Goal: Task Accomplishment & Management: Use online tool/utility

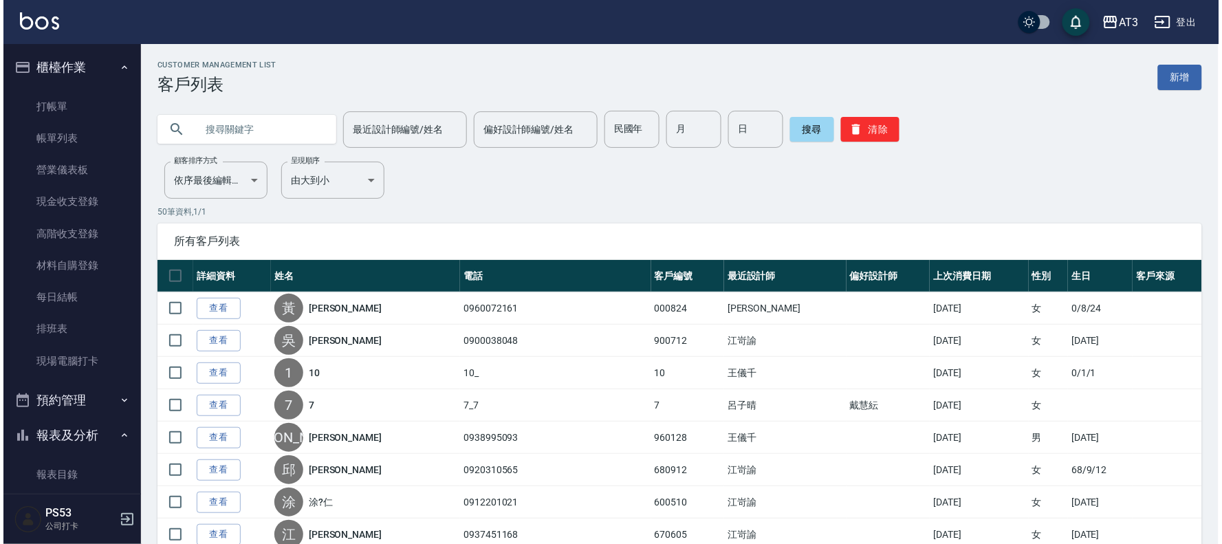
scroll to position [545, 0]
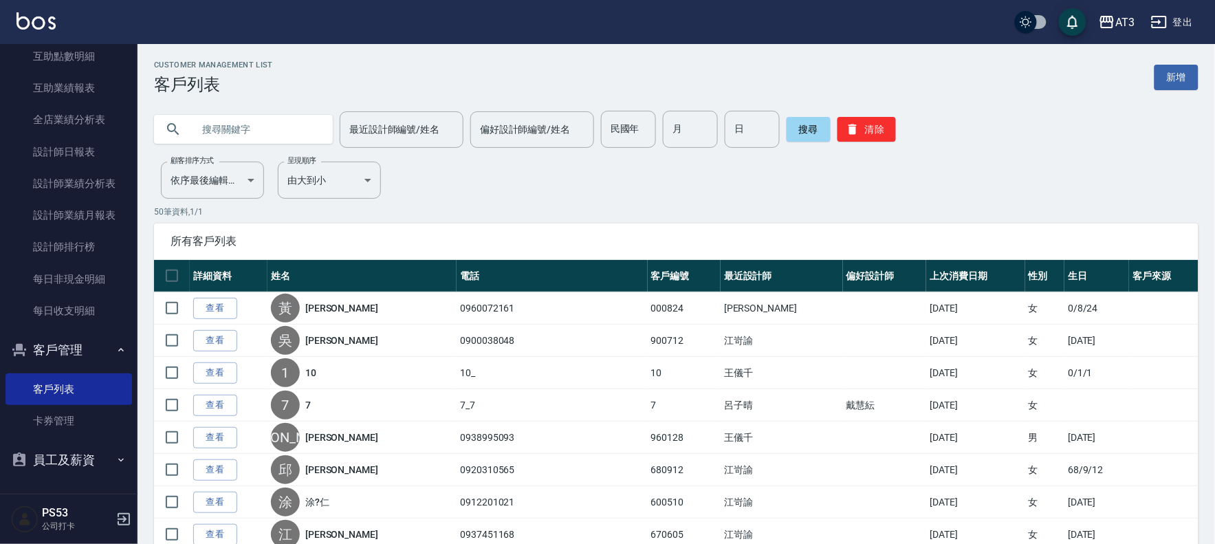
click at [238, 131] on input "text" at bounding box center [257, 129] width 129 height 37
type input "叔"
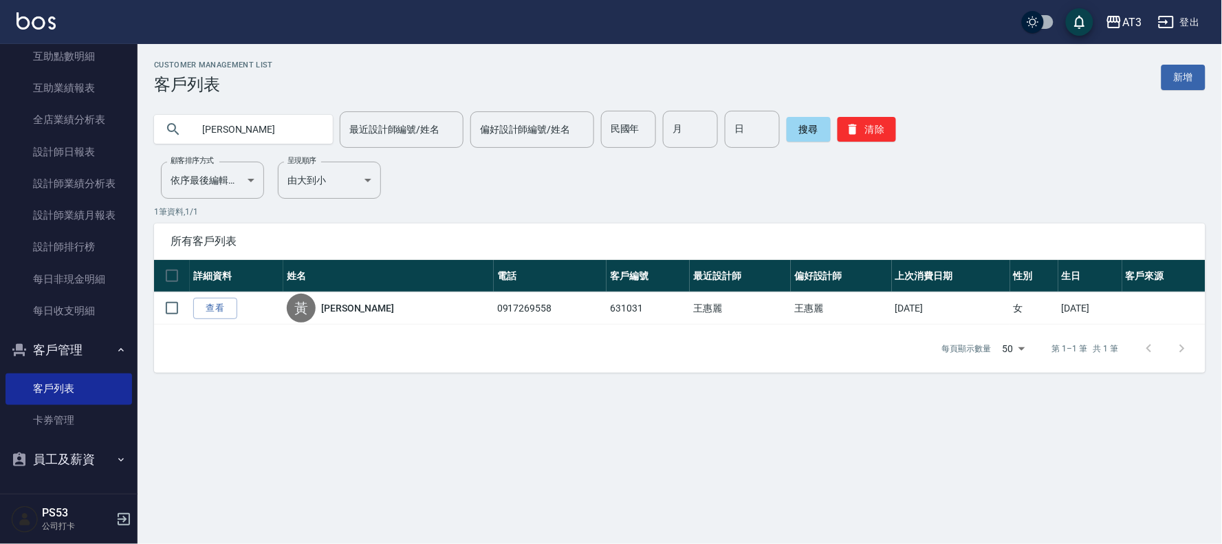
drag, startPoint x: 249, startPoint y: 127, endPoint x: 147, endPoint y: 147, distance: 103.7
click at [147, 147] on div "淑青 最近設計師編號/姓名 最近設計師編號/姓名 偏好設計師編號/姓名 偏好設計師編號/姓名 民國年 民國年 月 月 日 日 搜尋 清除" at bounding box center [672, 121] width 1068 height 54
type input "930728"
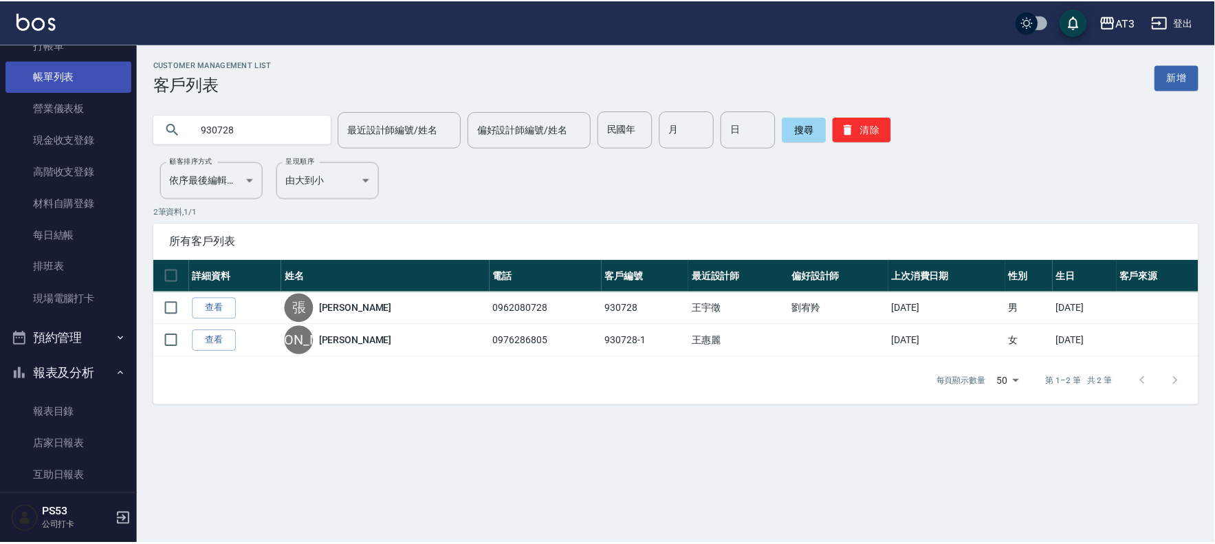
scroll to position [0, 0]
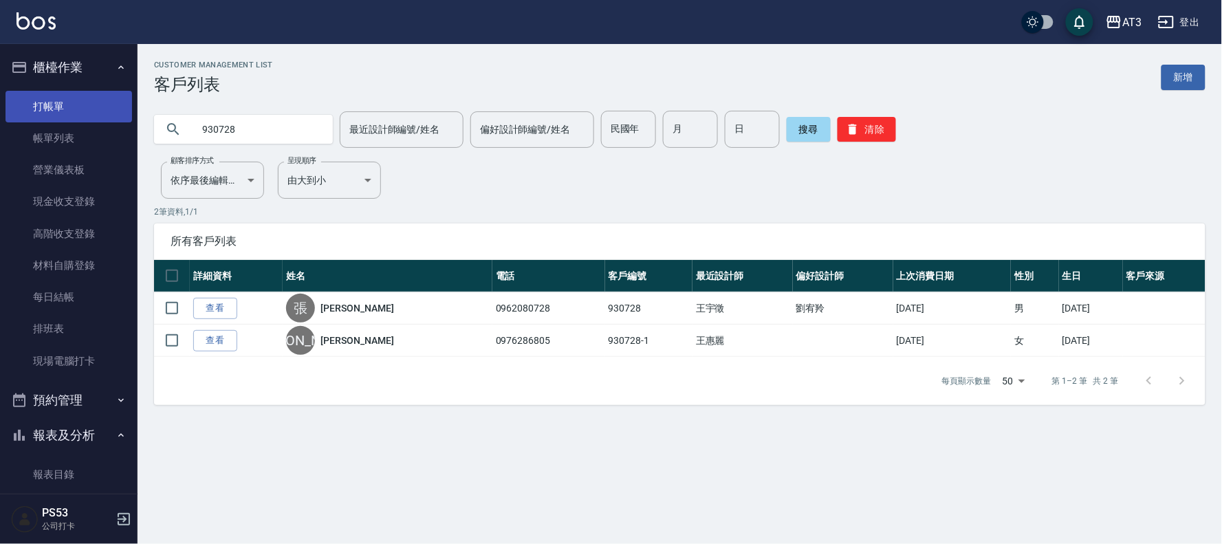
click at [48, 111] on link "打帳單" at bounding box center [69, 107] width 127 height 32
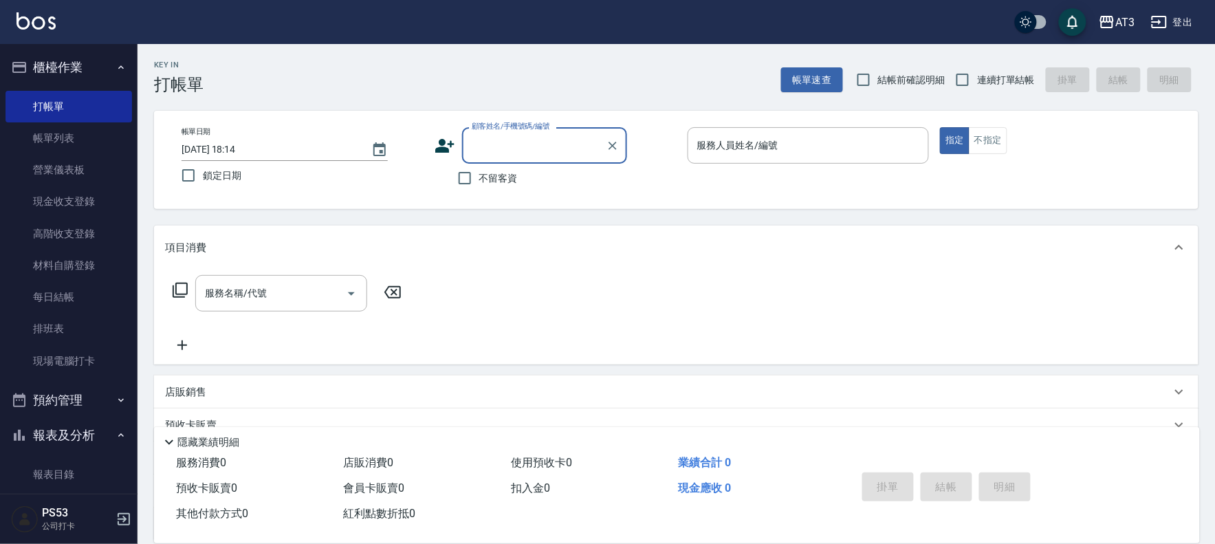
click at [442, 146] on icon at bounding box center [445, 145] width 21 height 21
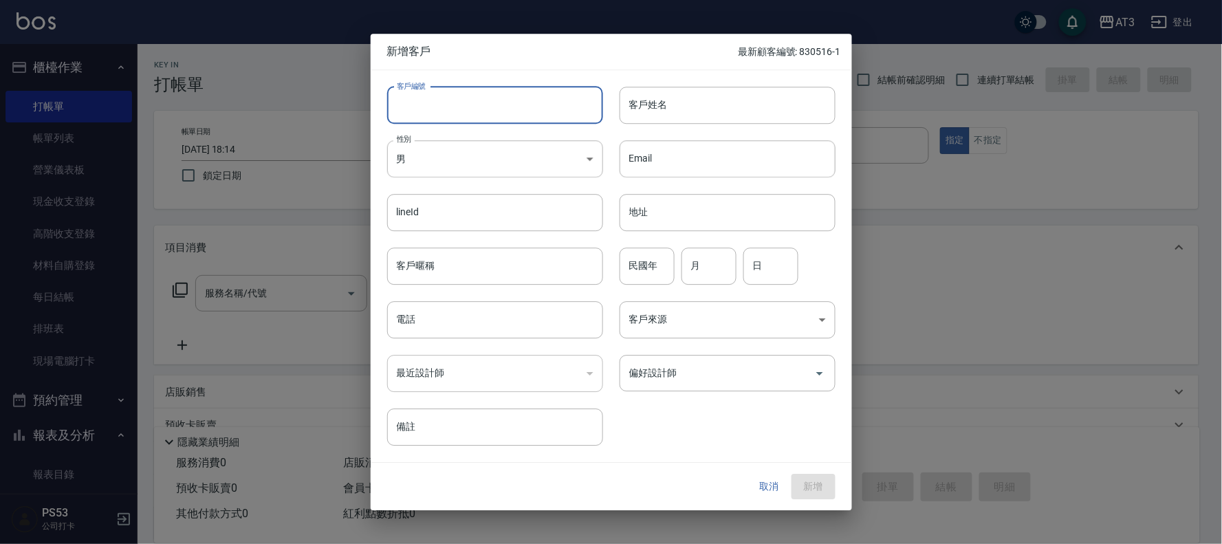
click at [512, 113] on input "客戶編號" at bounding box center [495, 105] width 216 height 37
type input "681115"
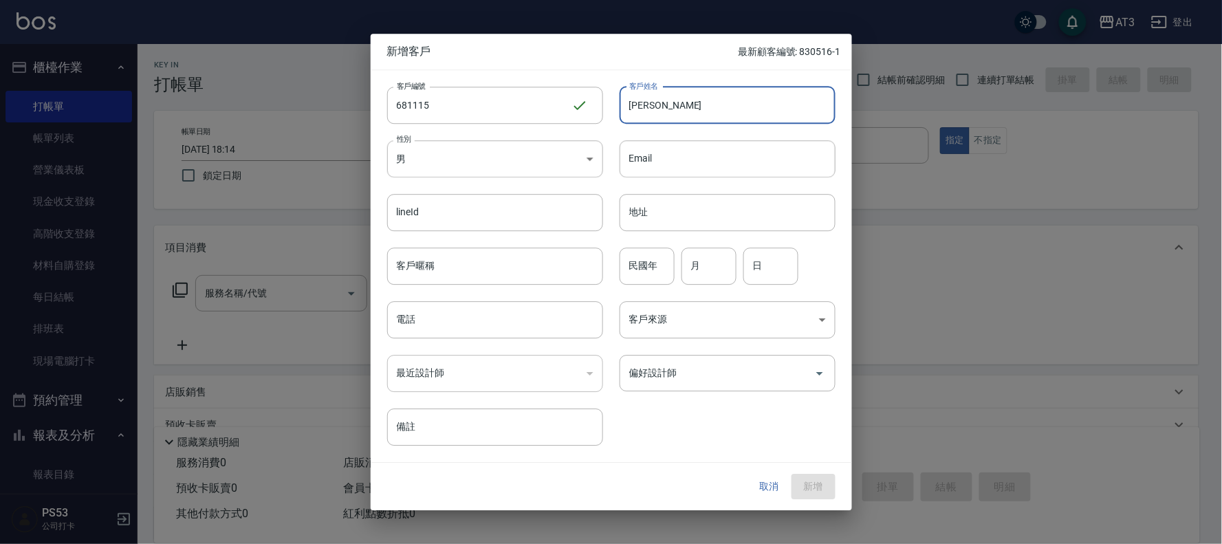
type input "[PERSON_NAME]"
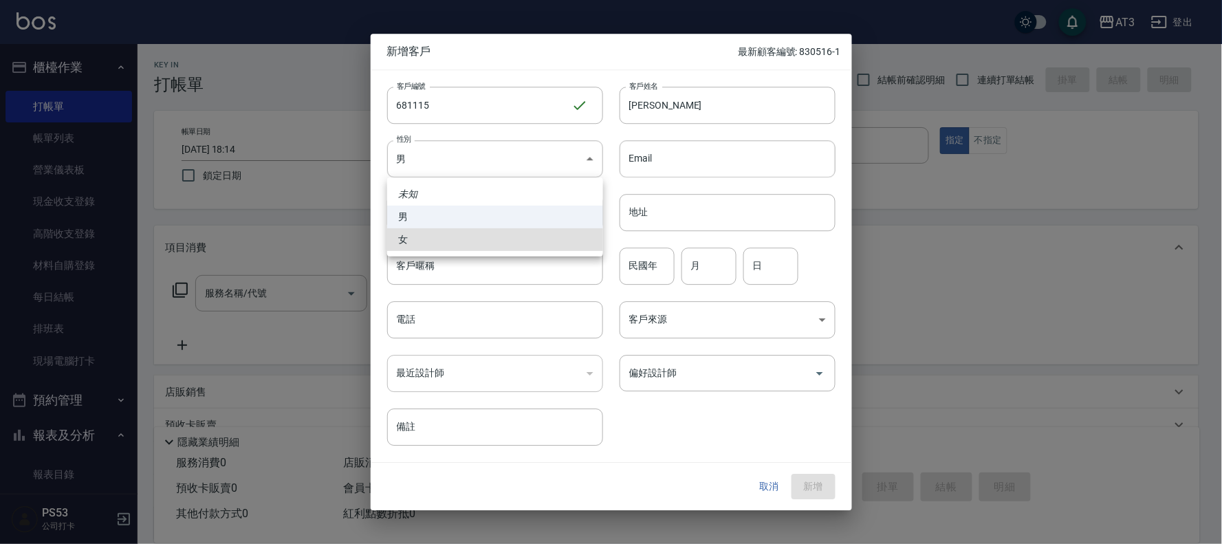
type input "[DEMOGRAPHIC_DATA]"
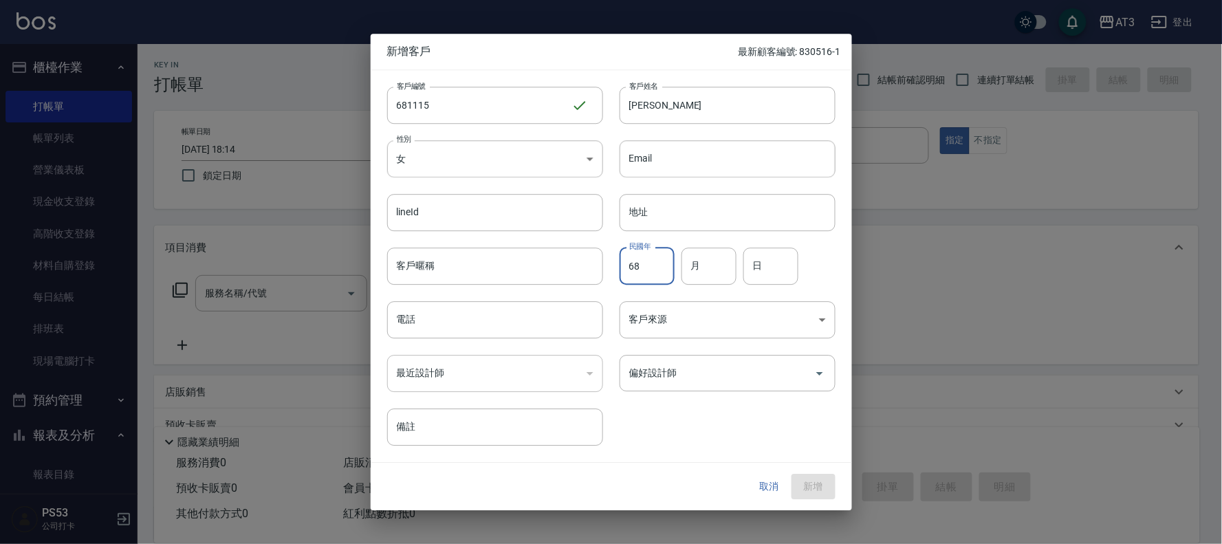
type input "68"
type input "11"
type input "15"
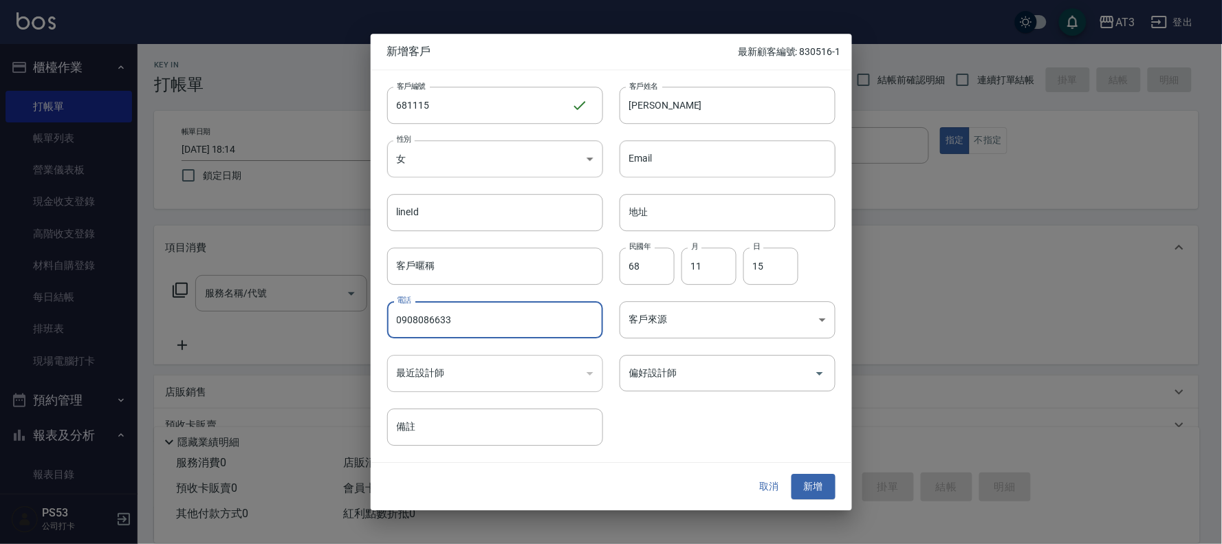
type input "0908086633"
click at [792, 475] on button "新增" at bounding box center [814, 487] width 44 height 25
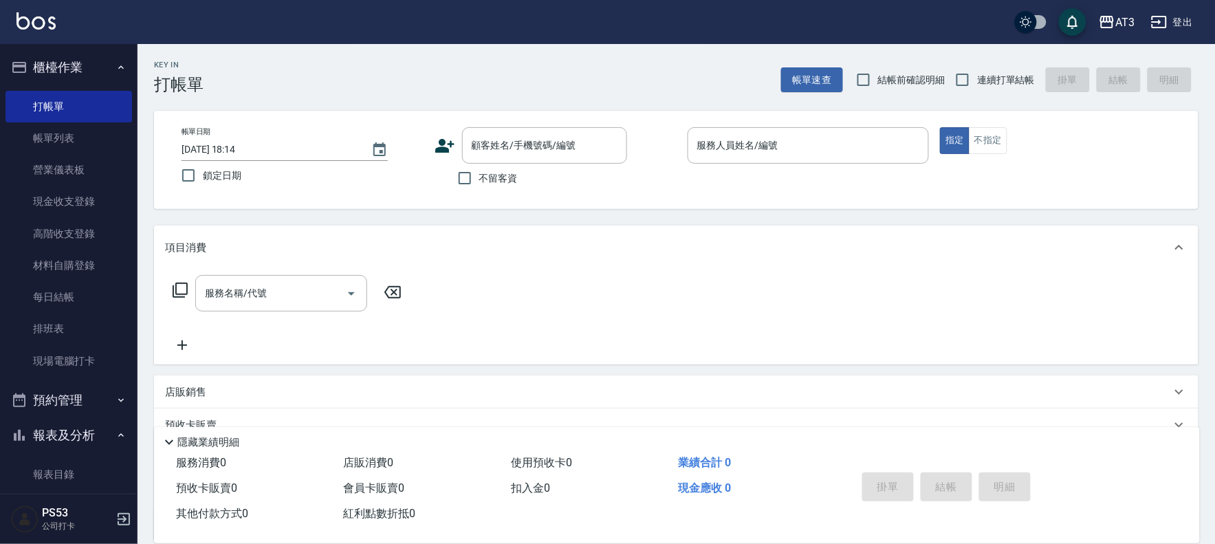
click at [437, 136] on icon at bounding box center [445, 145] width 21 height 21
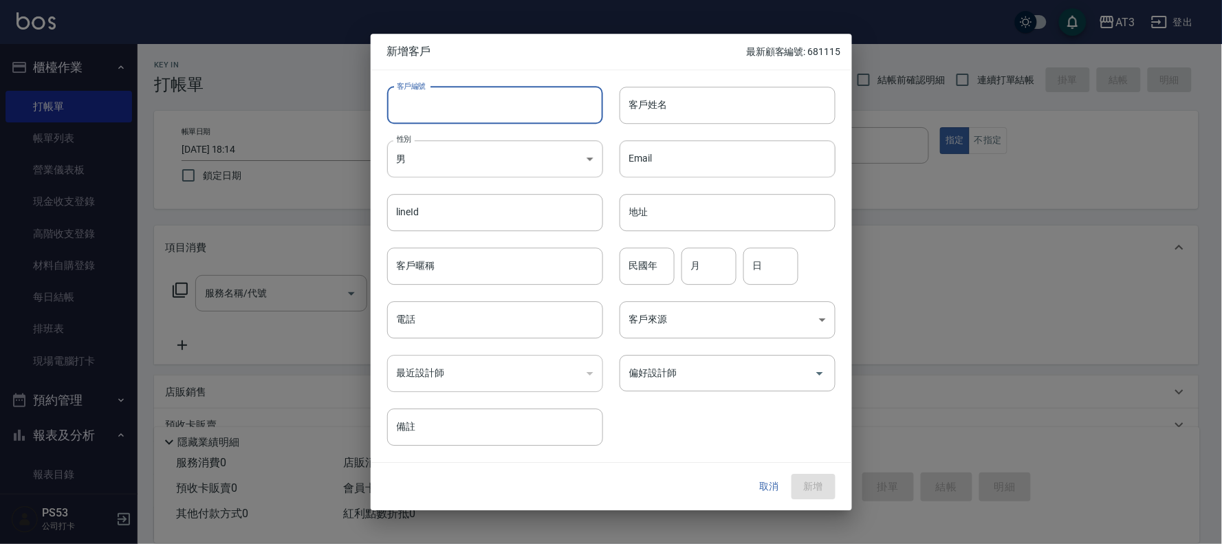
click at [455, 87] on input "客戶編號" at bounding box center [495, 105] width 216 height 37
type input "621215"
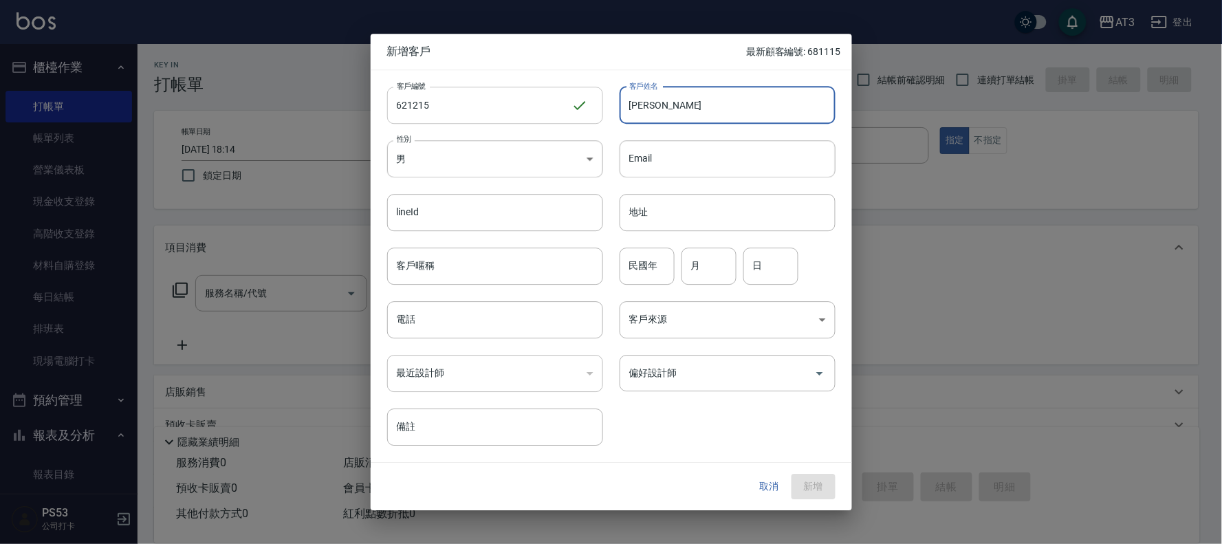
type input "[PERSON_NAME]"
type input "62"
type input "12"
type input "15"
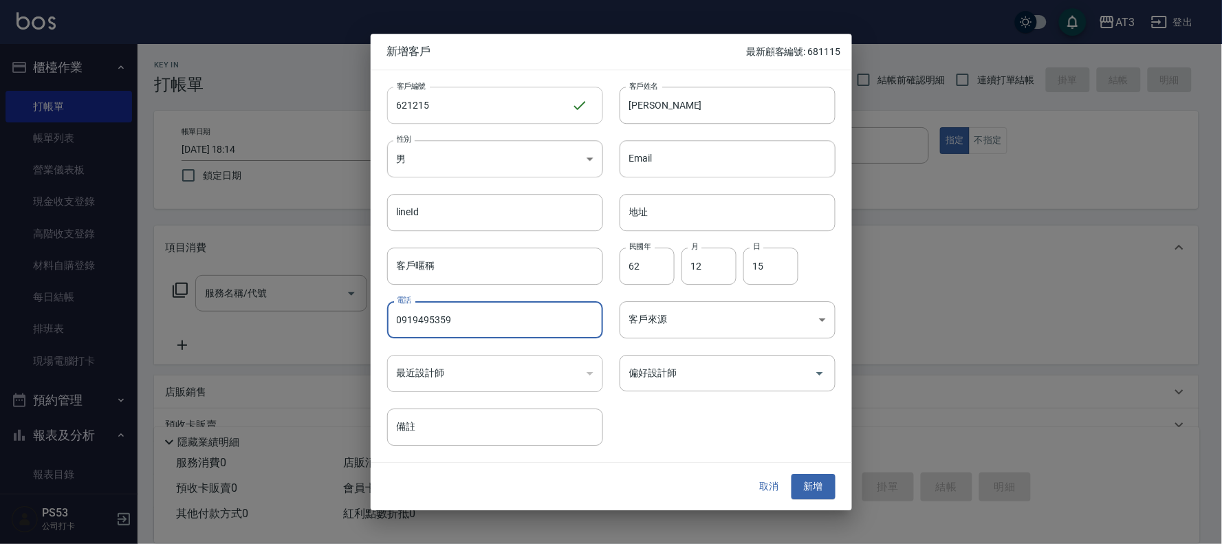
type input "0919495359"
click at [792, 475] on button "新增" at bounding box center [814, 487] width 44 height 25
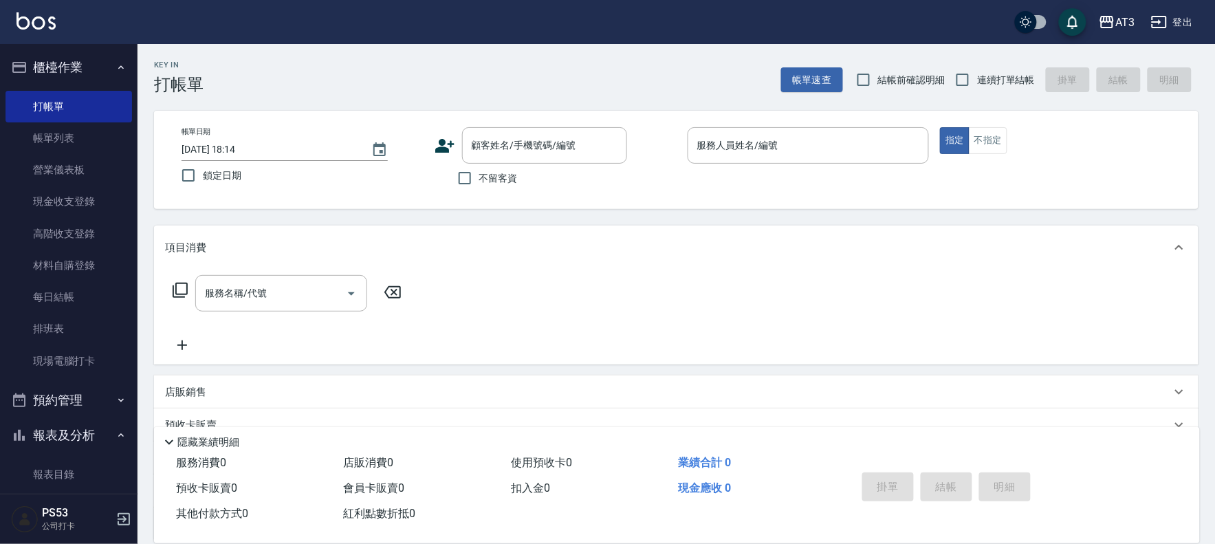
click at [448, 147] on icon at bounding box center [445, 145] width 21 height 21
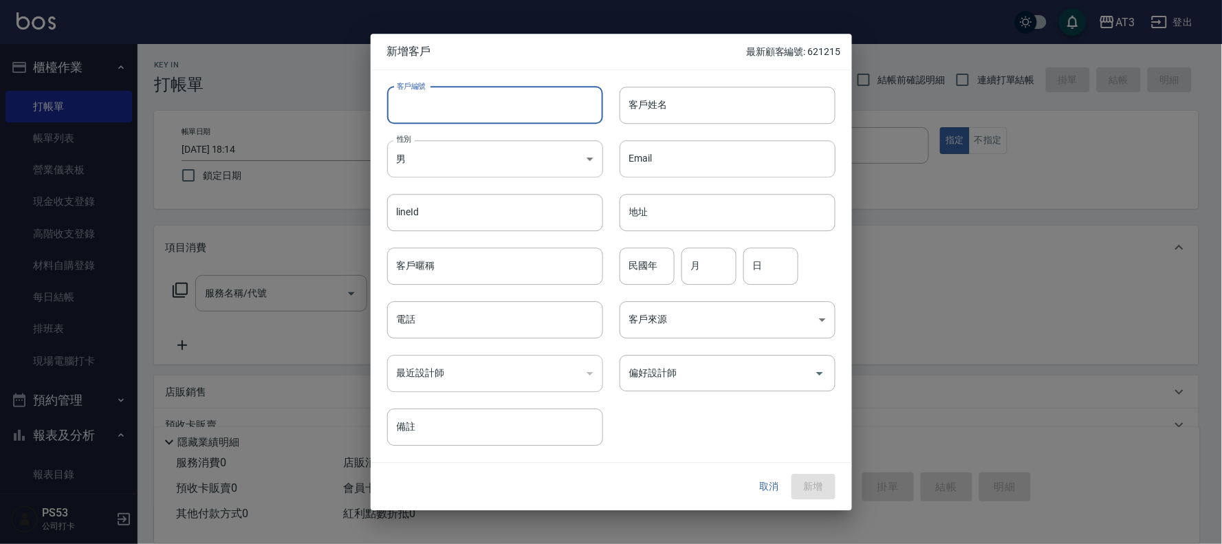
click at [458, 104] on input "客戶編號" at bounding box center [495, 105] width 216 height 37
type input "910612-1"
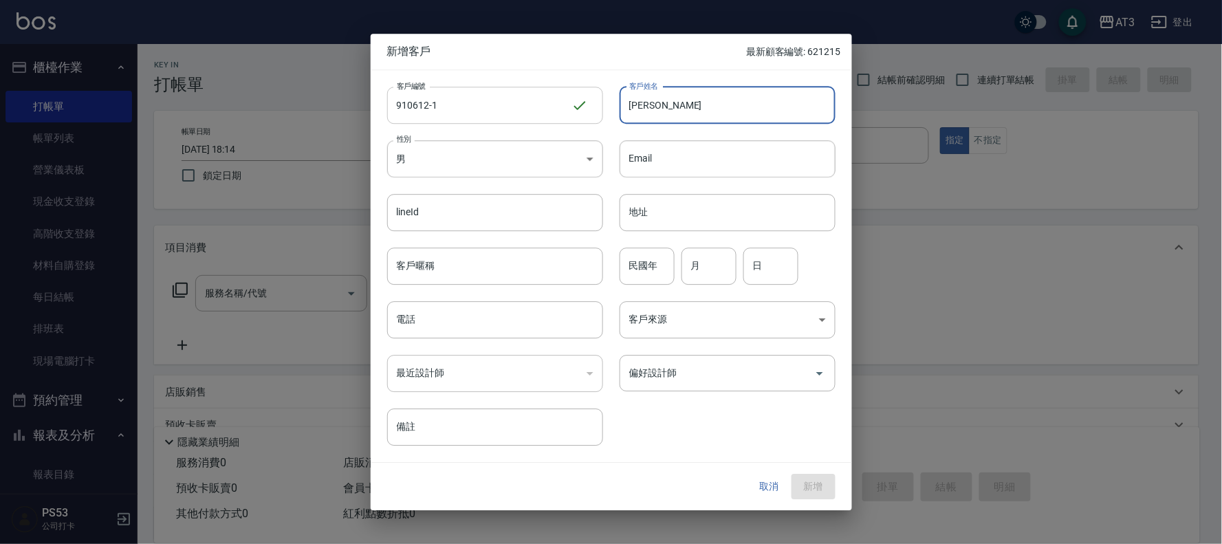
type input "陳"
type input "[PERSON_NAME]"
type input "91"
type input "6"
type input "12"
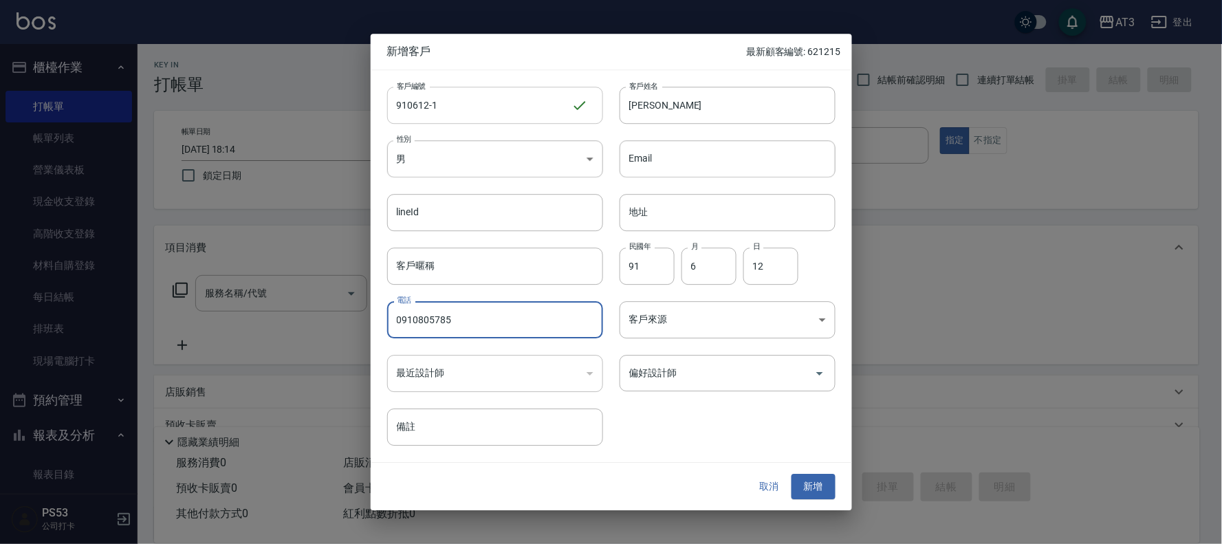
type input "0910805785"
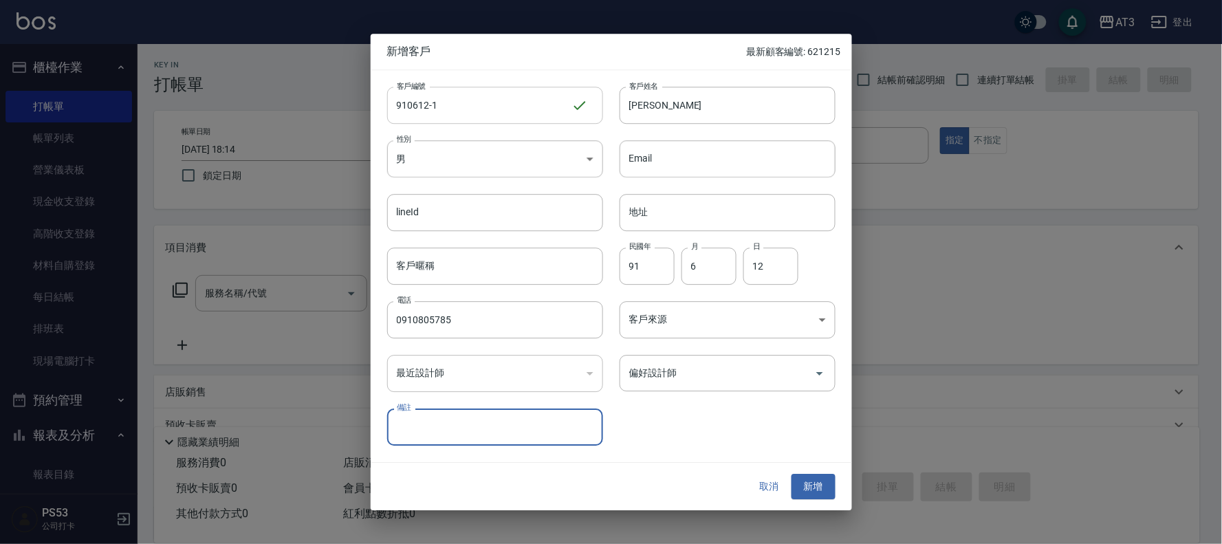
click at [792, 475] on button "新增" at bounding box center [814, 487] width 44 height 25
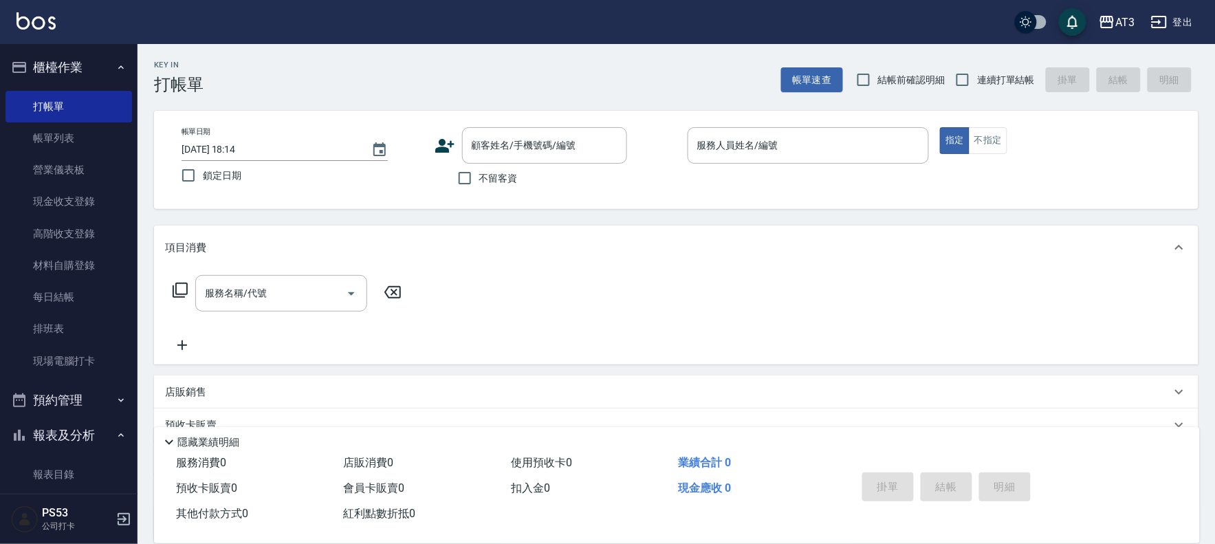
drag, startPoint x: 979, startPoint y: 80, endPoint x: 854, endPoint y: 106, distance: 127.7
click at [979, 80] on span "連續打單結帳" at bounding box center [1006, 80] width 58 height 14
click at [977, 80] on input "連續打單結帳" at bounding box center [962, 79] width 29 height 29
checkbox input "true"
click at [445, 147] on icon at bounding box center [444, 146] width 19 height 14
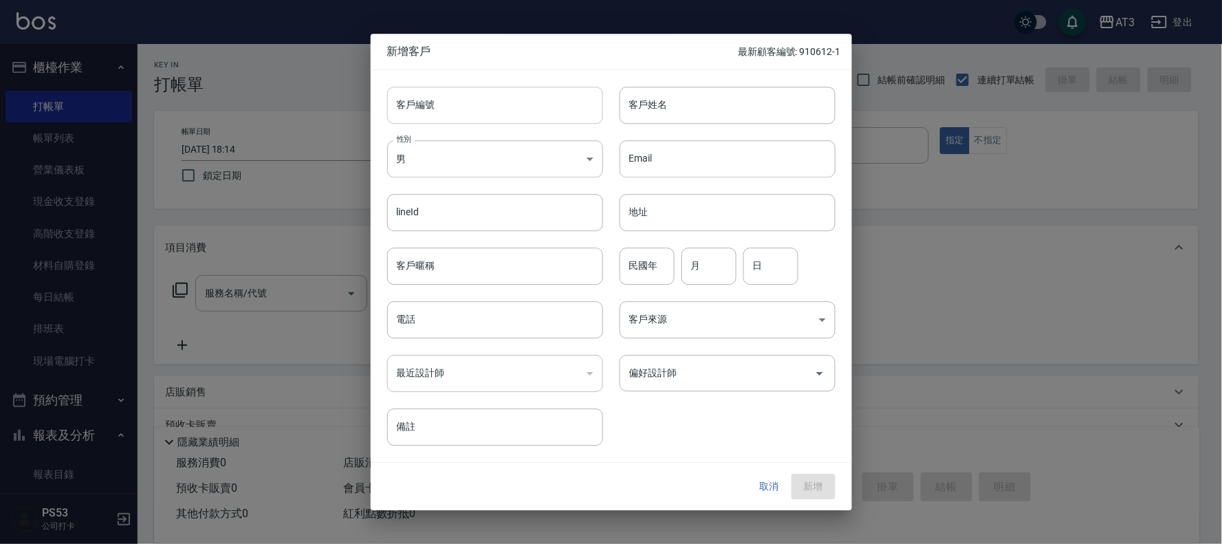
click at [477, 103] on input "客戶編號" at bounding box center [495, 105] width 216 height 37
click at [501, 105] on input "60" at bounding box center [479, 105] width 184 height 37
type input "600227"
type input "[PERSON_NAME]"
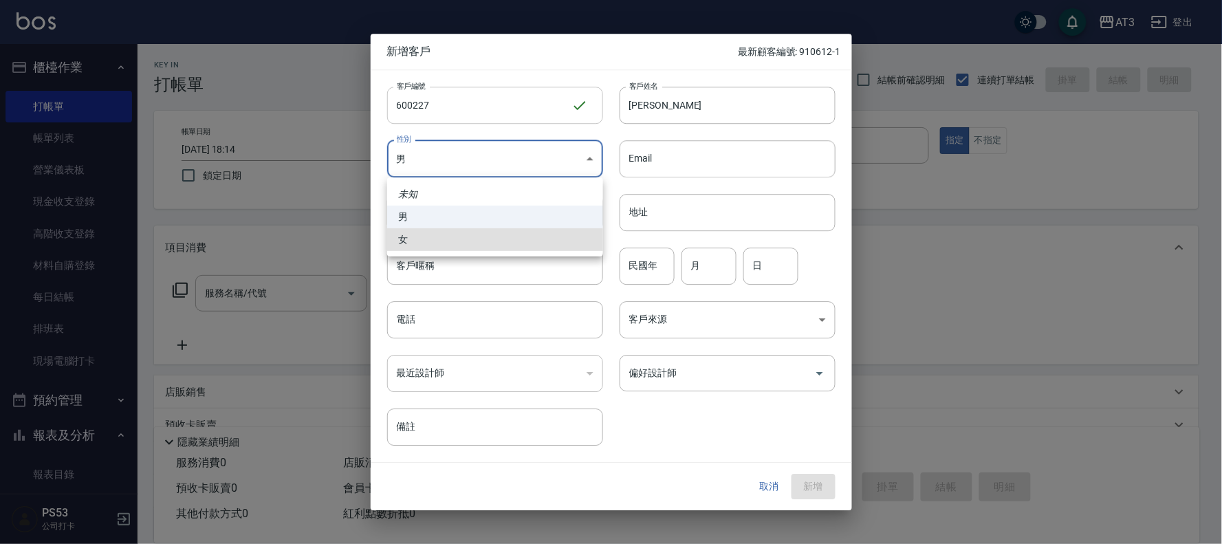
type input "[DEMOGRAPHIC_DATA]"
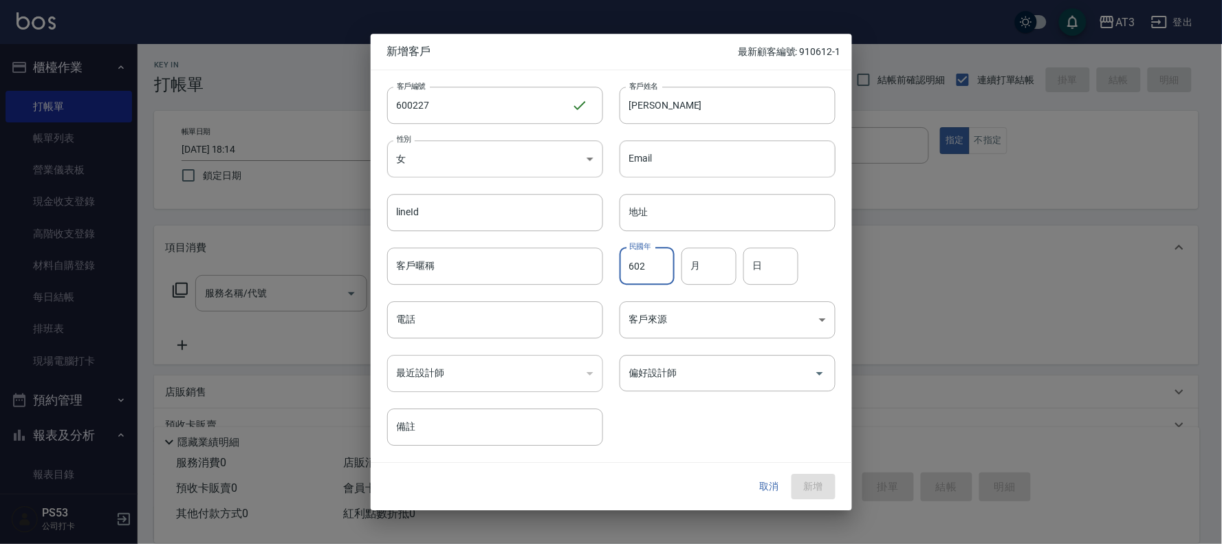
click at [664, 271] on input "602" at bounding box center [647, 266] width 55 height 37
type input "60"
click at [706, 272] on input "月" at bounding box center [709, 266] width 55 height 37
type input "5"
type input "2"
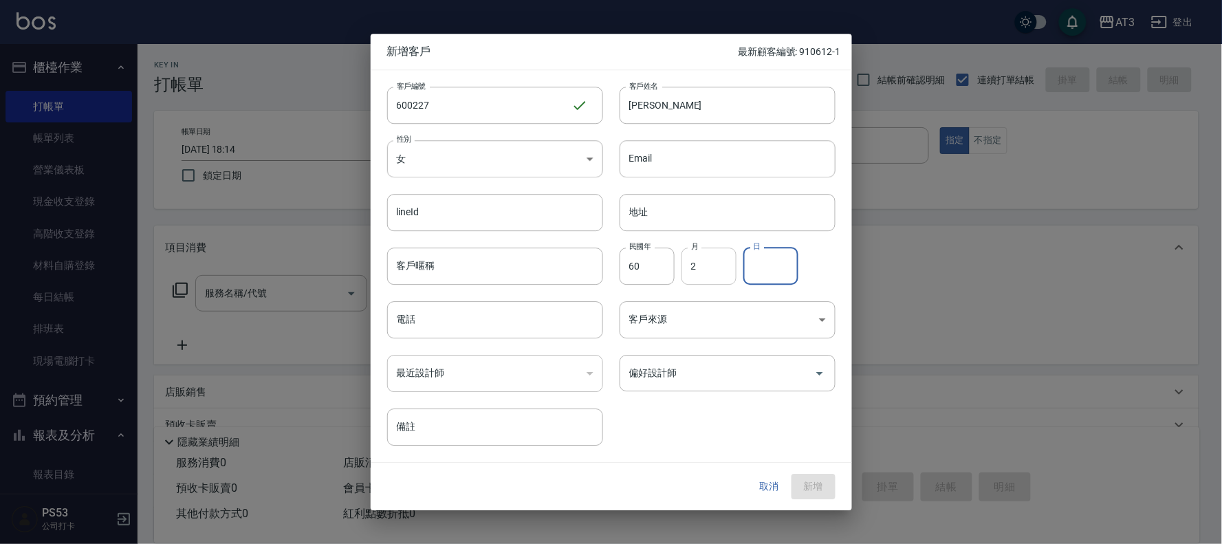
type input "1"
type input "27"
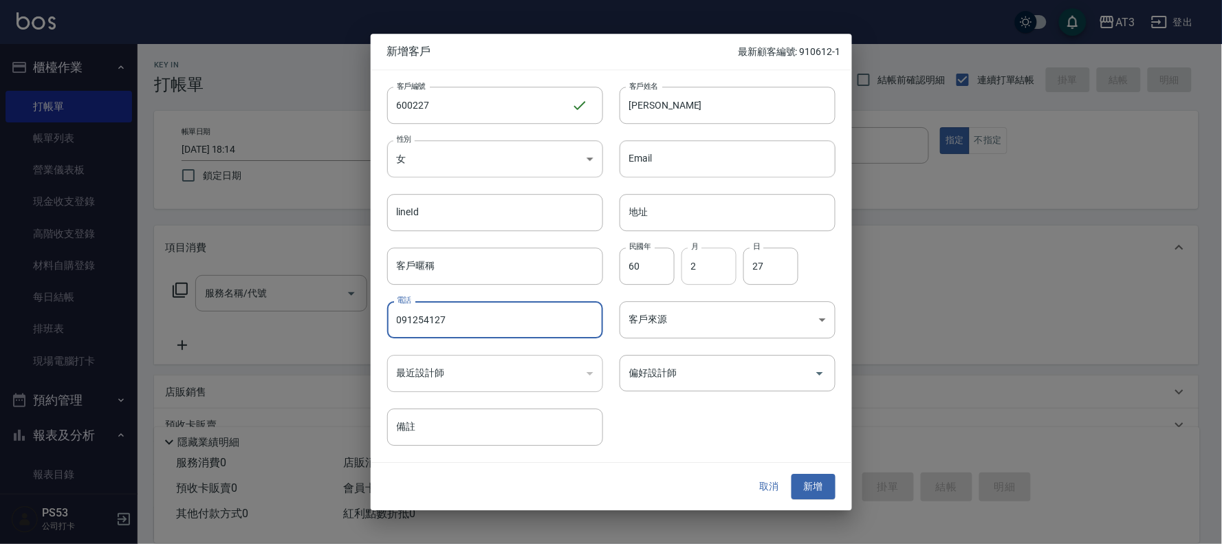
type input "091254127"
click at [792, 475] on button "新增" at bounding box center [814, 487] width 44 height 25
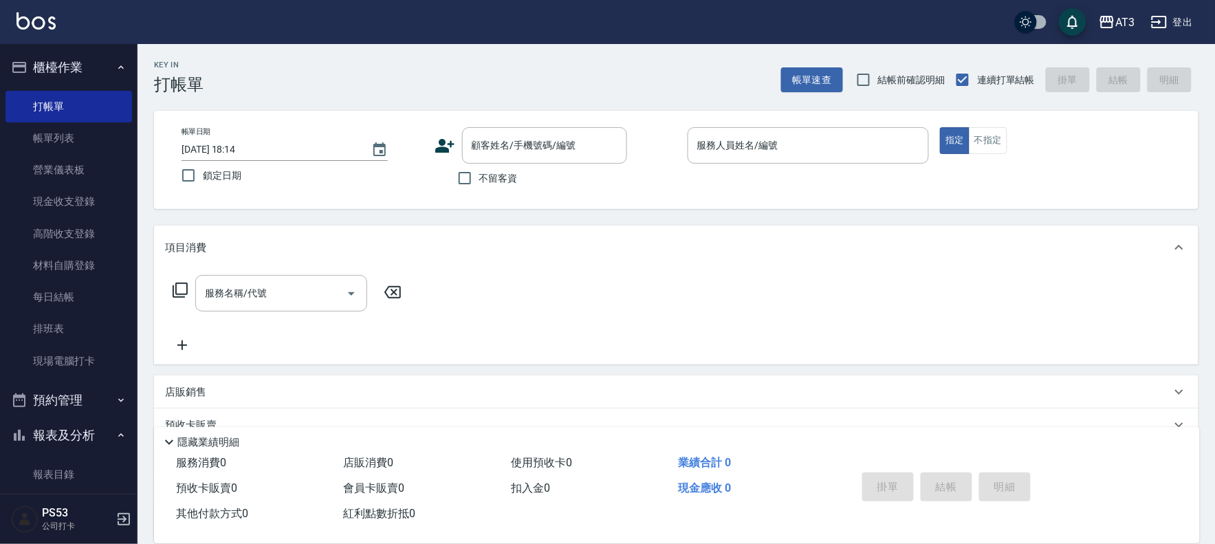
click at [444, 138] on icon at bounding box center [445, 145] width 21 height 21
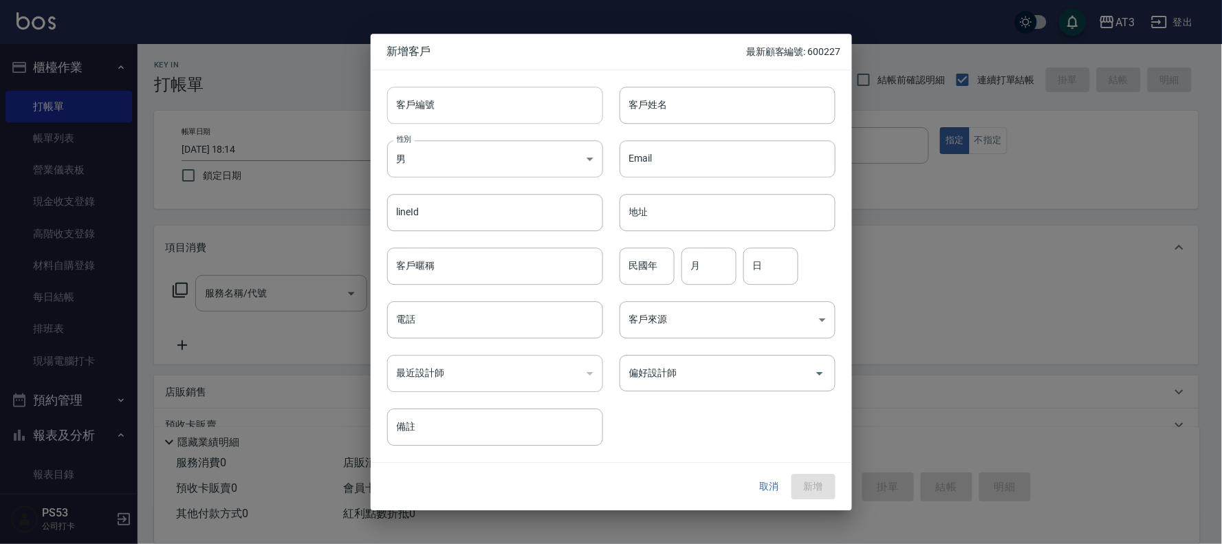
click at [475, 107] on input "客戶編號" at bounding box center [495, 105] width 216 height 37
type input "660622"
type input "[PERSON_NAME]"
type input "66"
type input "6"
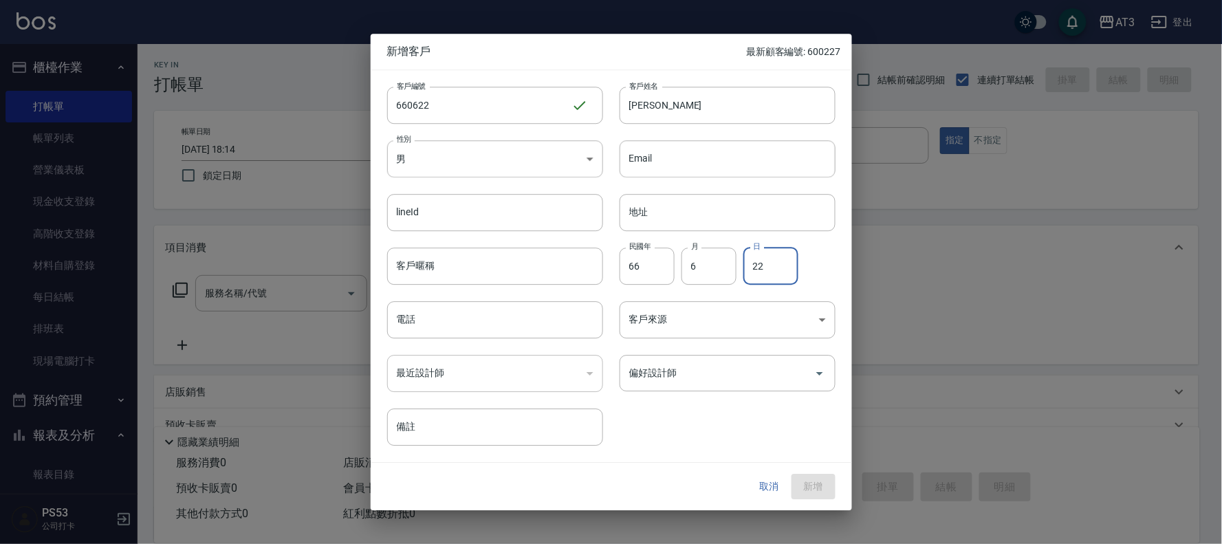
type input "22"
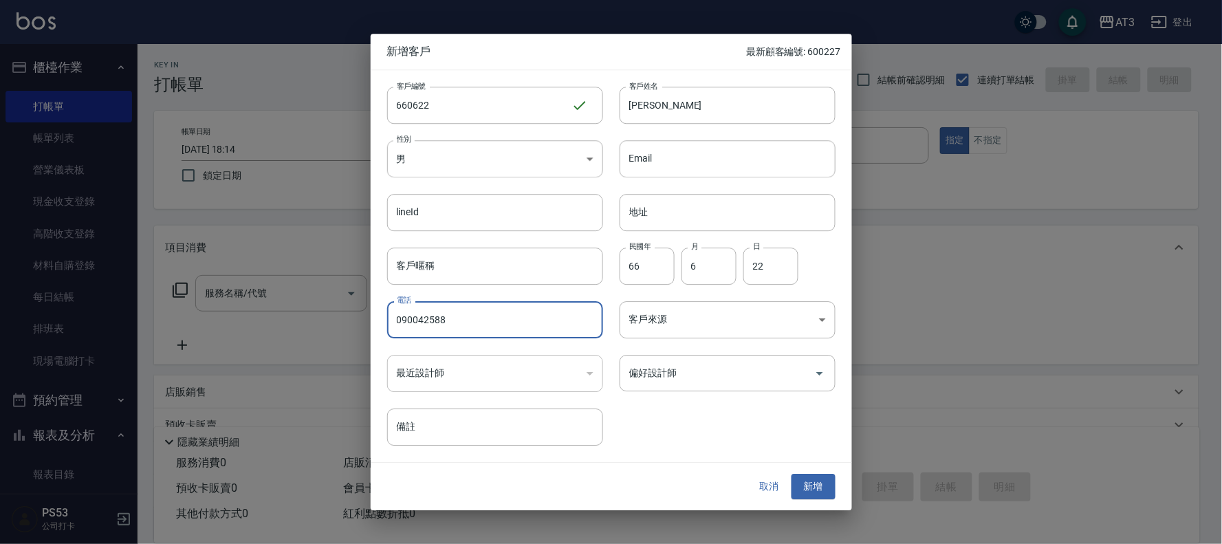
type input "090042588"
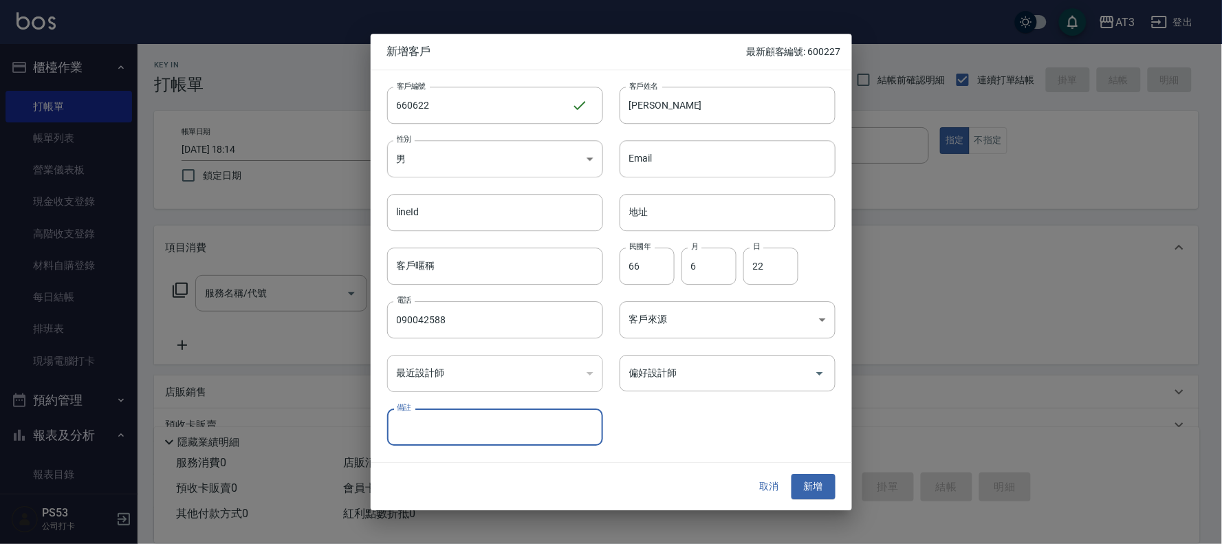
click at [792, 475] on button "新增" at bounding box center [814, 487] width 44 height 25
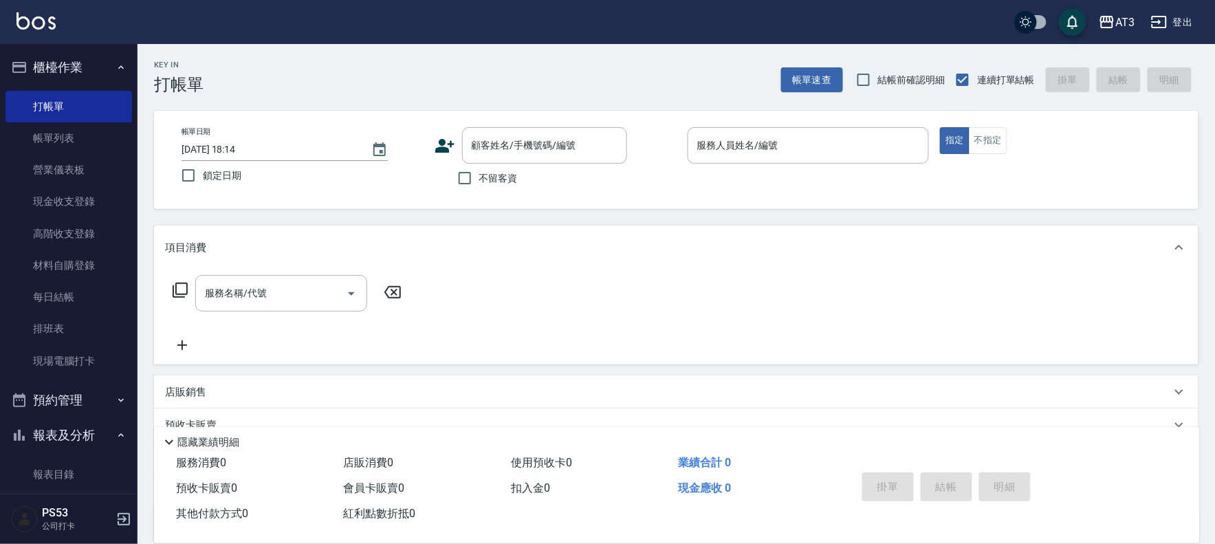
click at [439, 145] on icon at bounding box center [445, 145] width 21 height 21
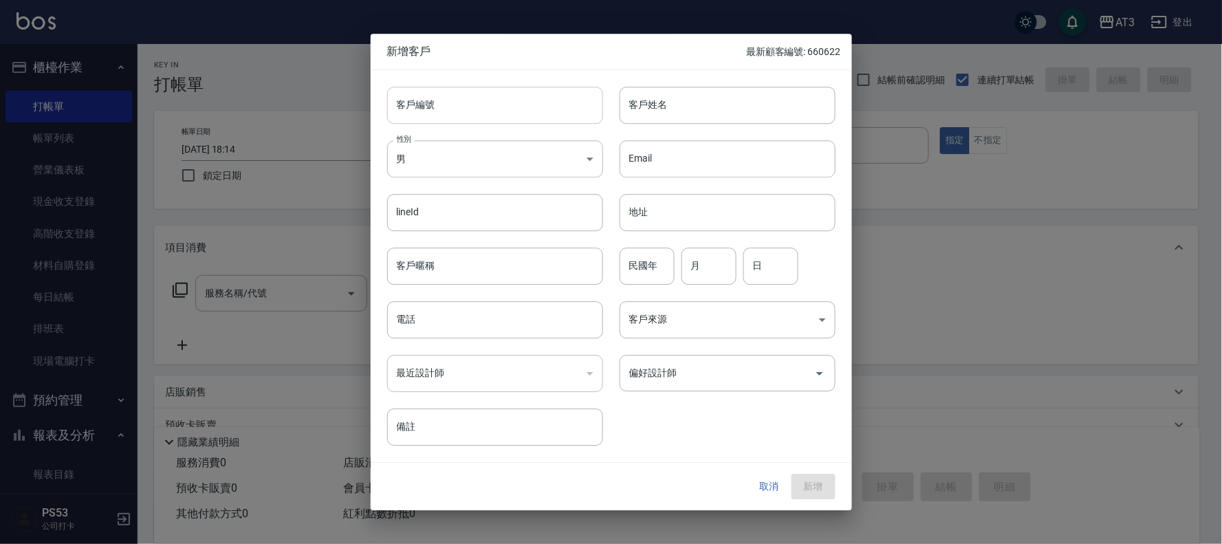
click at [488, 106] on input "客戶編號" at bounding box center [495, 105] width 216 height 37
type input "050217"
type input "[PERSON_NAME]"
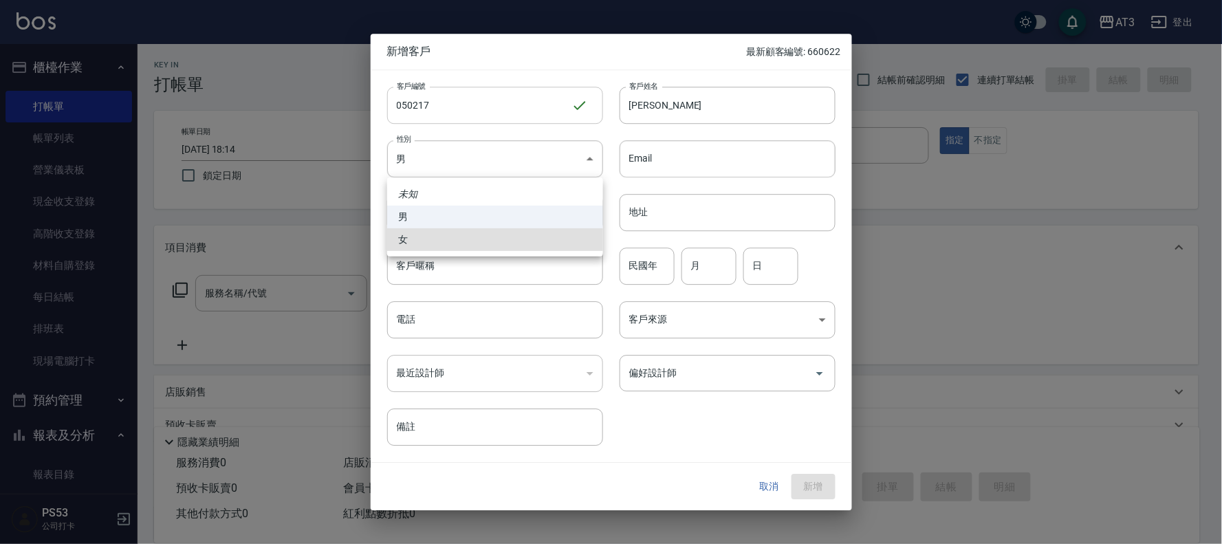
type input "[DEMOGRAPHIC_DATA]"
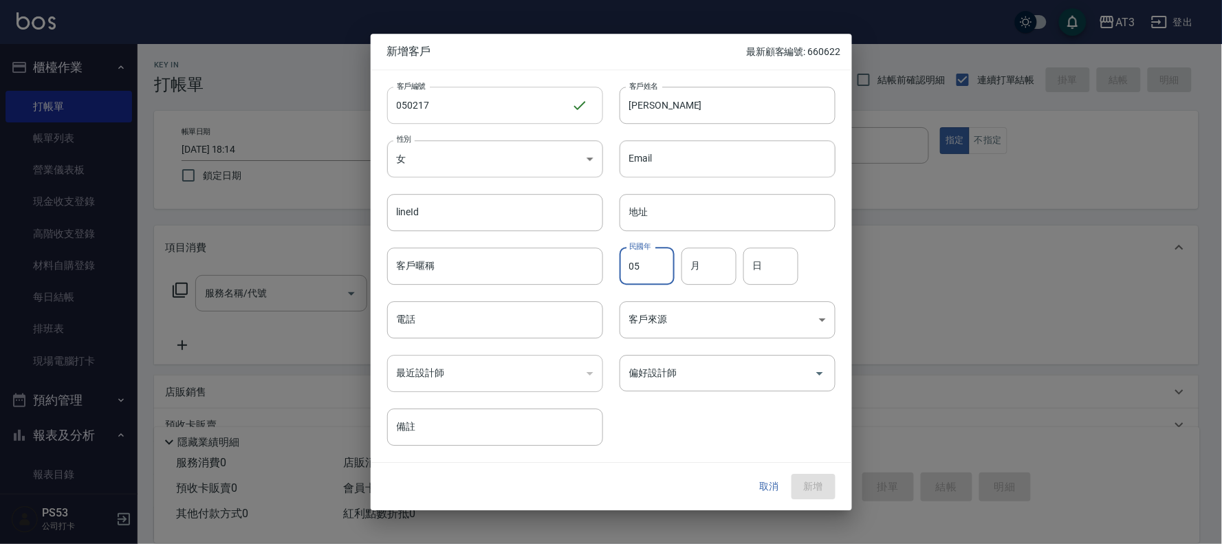
type input "05"
type input "2"
type input "17"
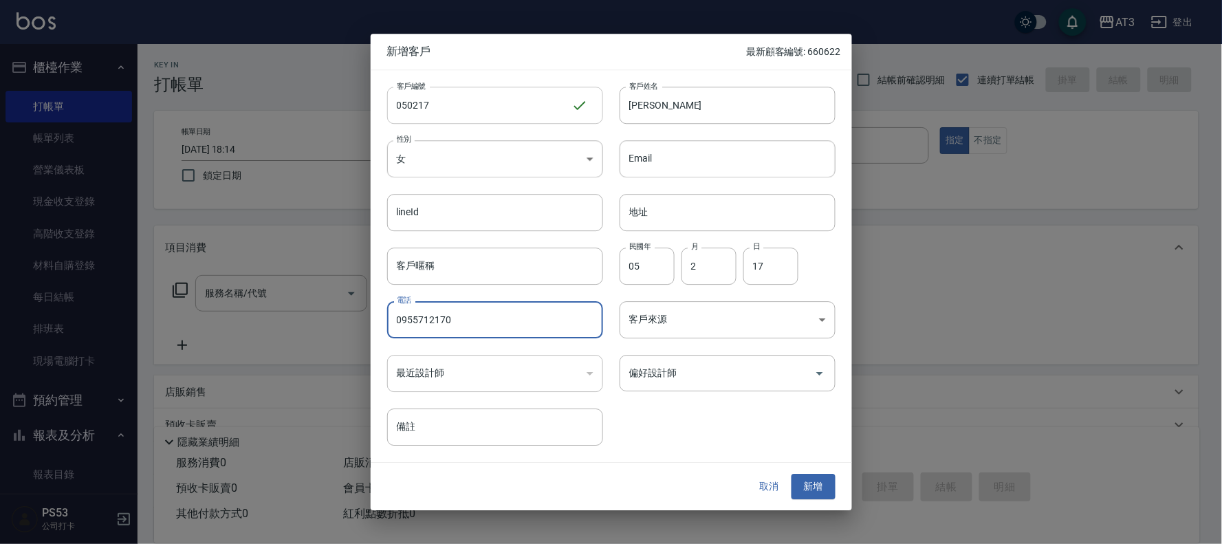
type input "0955712170"
click at [792, 475] on button "新增" at bounding box center [814, 487] width 44 height 25
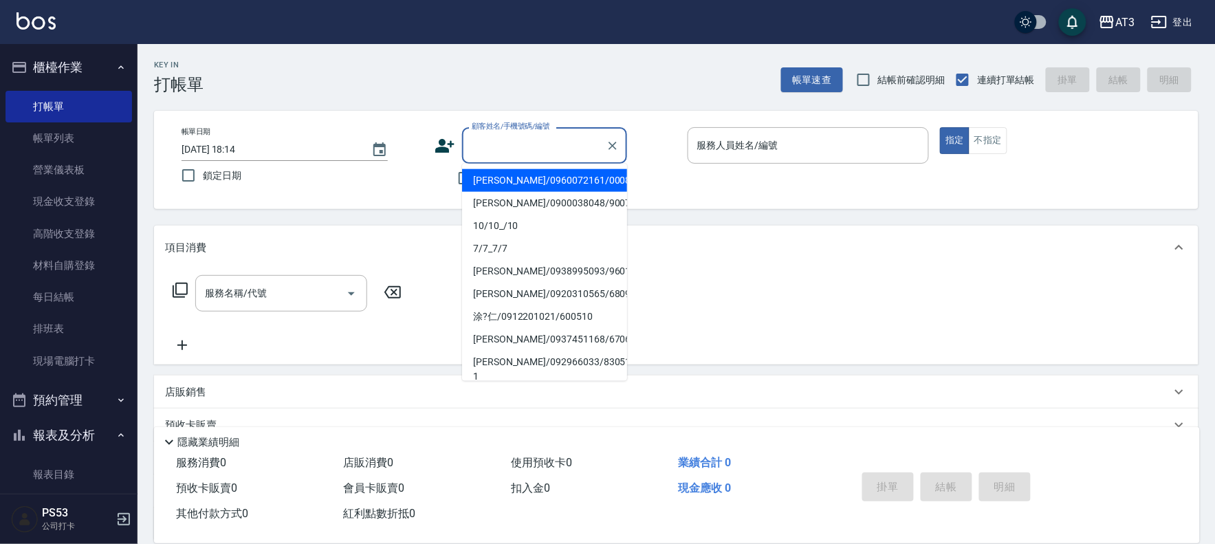
click at [561, 142] on input "顧客姓名/手機號碼/編號" at bounding box center [534, 145] width 132 height 24
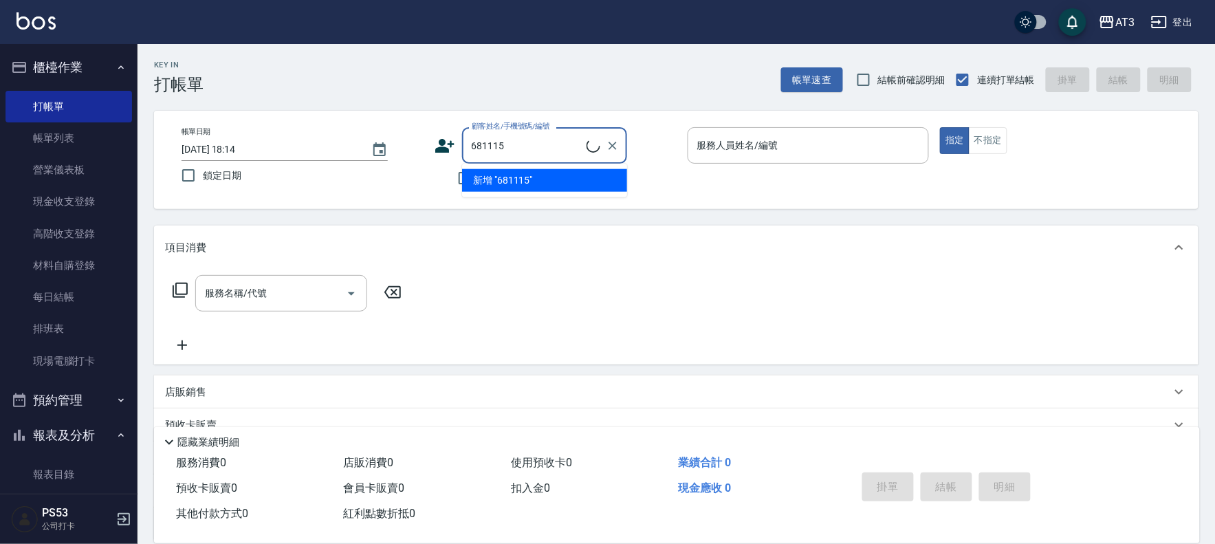
type input "[PERSON_NAME]/0908086633/681115"
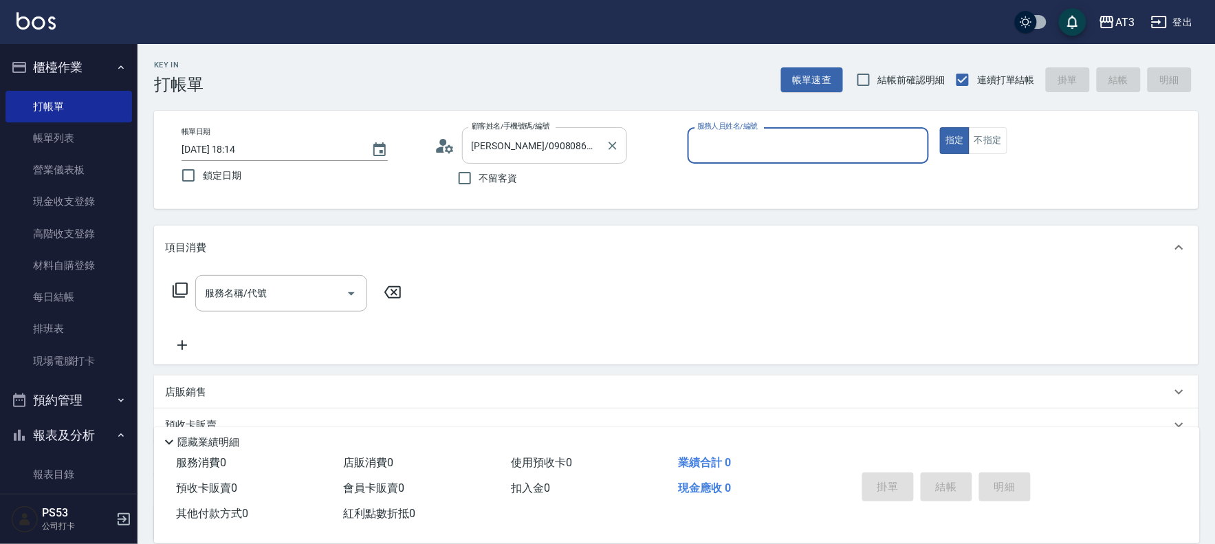
type input "1"
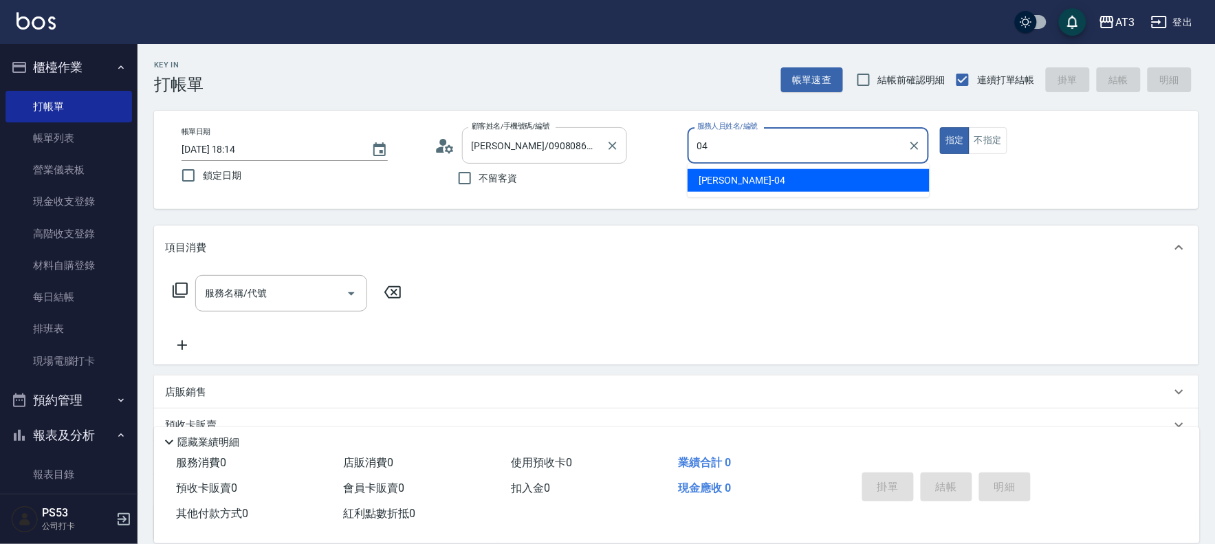
type input "惠麗-04"
type button "true"
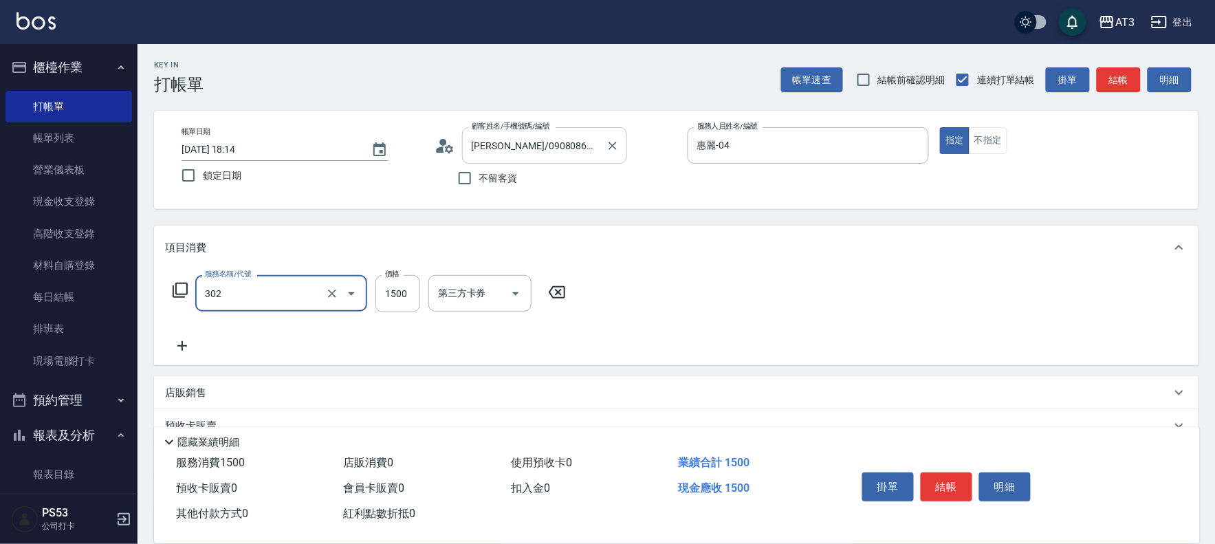
type input "設計燙髮(302)"
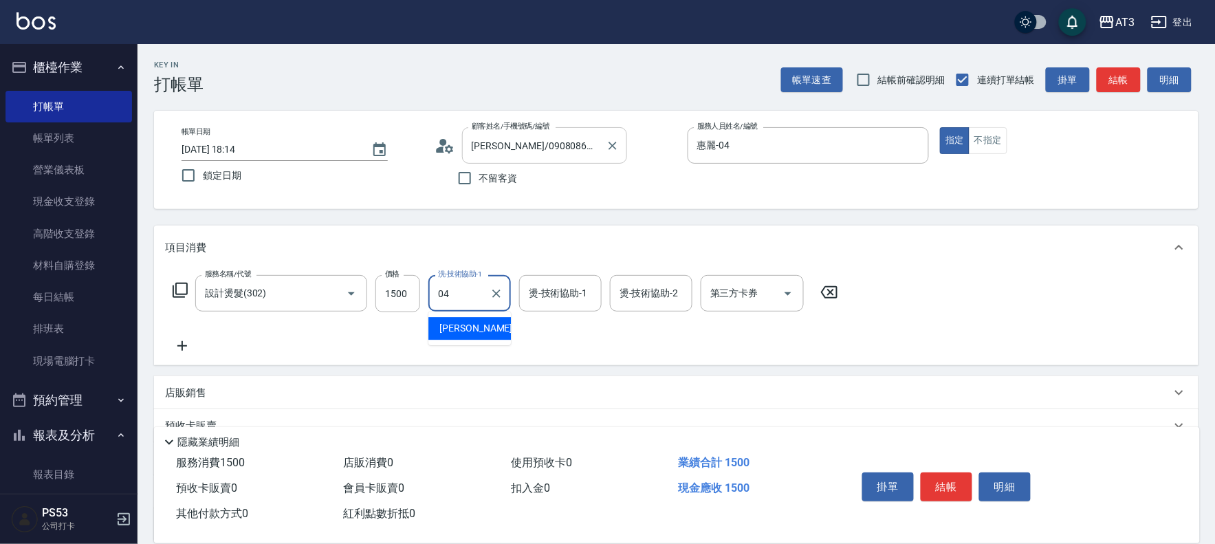
type input "惠麗-04"
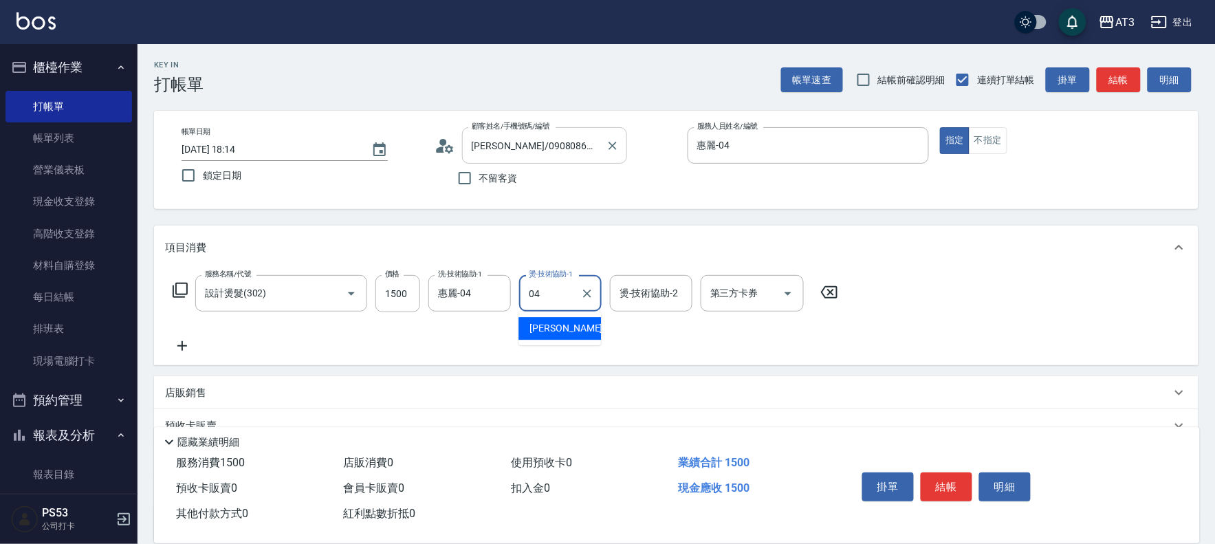
type input "惠麗-04"
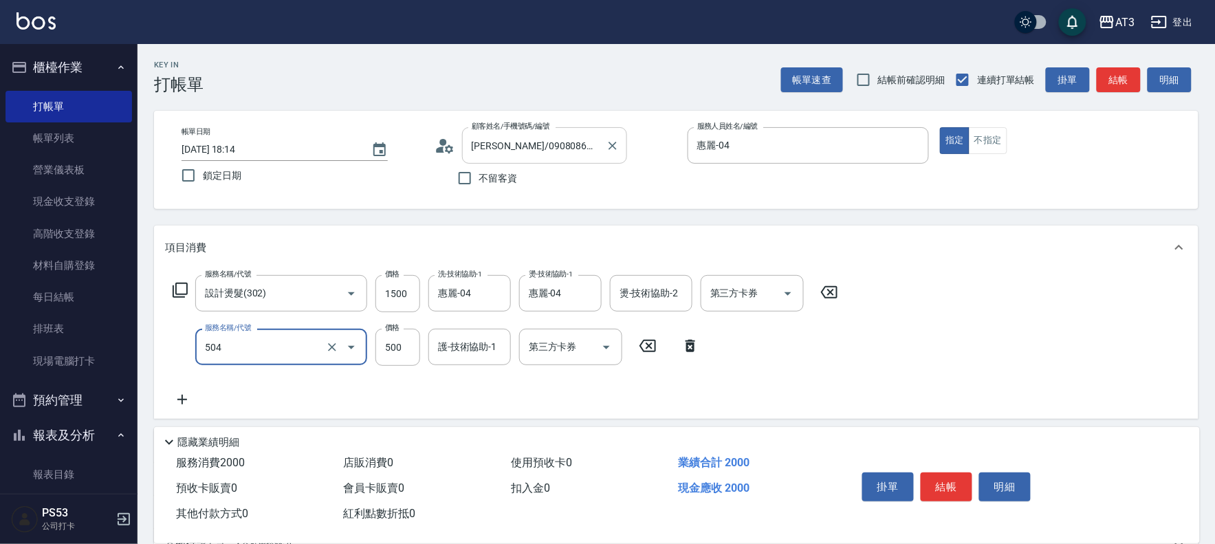
type input "順子護髮(504)"
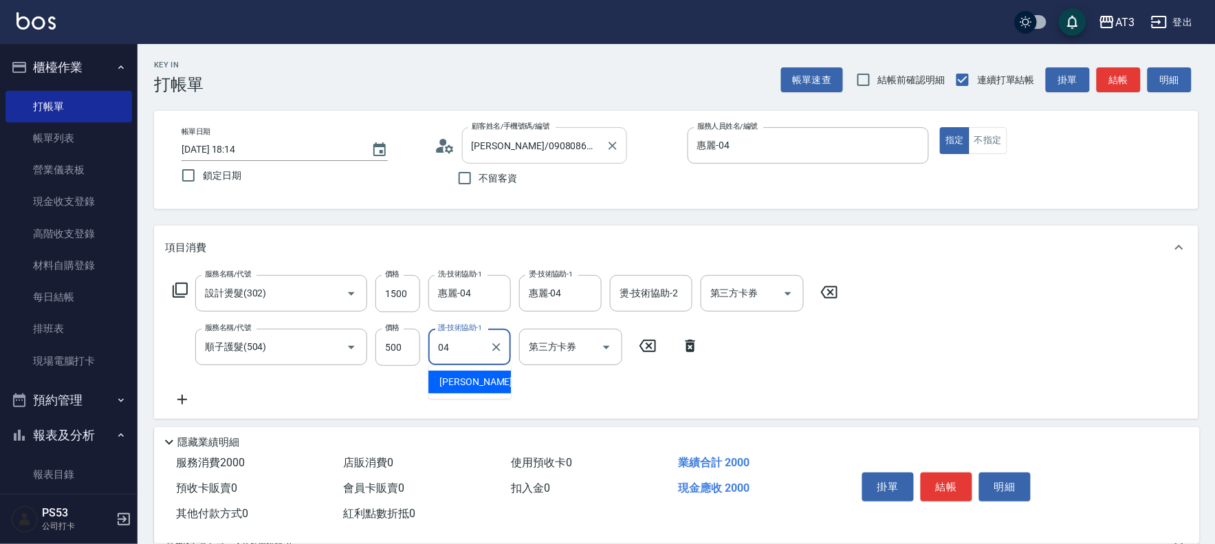
type input "惠麗-04"
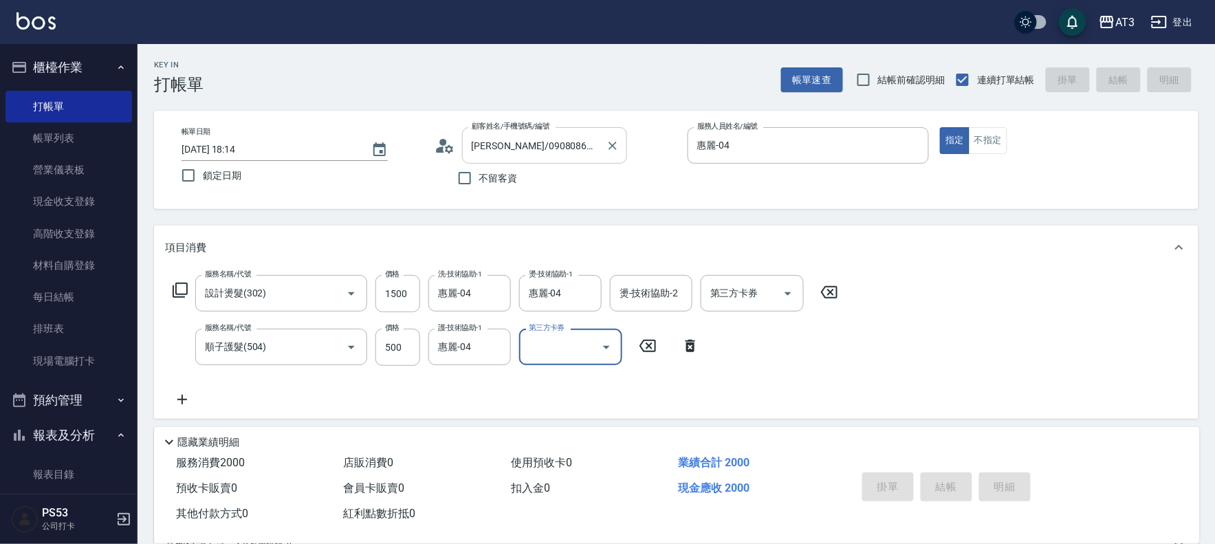
type input "[DATE] 18:21"
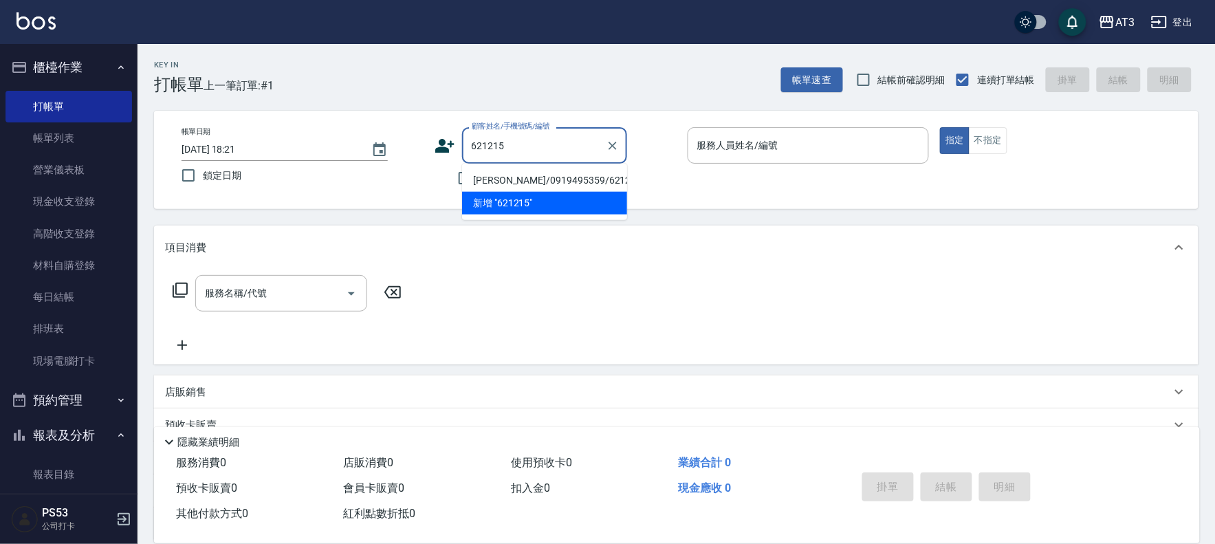
type input "[PERSON_NAME]/0919495359/621215"
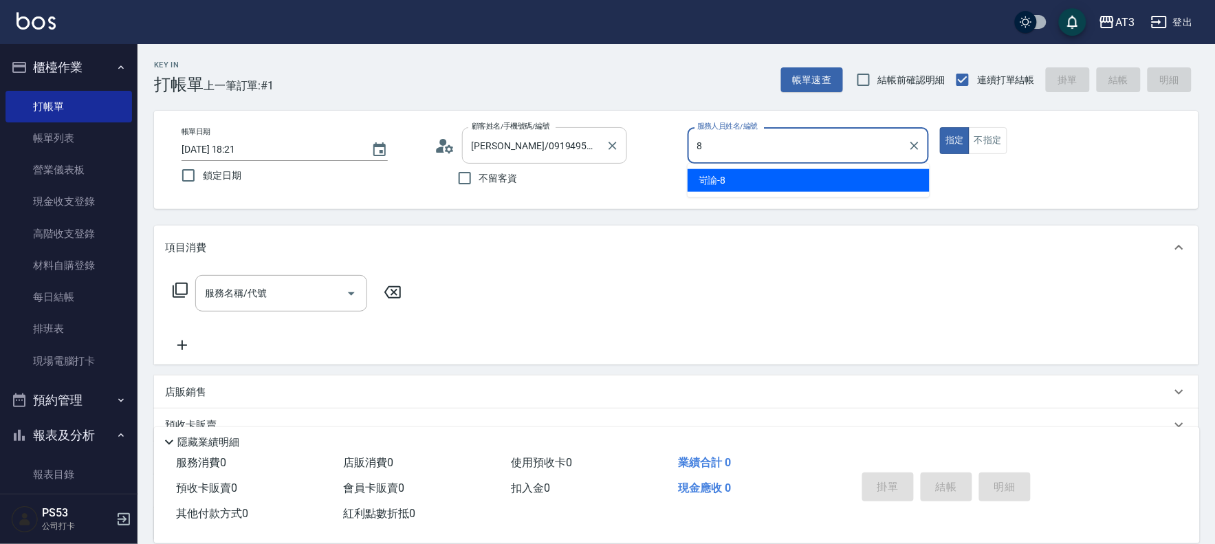
type input "岢諭-8"
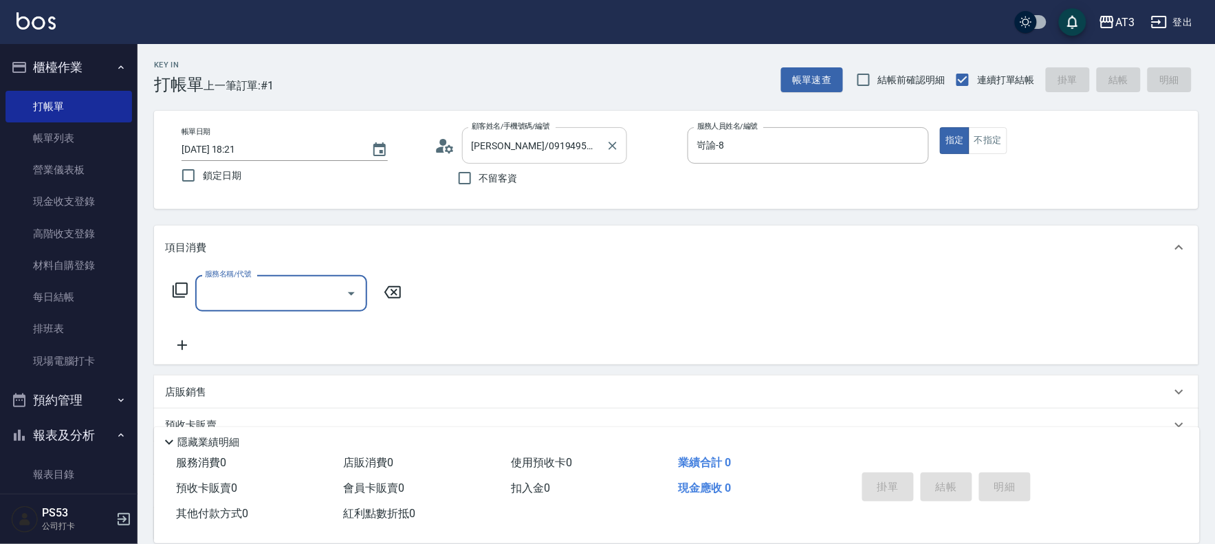
type input "8"
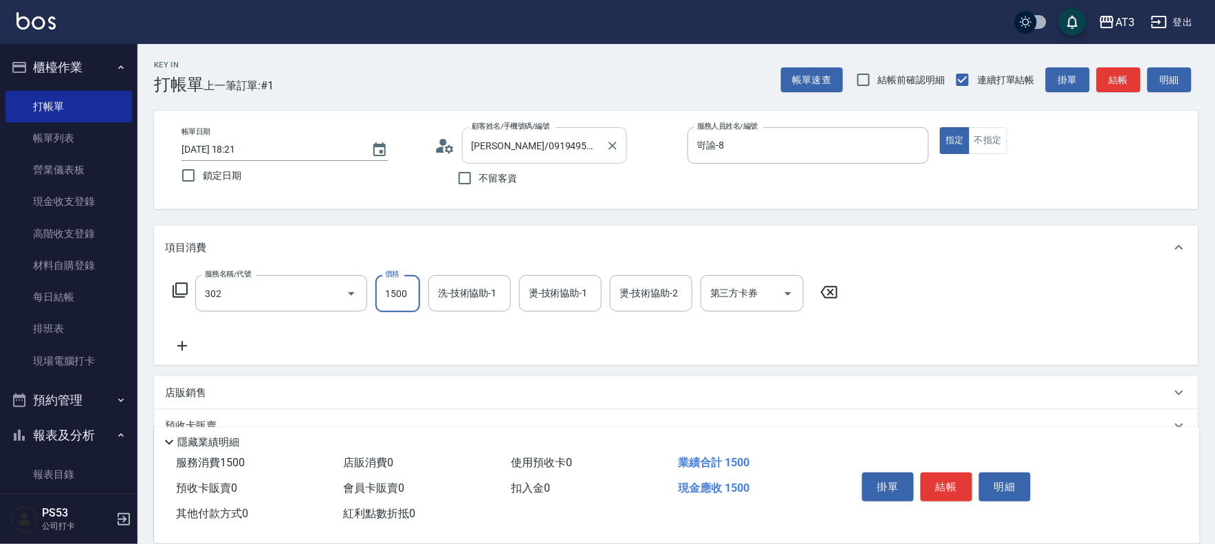
type input "設計燙髮(302)"
type input "2299"
type input "[PERSON_NAME]-21"
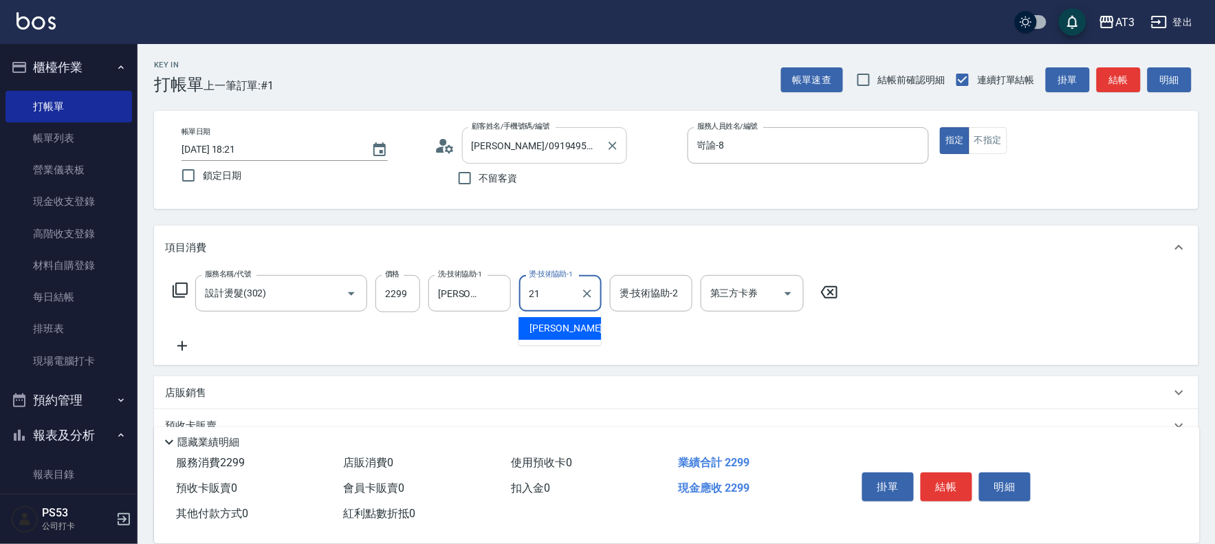
type input "[PERSON_NAME]-21"
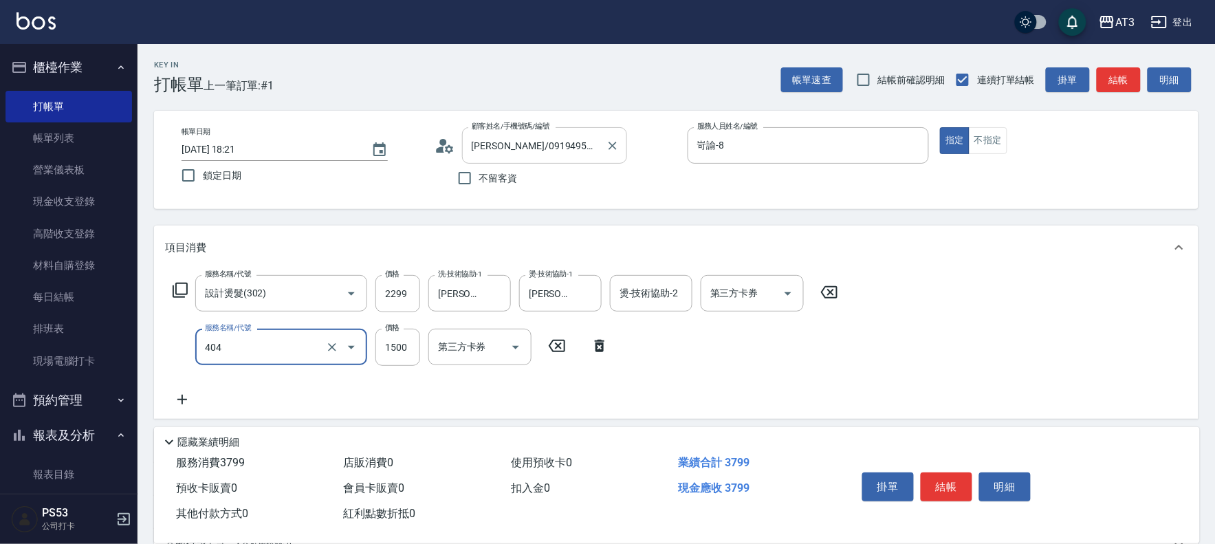
type input "設計染髮(404)"
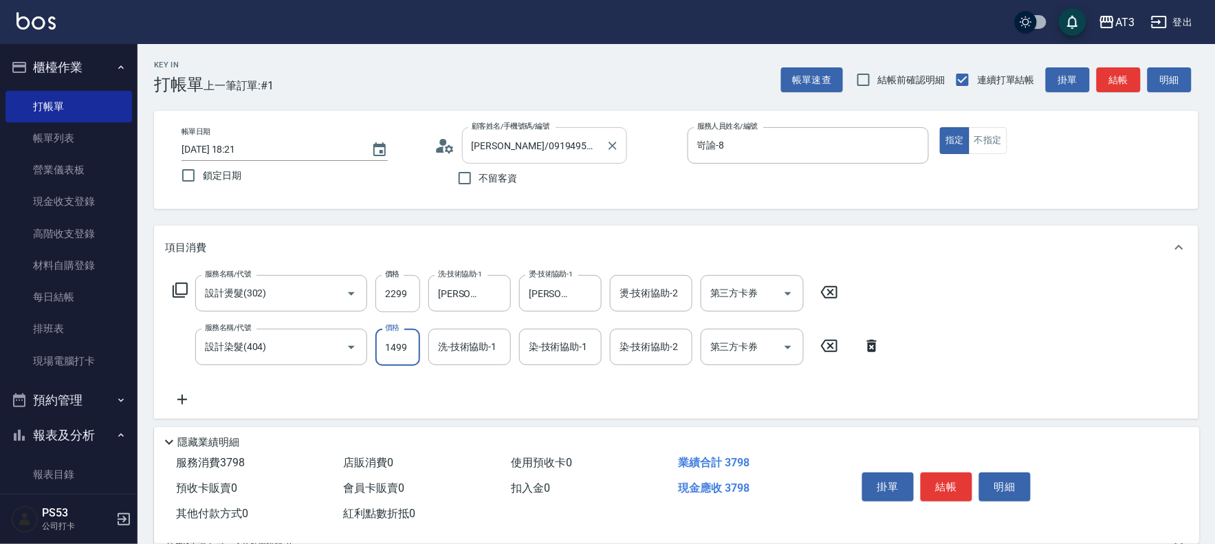
type input "1499"
type input "[PERSON_NAME]-21"
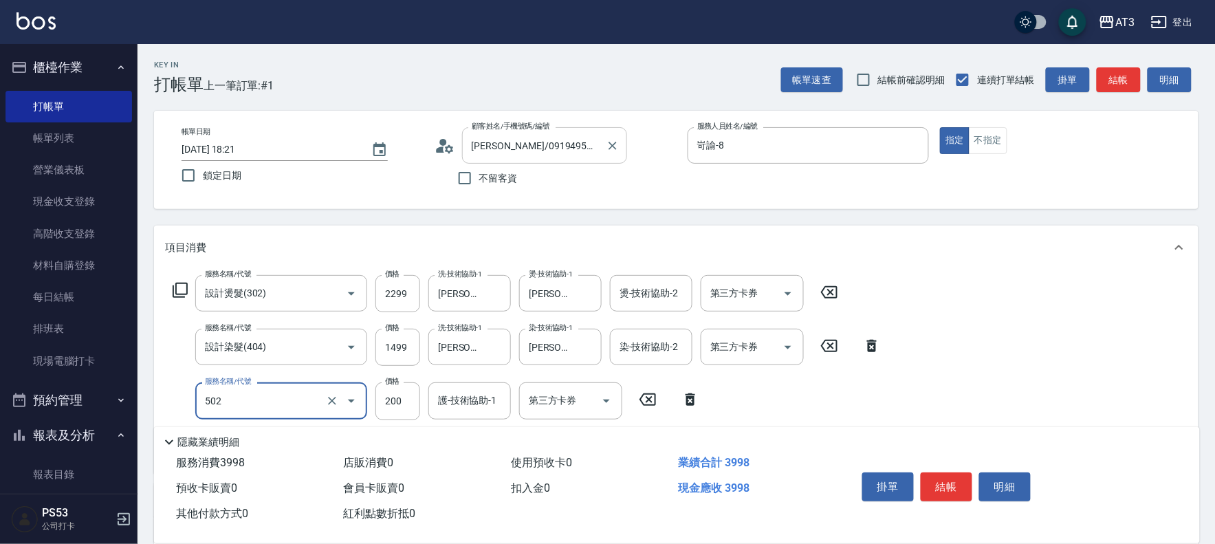
type input "自備護髮(502)"
type input "800"
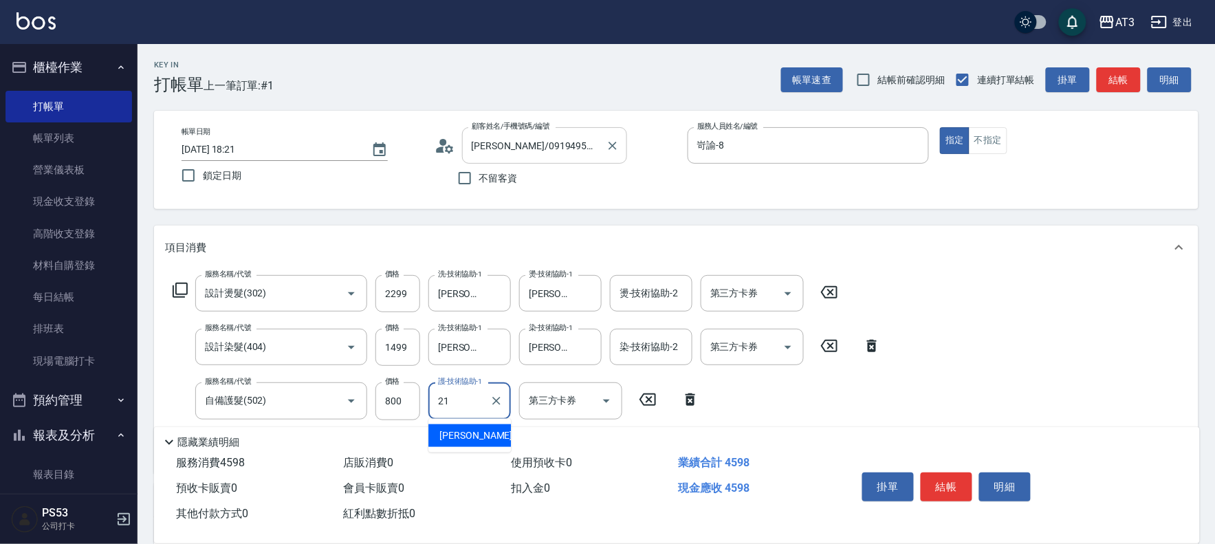
type input "[PERSON_NAME]-21"
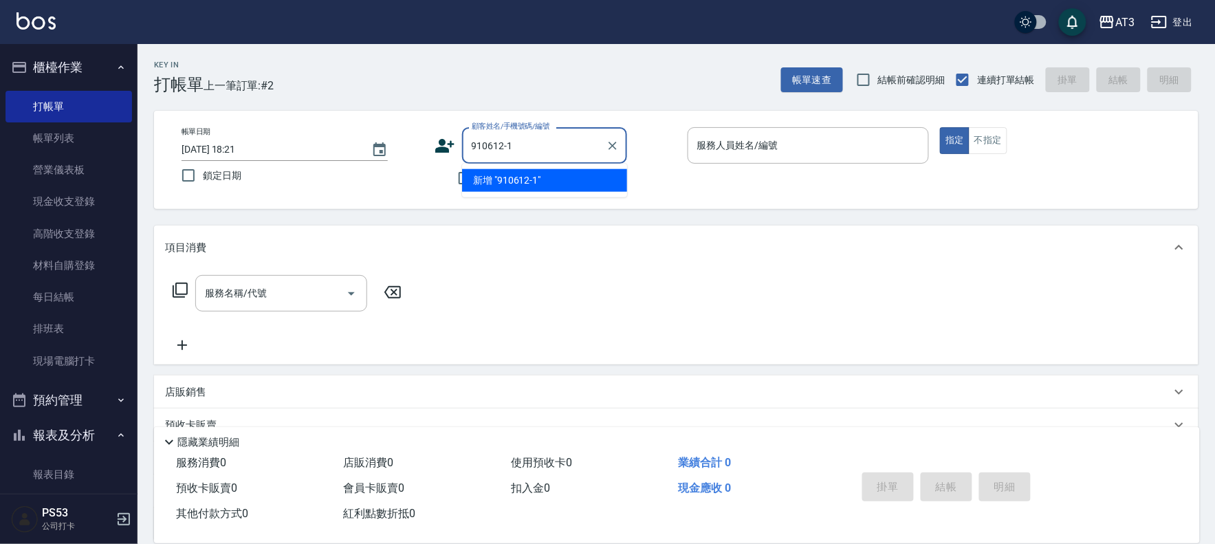
type input "910612-1"
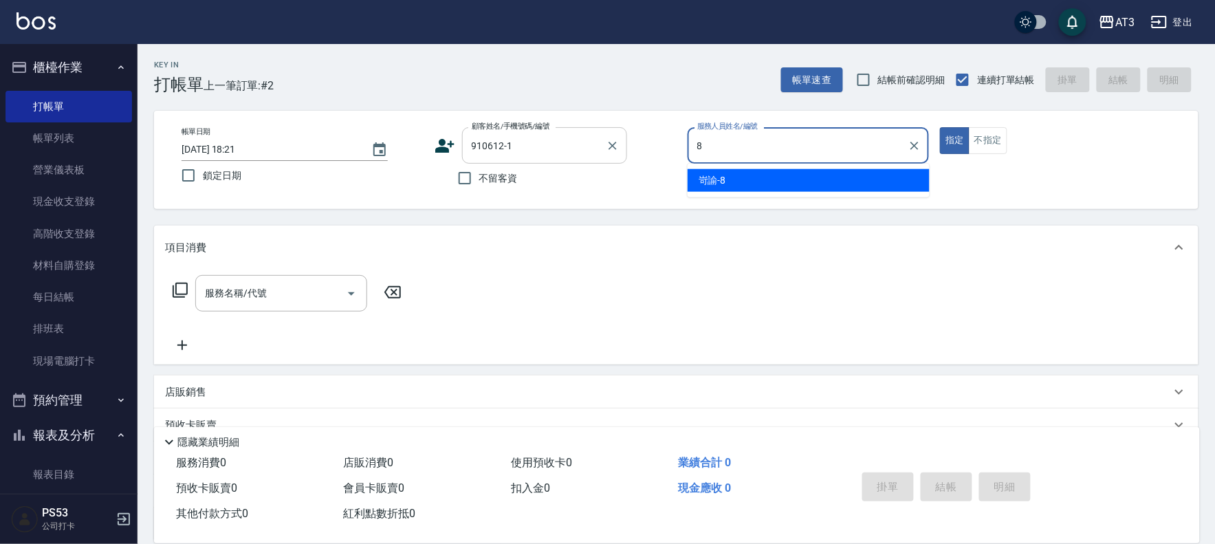
type input "岢諭-8"
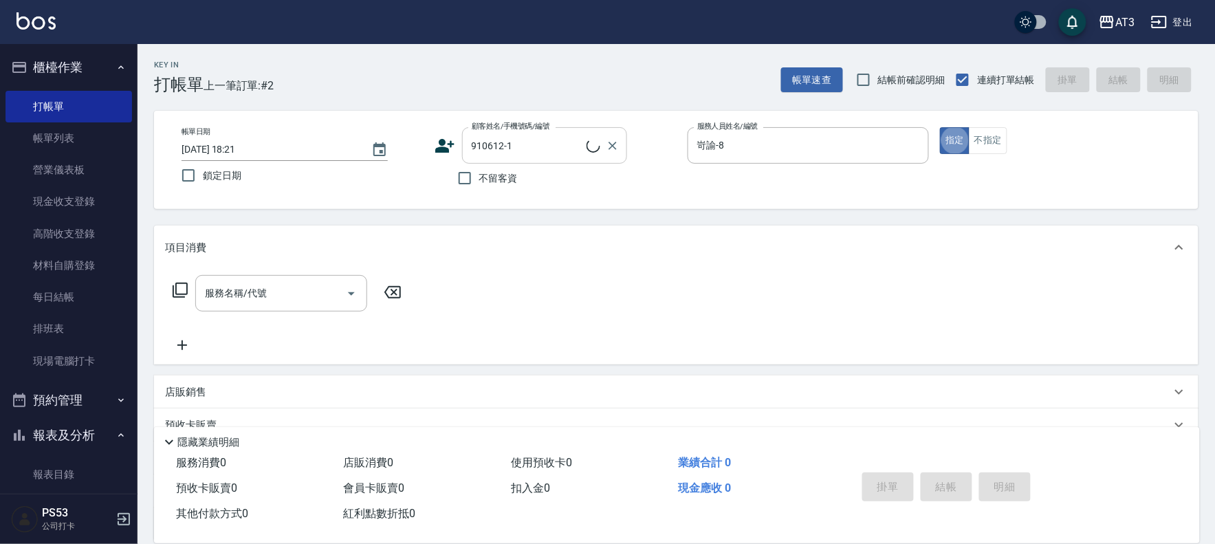
type input "[PERSON_NAME]/0910805785/910612-1"
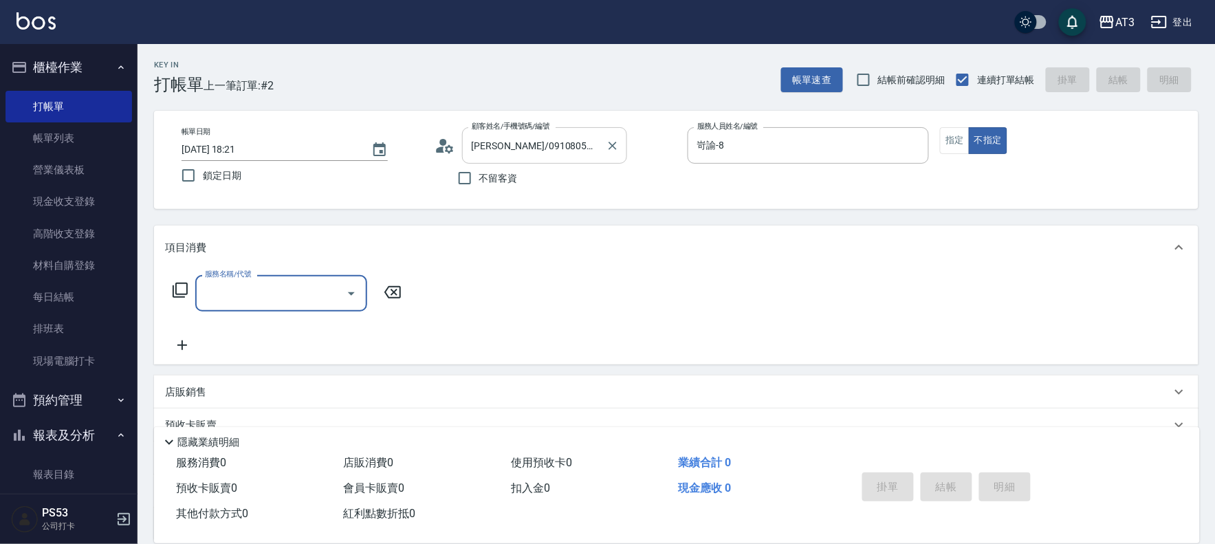
type input "2"
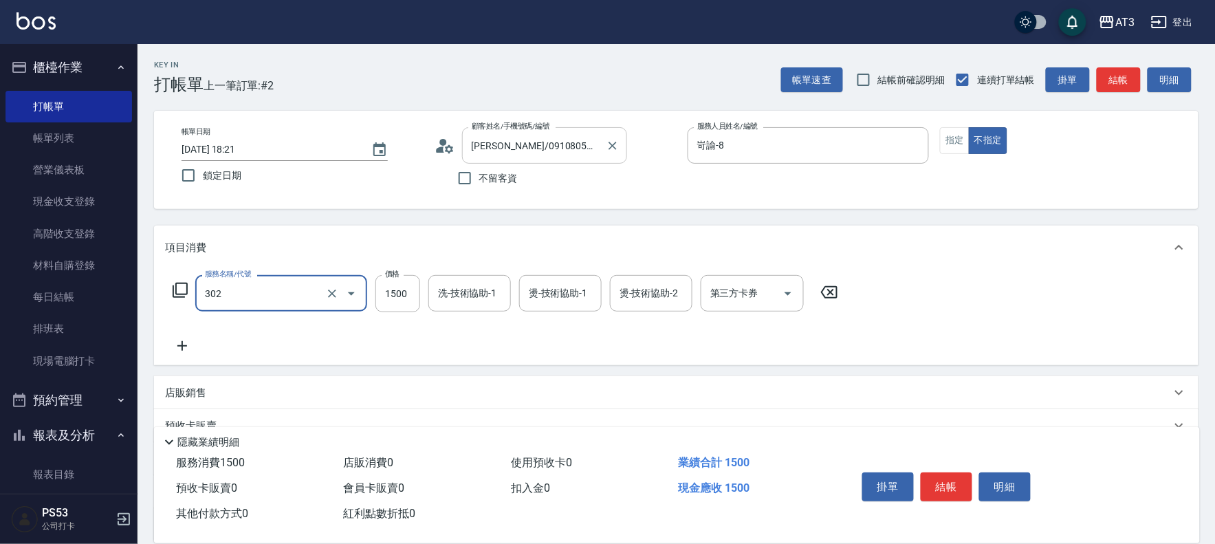
type input "設計燙髮(302)"
type input "1601"
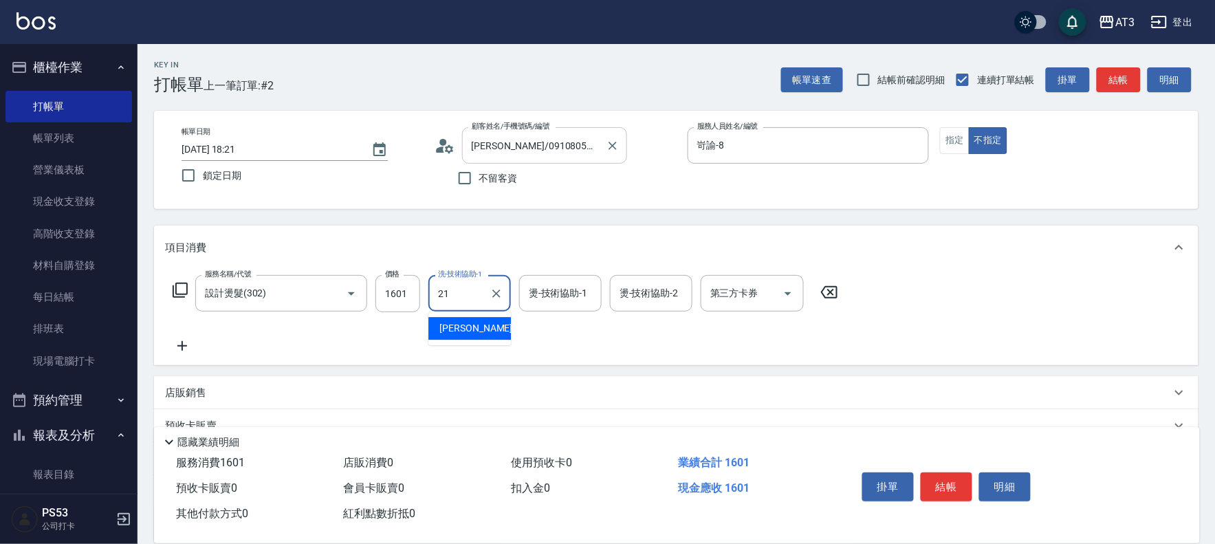
type input "[PERSON_NAME]-21"
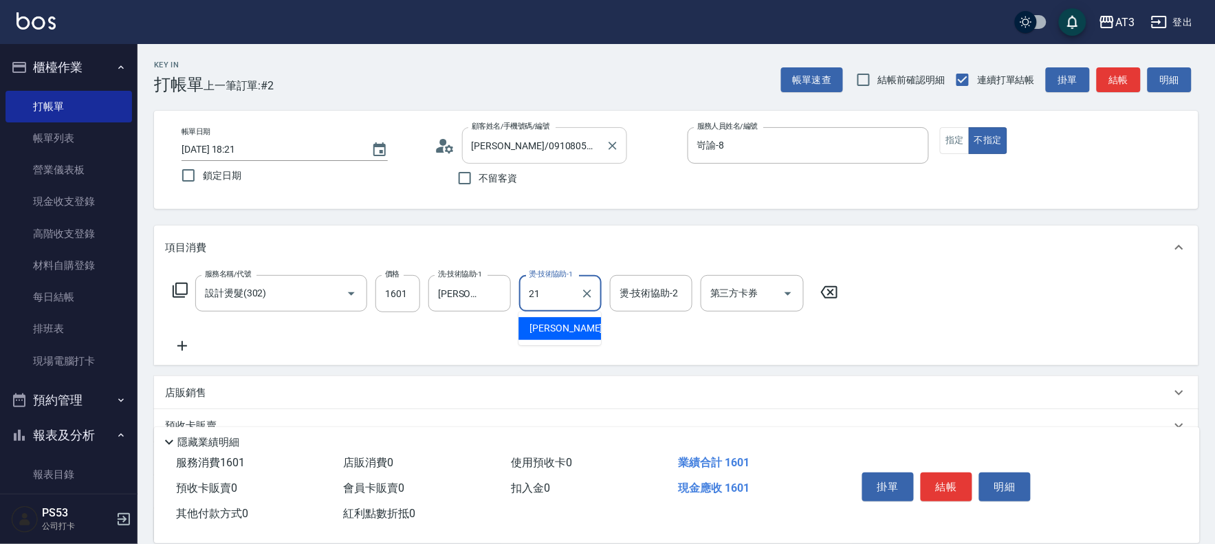
type input "[PERSON_NAME]-21"
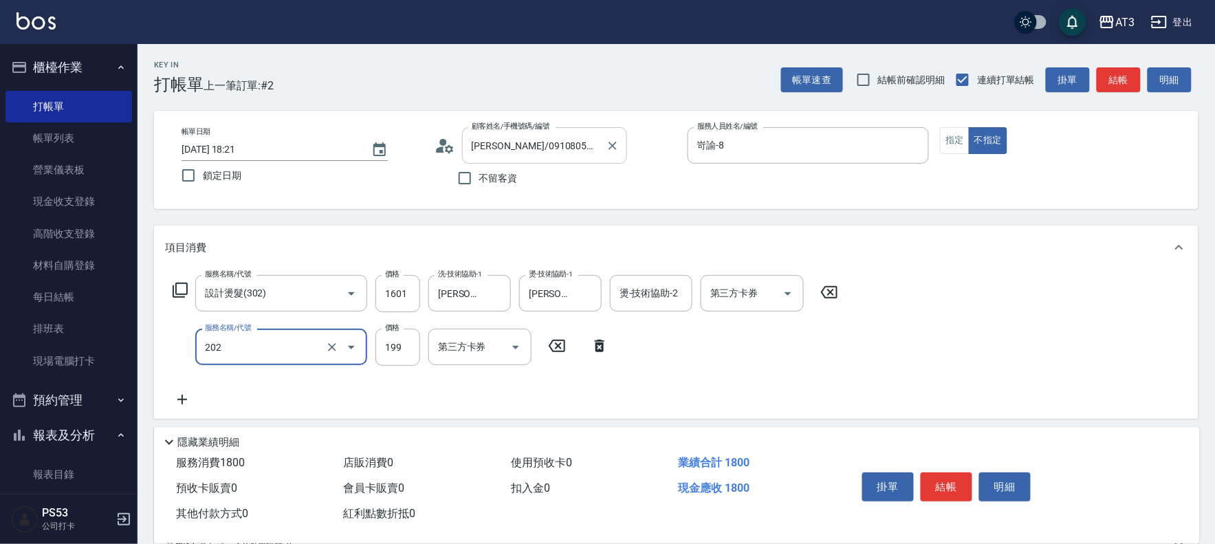
type input "不指定單剪(202)"
type input "399"
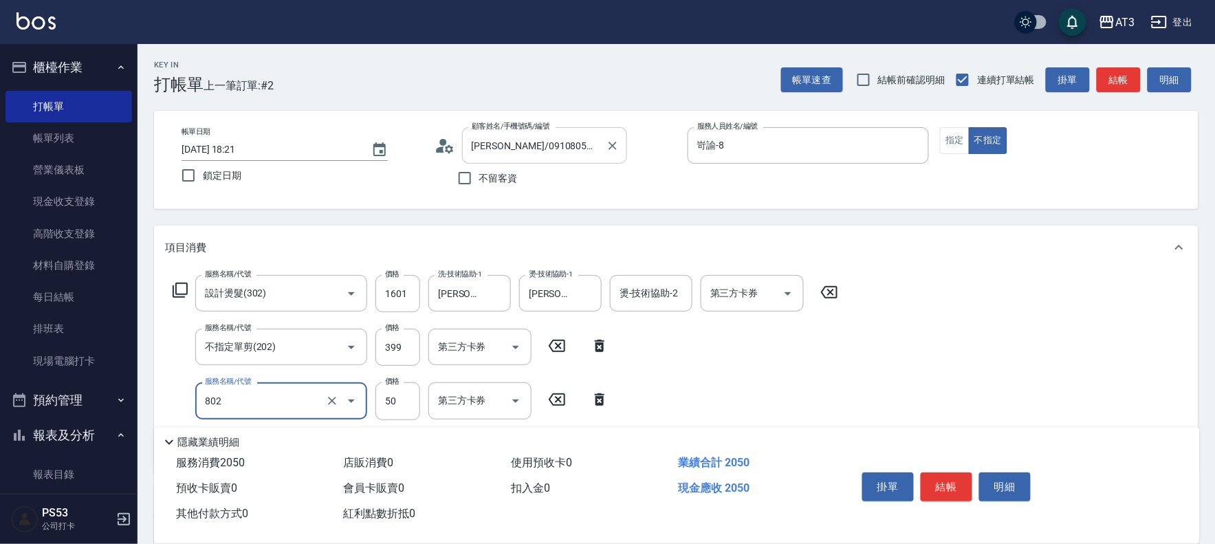
type input "潤絲/加精油(802)"
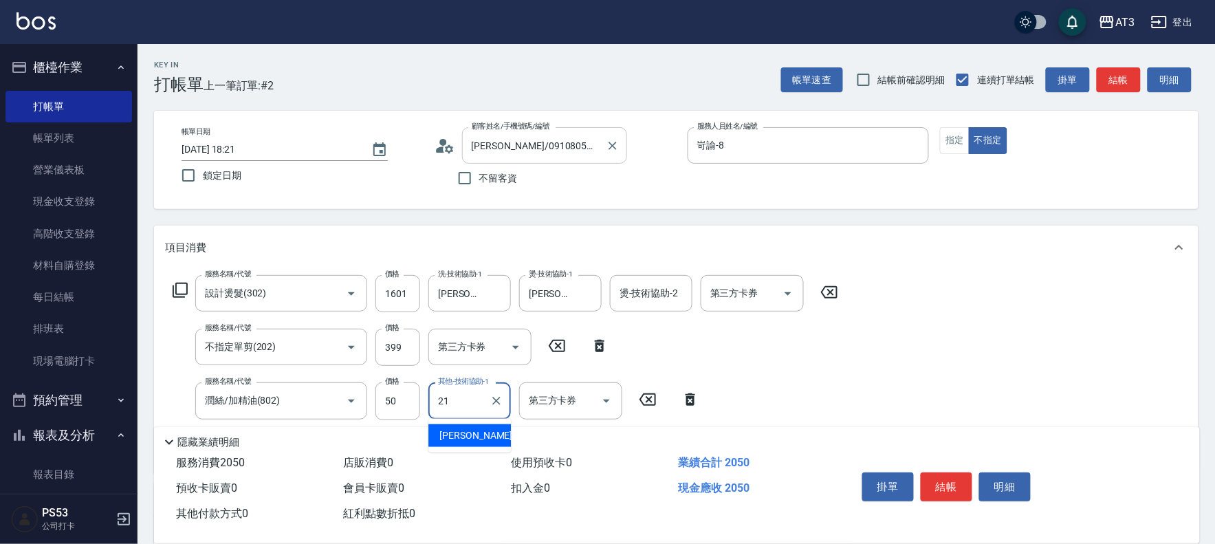
type input "[PERSON_NAME]-21"
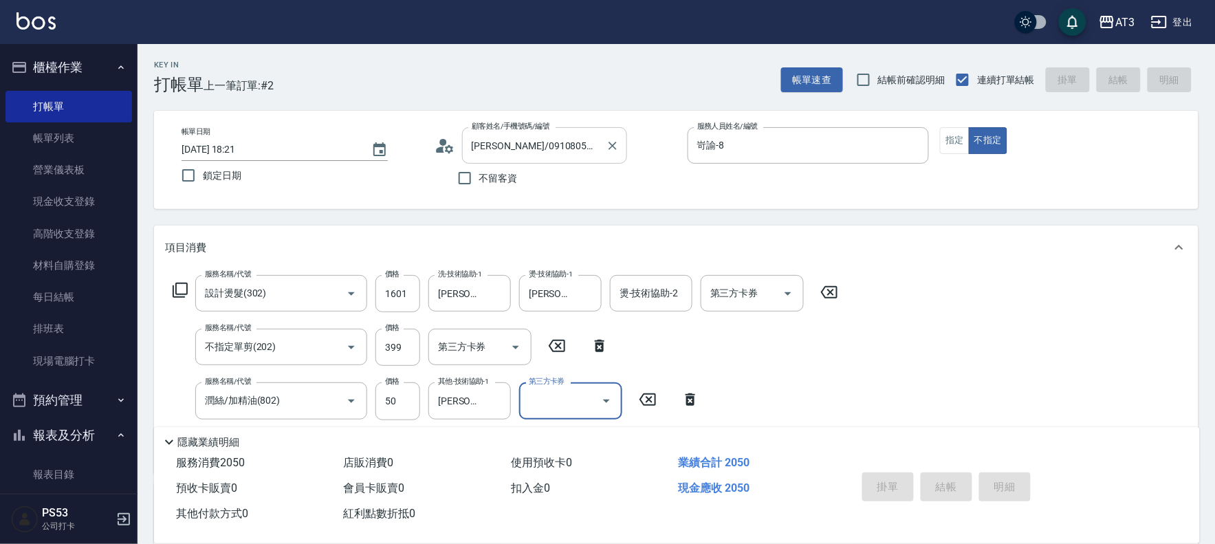
type input "[DATE] 18:22"
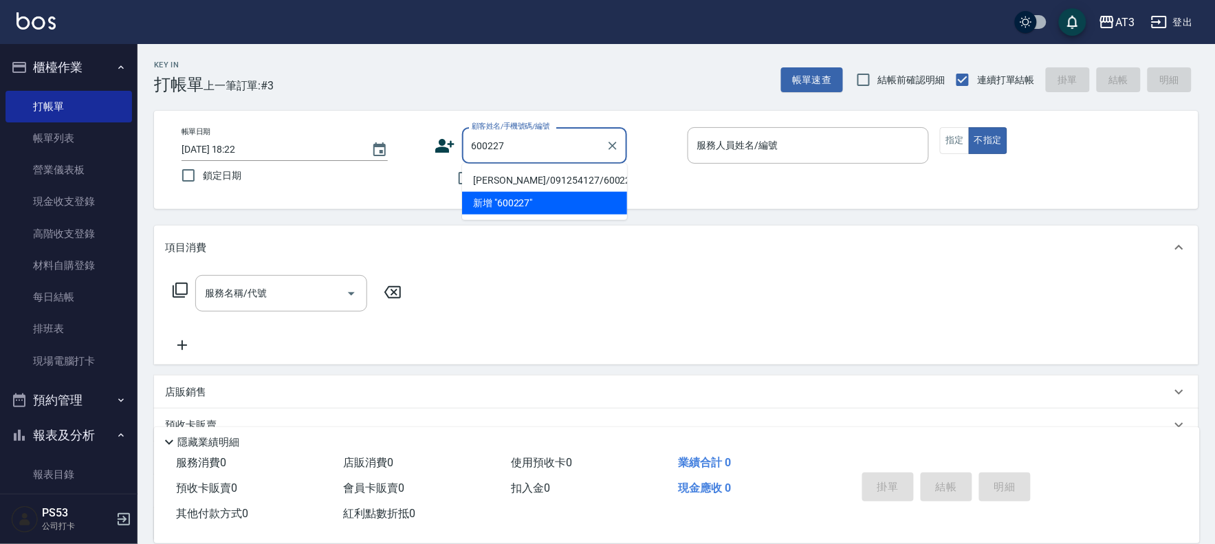
type input "[PERSON_NAME]/091254127/600227"
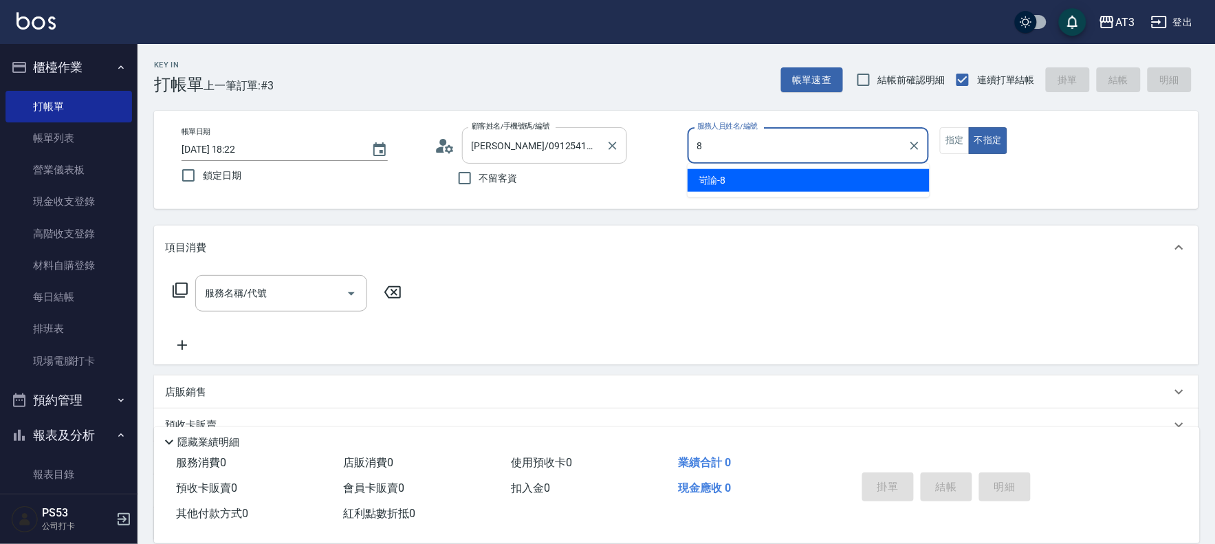
type input "岢諭-8"
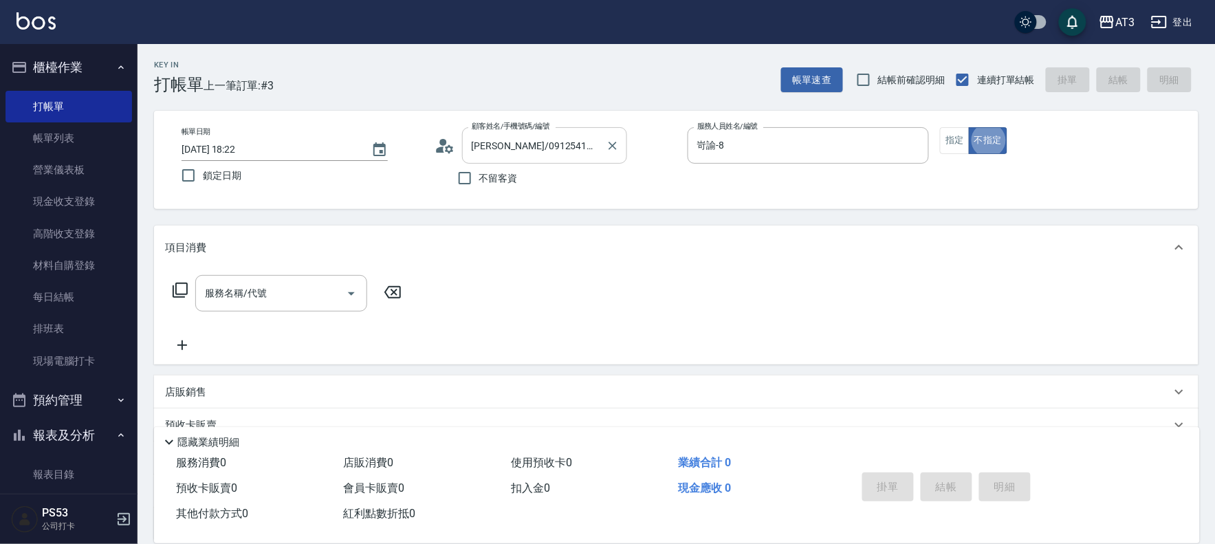
type button "false"
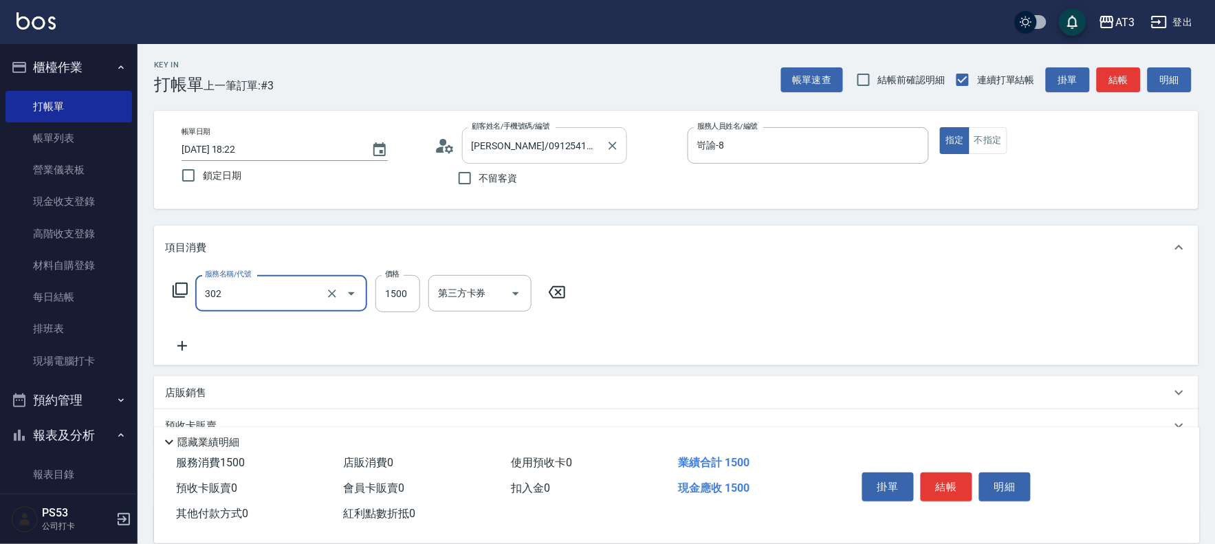
type input "設計燙髮(302)"
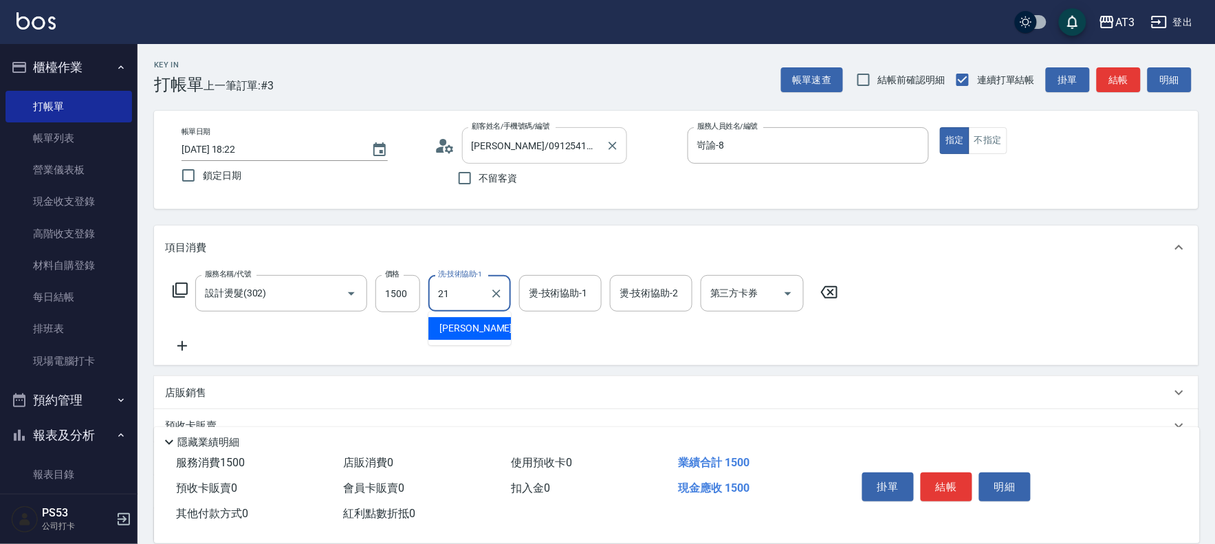
type input "[PERSON_NAME]-21"
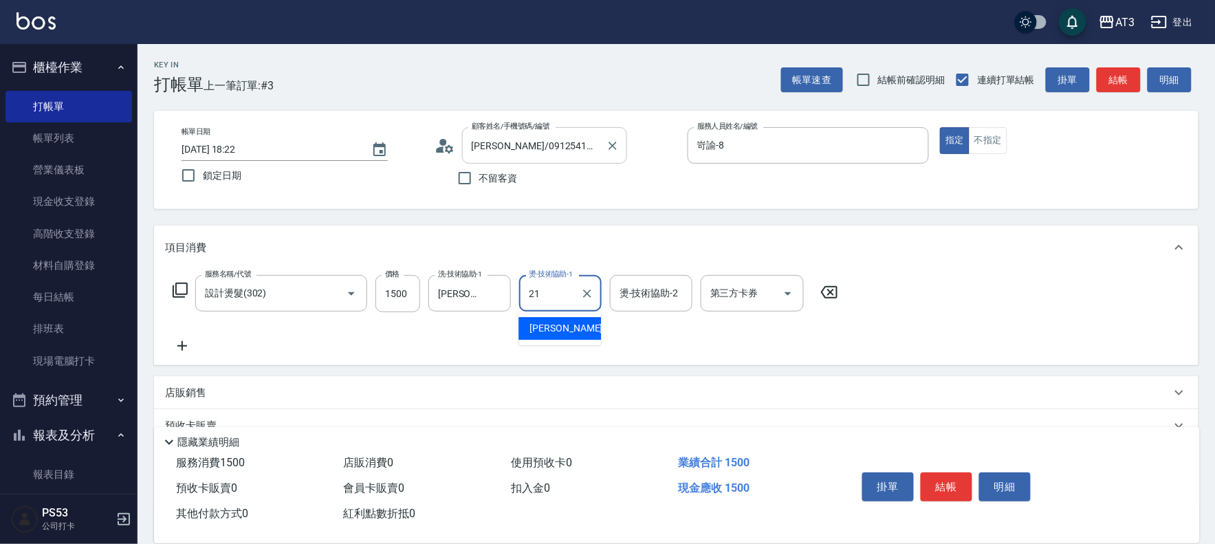
type input "[PERSON_NAME]-21"
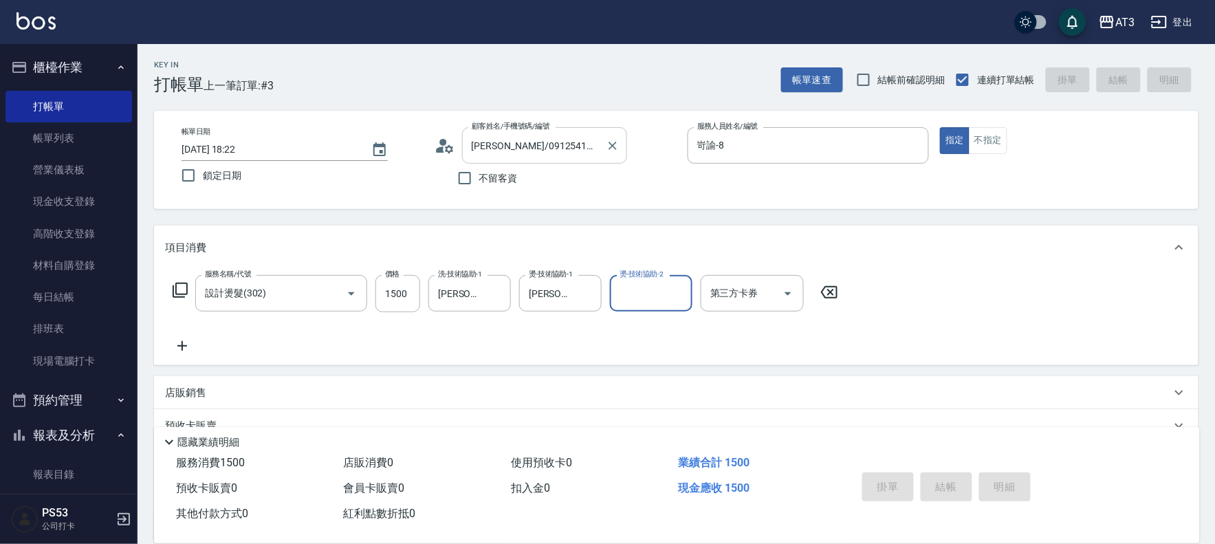
type input "[DATE] 18:23"
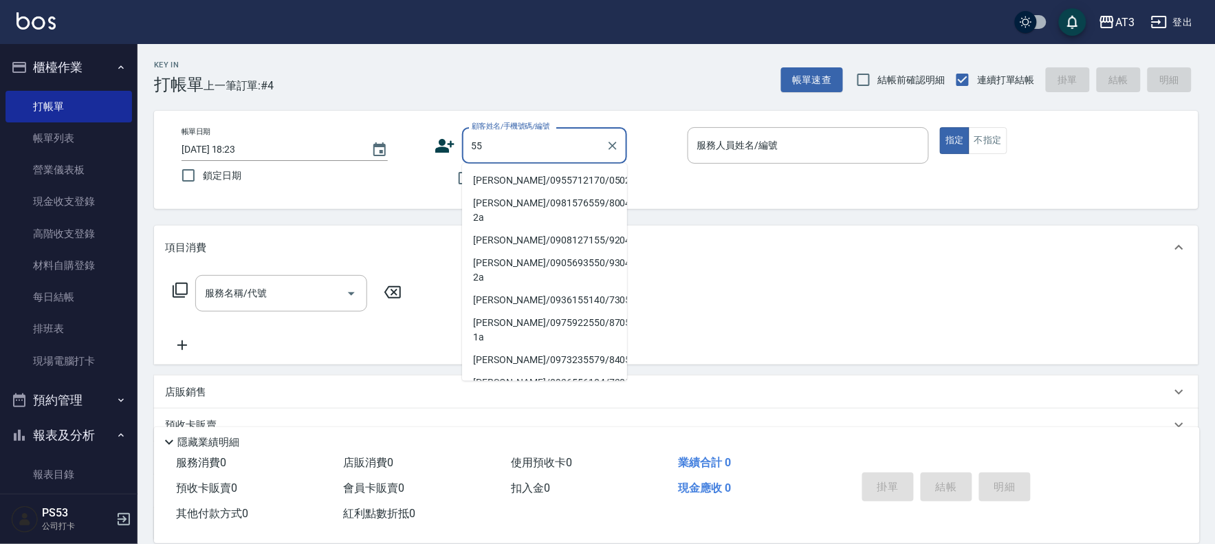
type input "5"
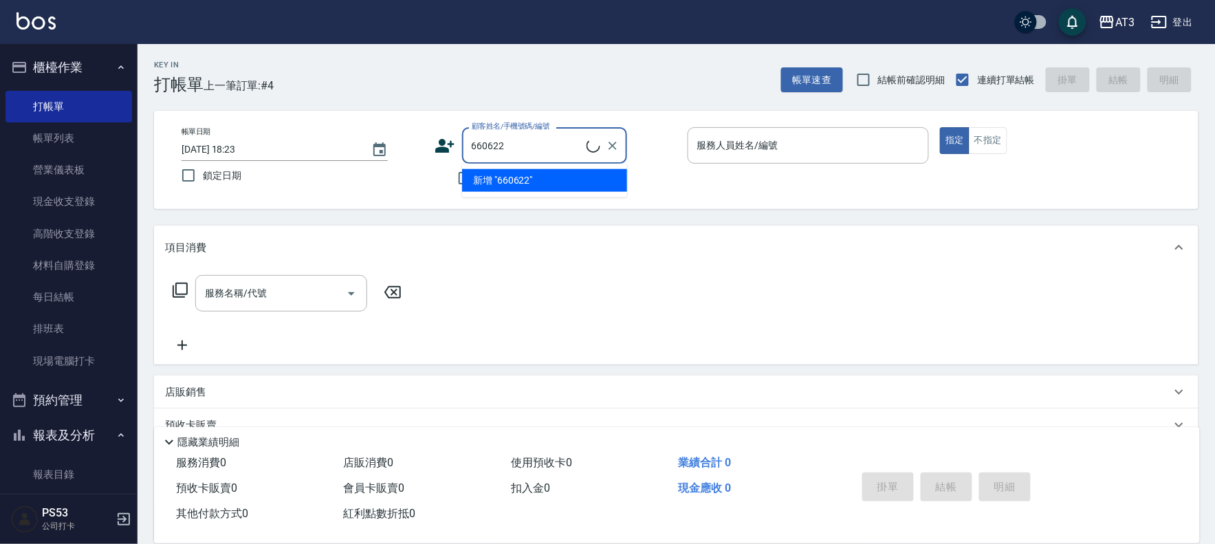
type input "[PERSON_NAME]/090042588/660622"
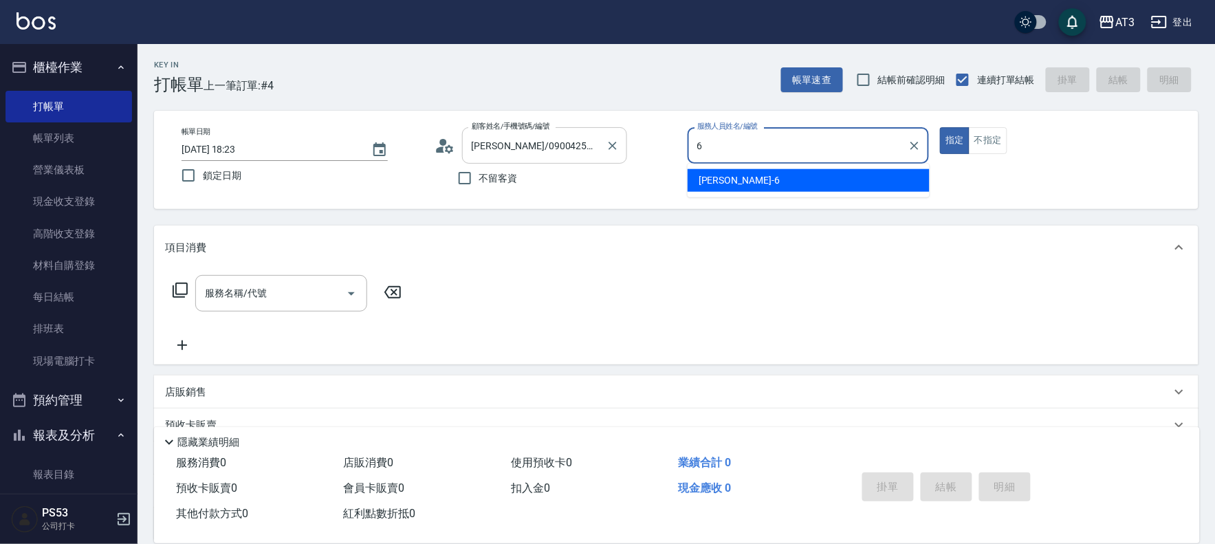
type input "詩雅-6"
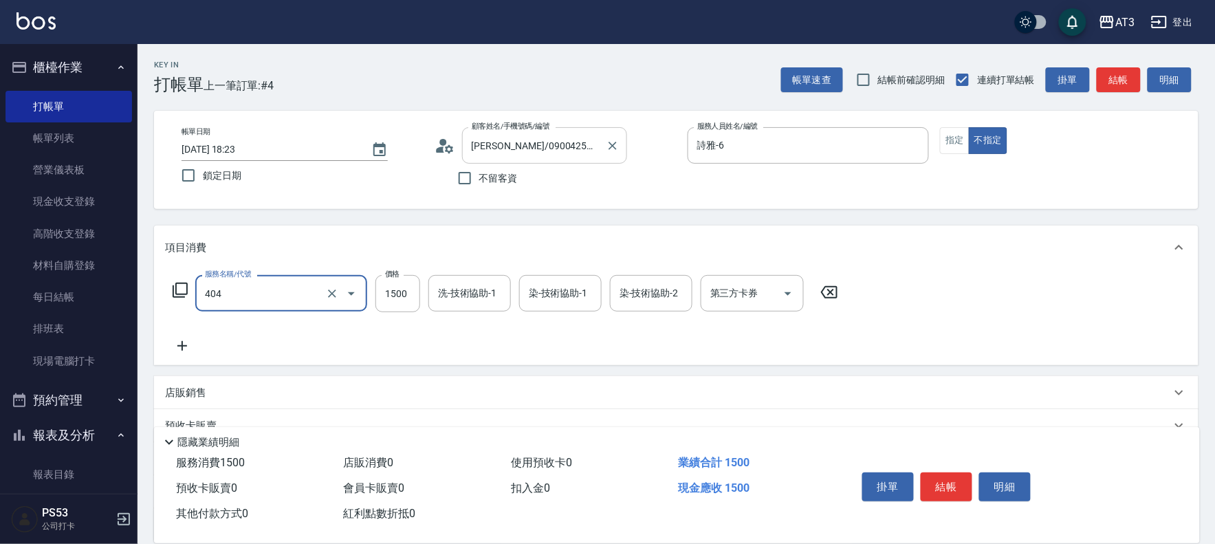
type input "設計染髮(404)"
type input "1100"
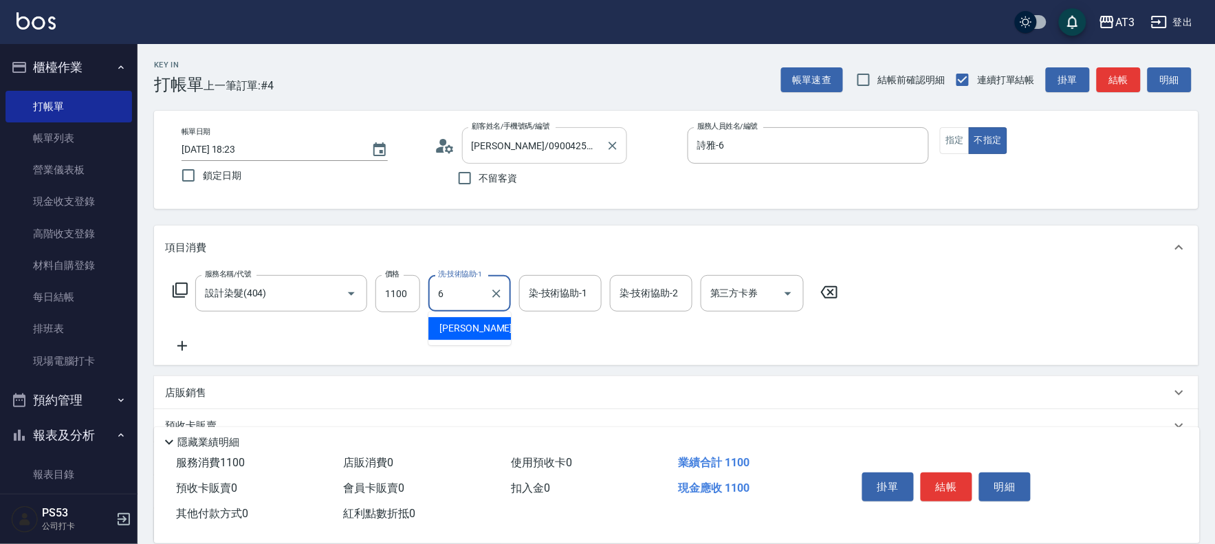
type input "詩雅-6"
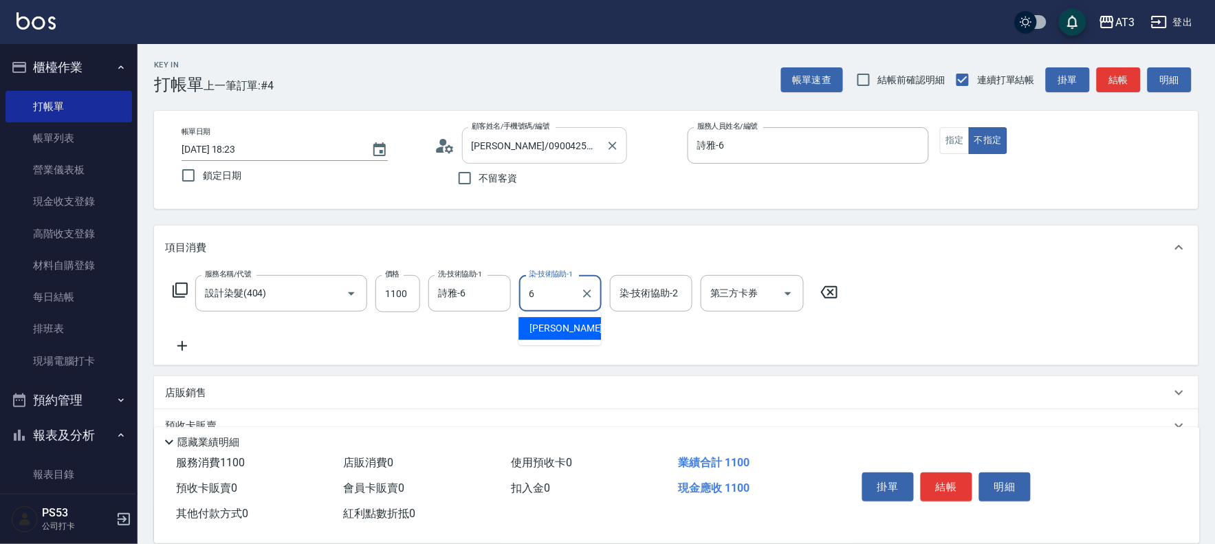
type input "詩雅-6"
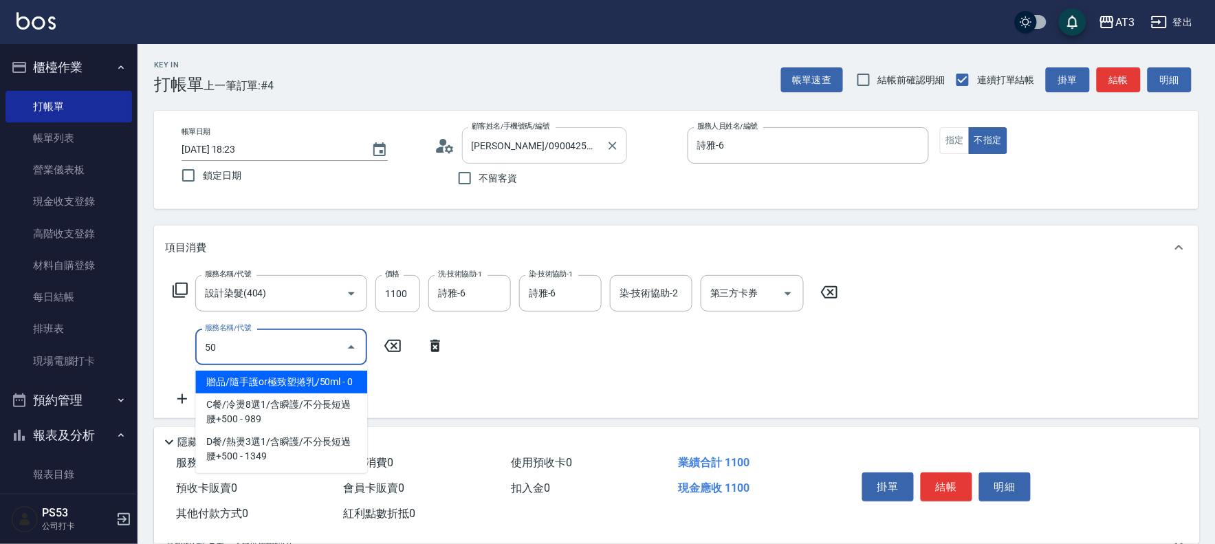
type input "504"
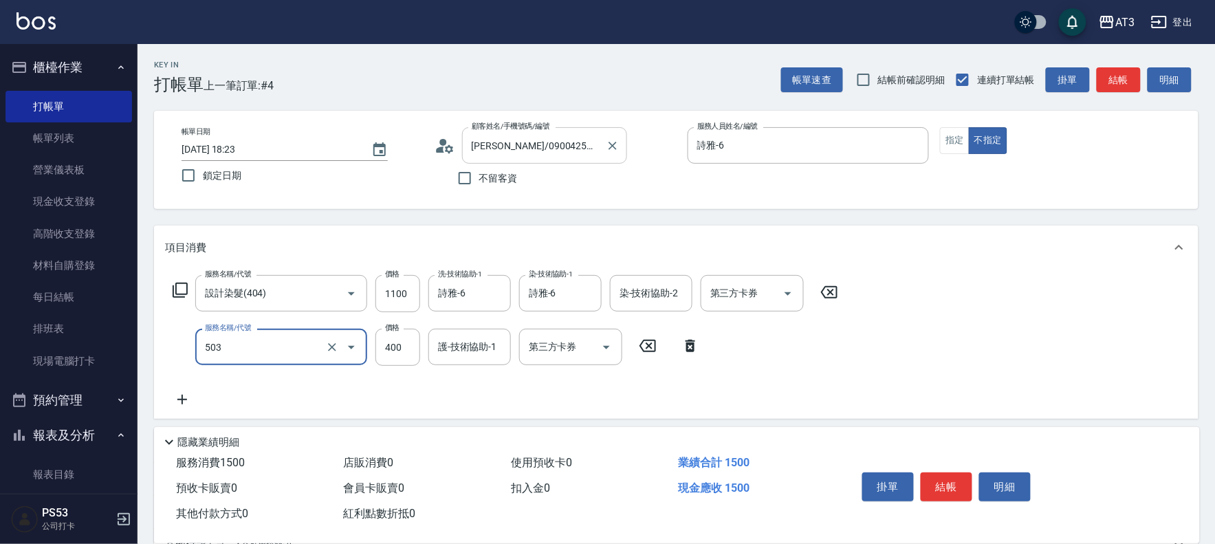
type input "天天護髮(503)"
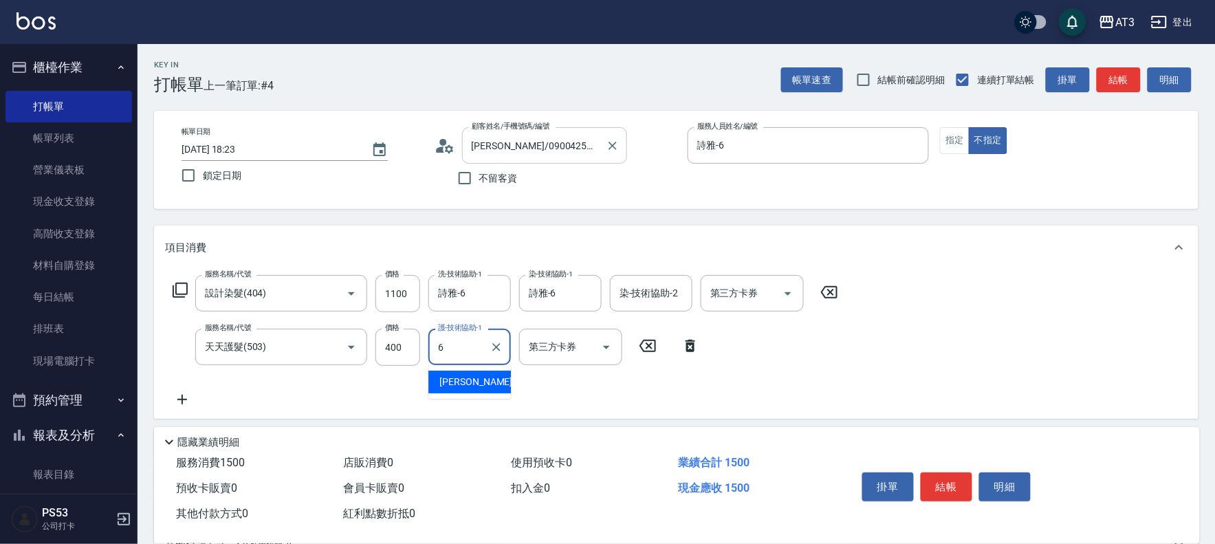
type input "詩雅-6"
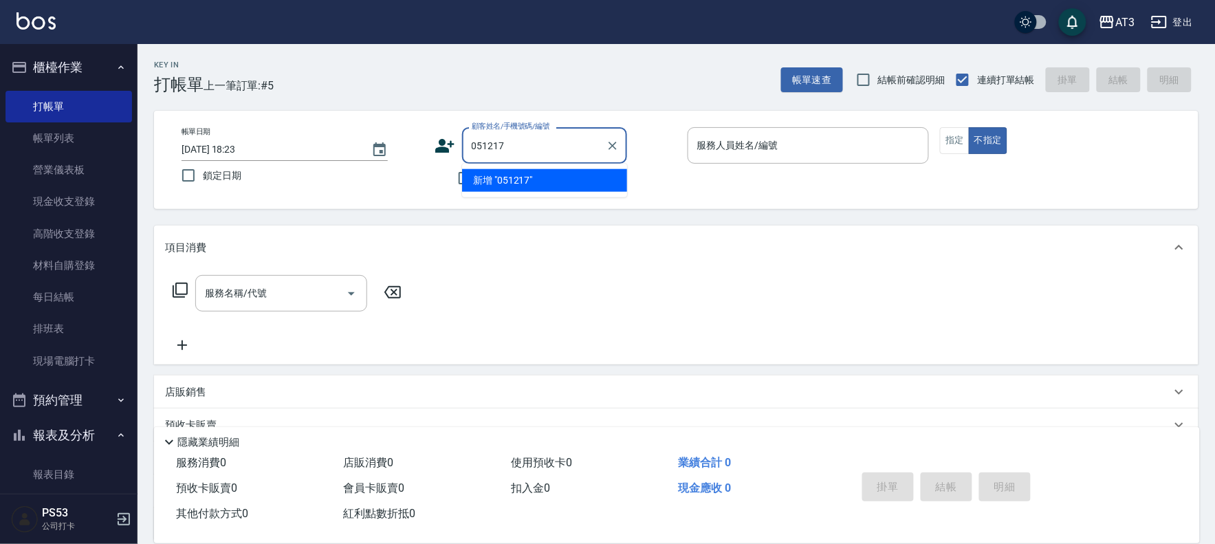
type input "051217"
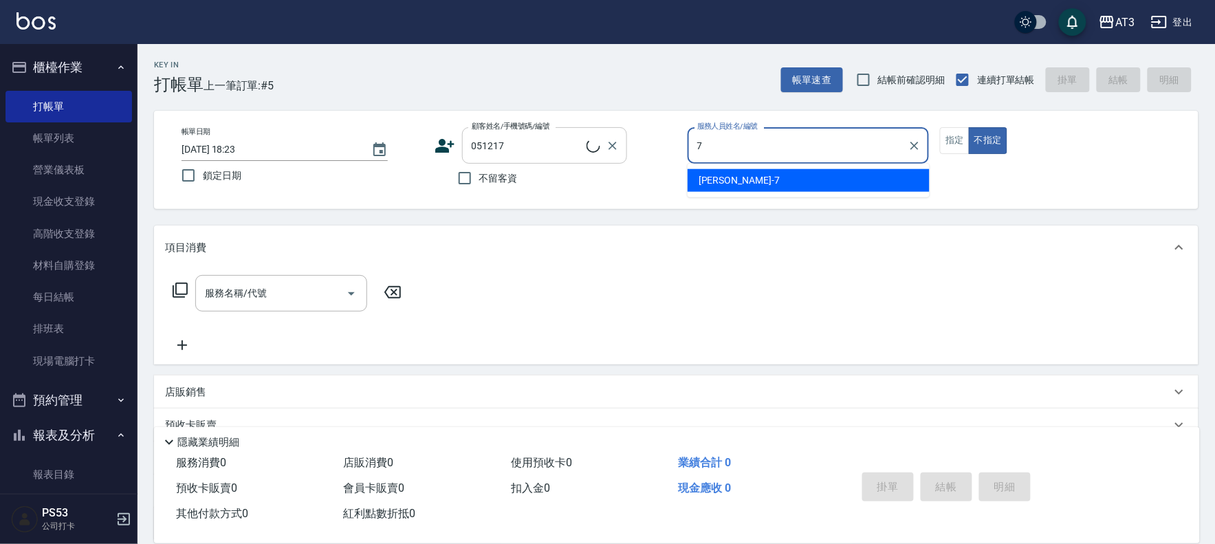
type input "子晴-7"
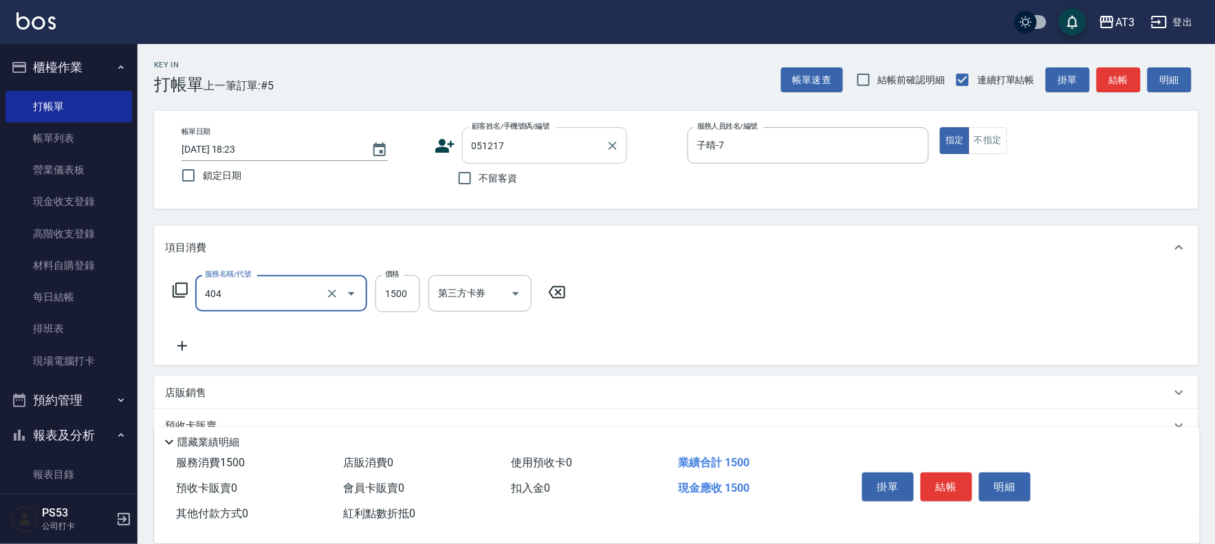
type input "設計染髮(404)"
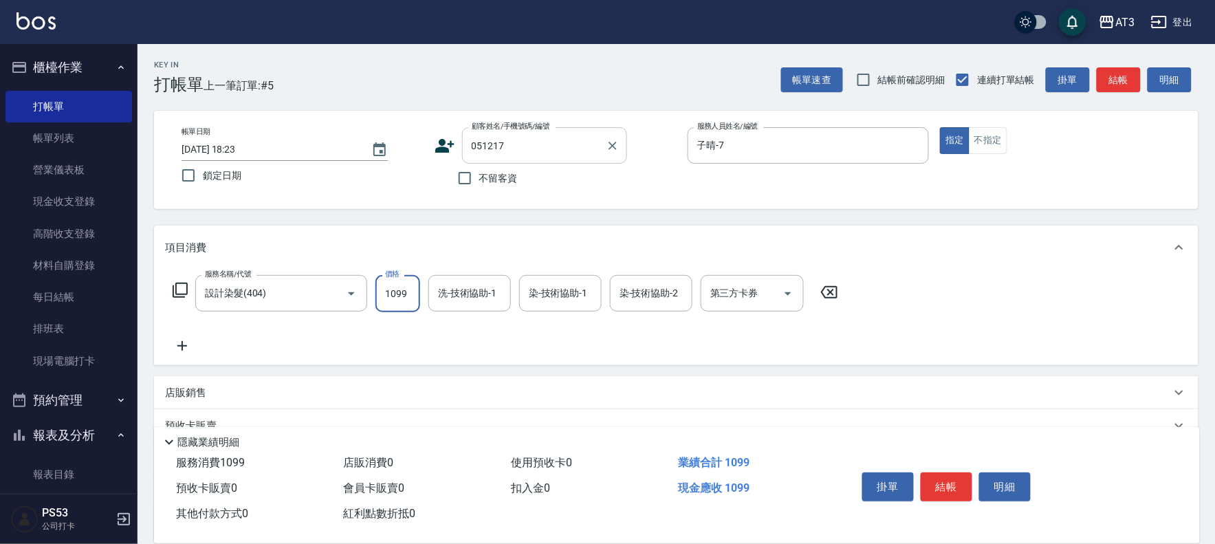
type input "1099"
type input "子晴-7"
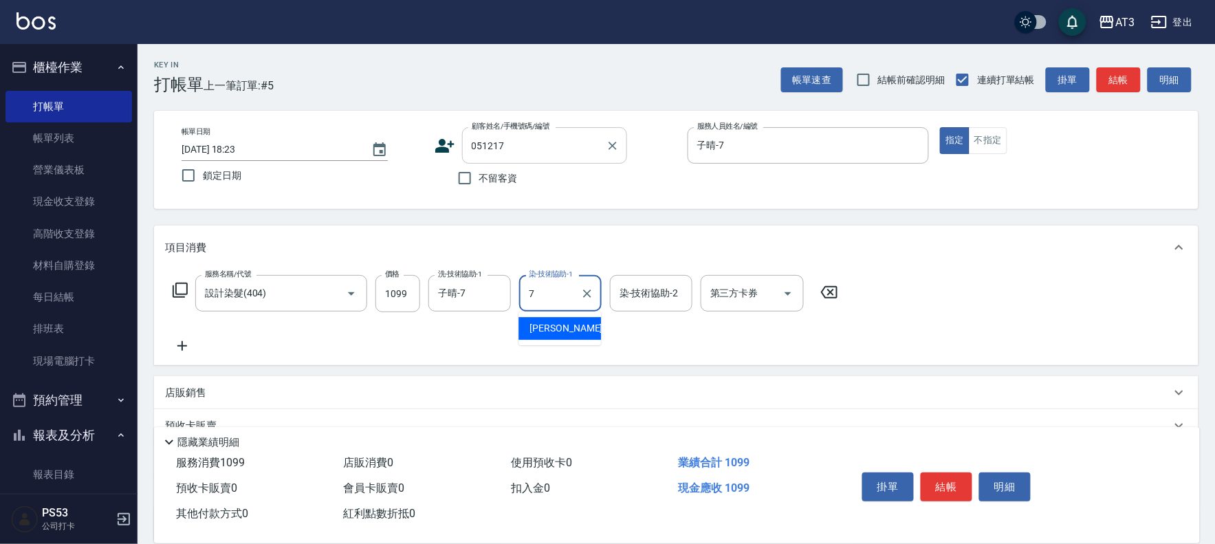
type input "子晴-7"
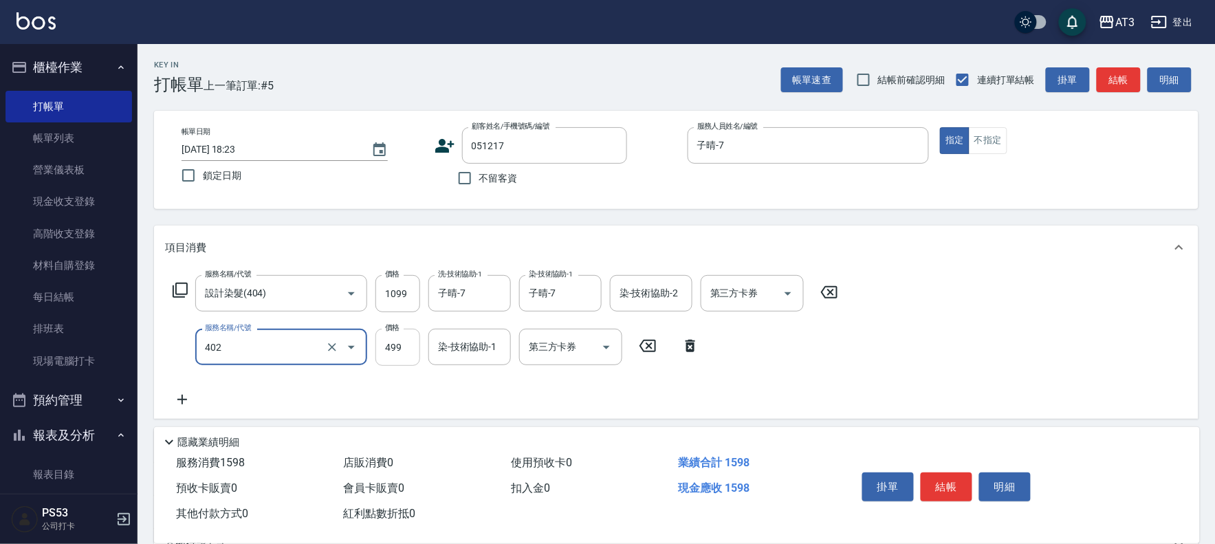
type input "10束挑染(402)"
drag, startPoint x: 400, startPoint y: 338, endPoint x: 417, endPoint y: 331, distance: 19.2
click at [402, 338] on input "499" at bounding box center [398, 347] width 45 height 37
type input "500"
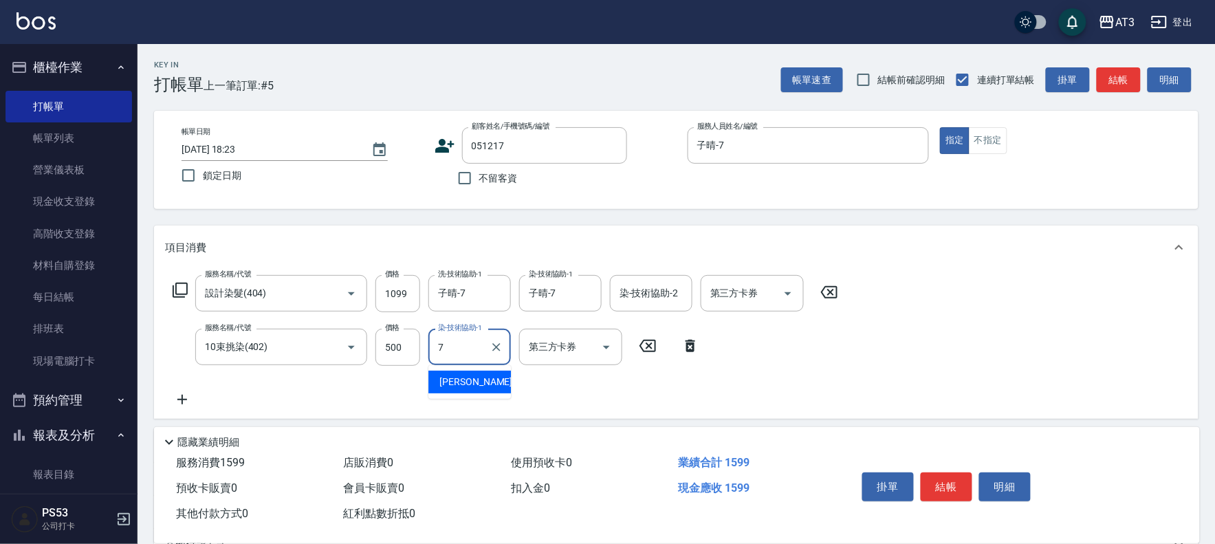
type input "子晴-7"
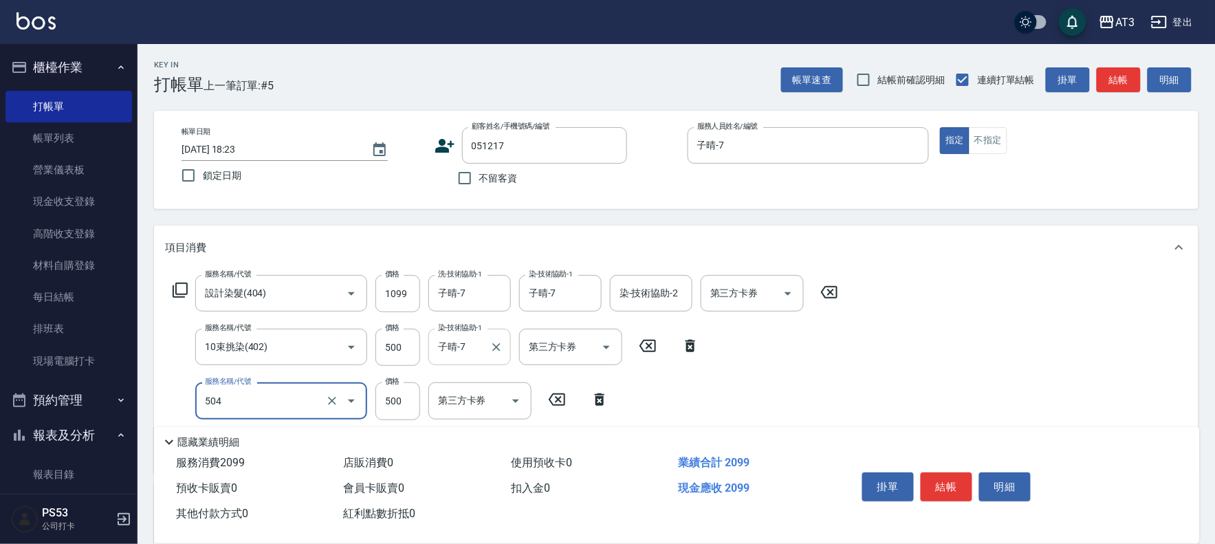
type input "順子護髮(504)"
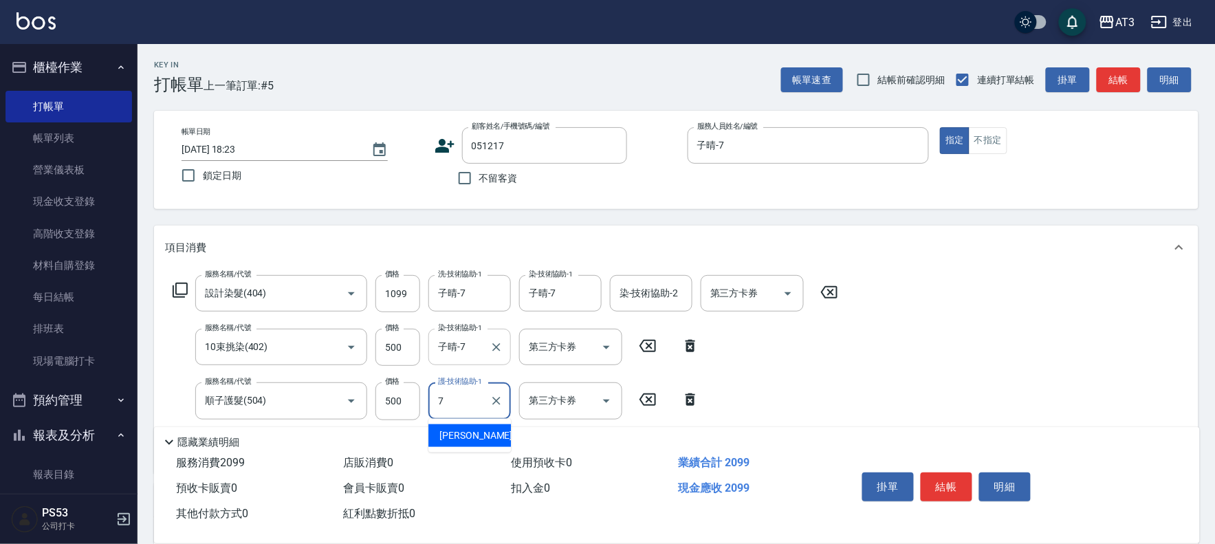
type input "子晴-7"
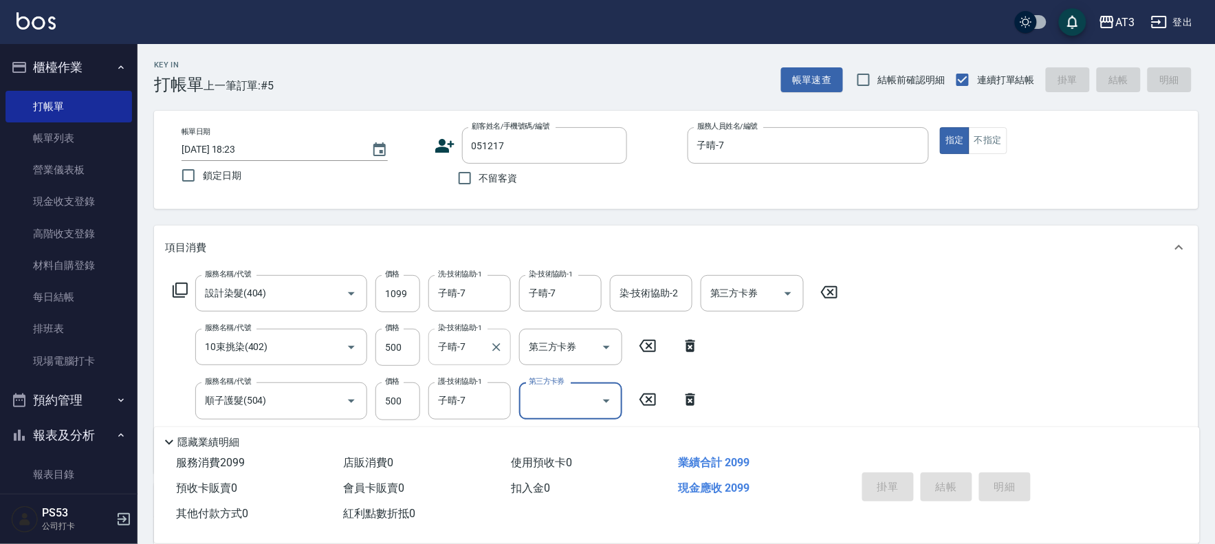
type input "[DATE] 18:24"
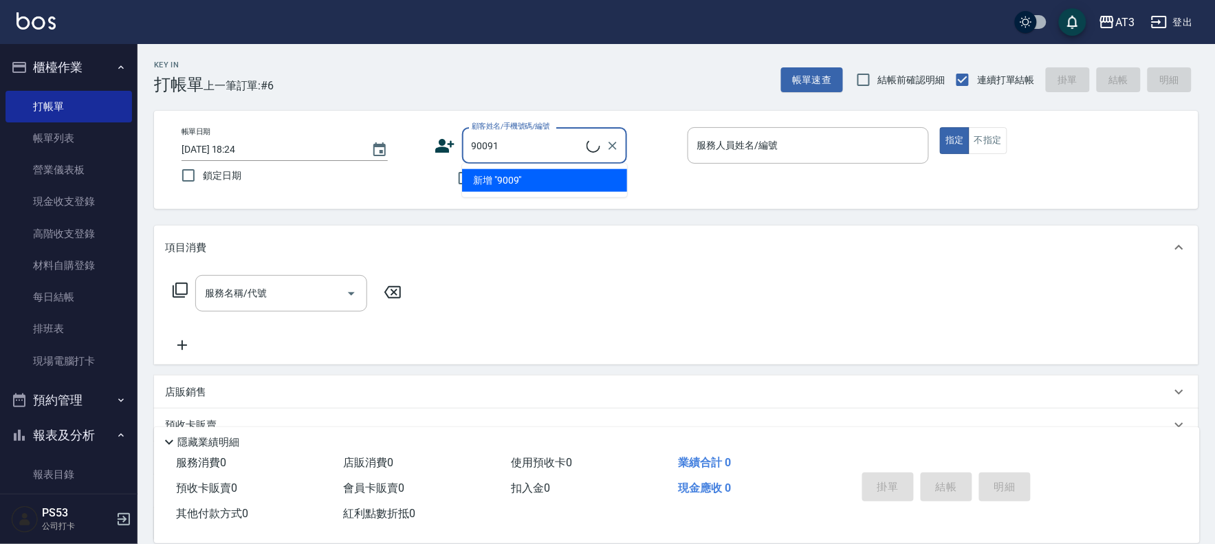
type input "900917"
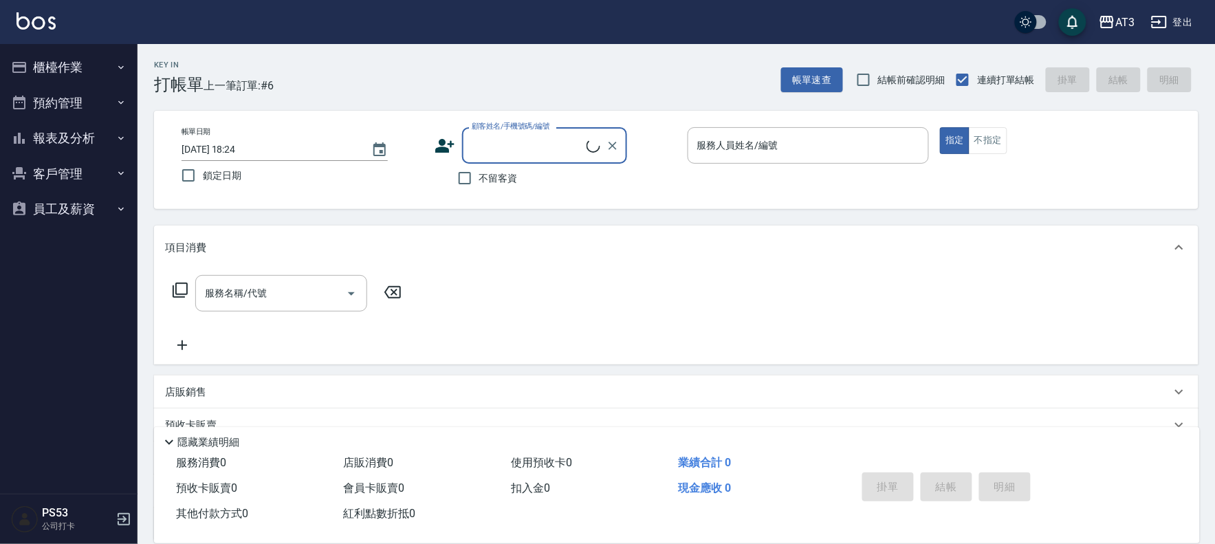
drag, startPoint x: 510, startPoint y: 148, endPoint x: 496, endPoint y: 149, distance: 14.5
click at [510, 149] on input "顧客姓名/手機號碼/編號" at bounding box center [527, 145] width 118 height 24
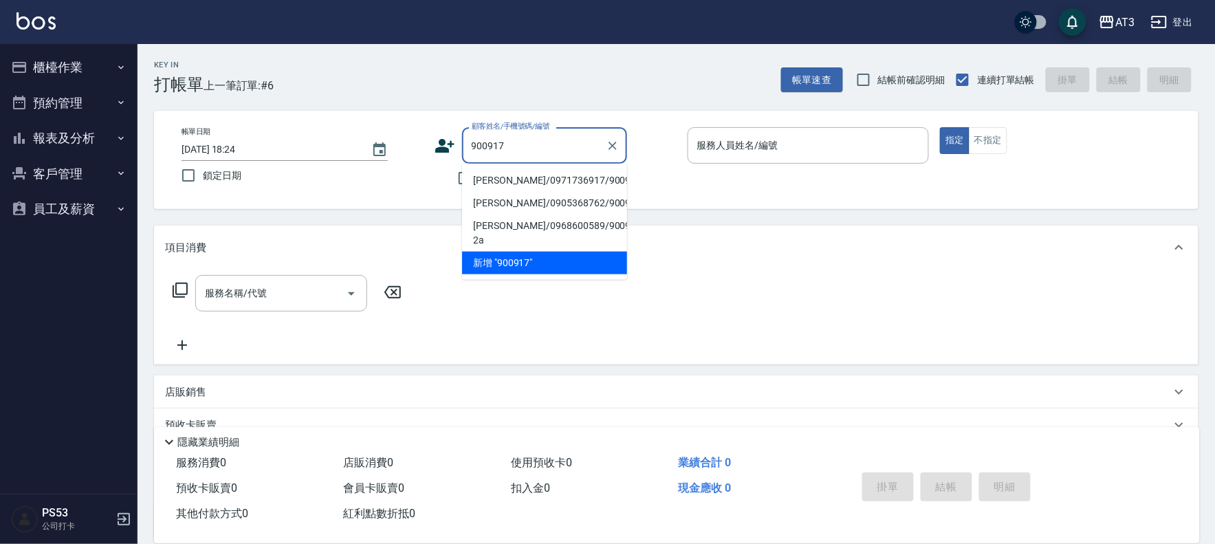
type input "[PERSON_NAME]/0971736917/900917"
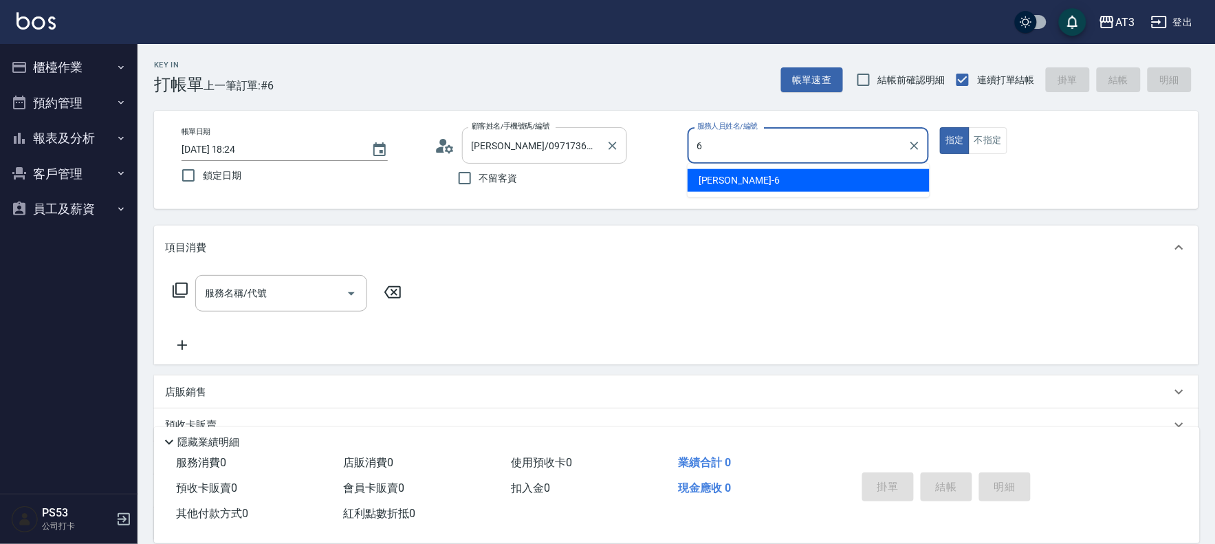
type input "詩雅-6"
type button "true"
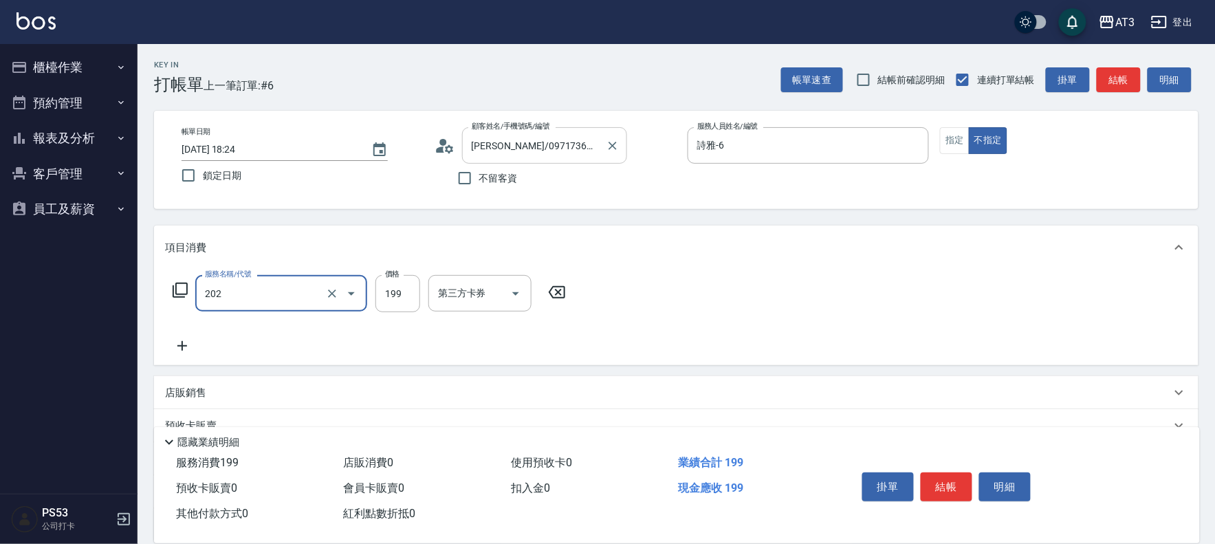
type input "不指定單剪(202)"
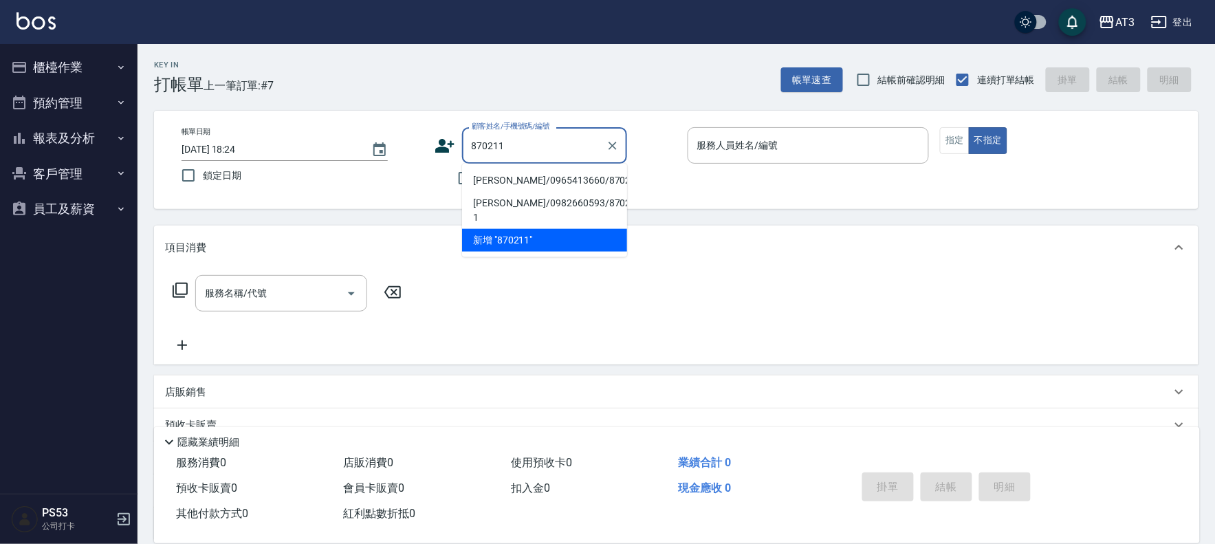
type input "林宇辰/0965413660/870211"
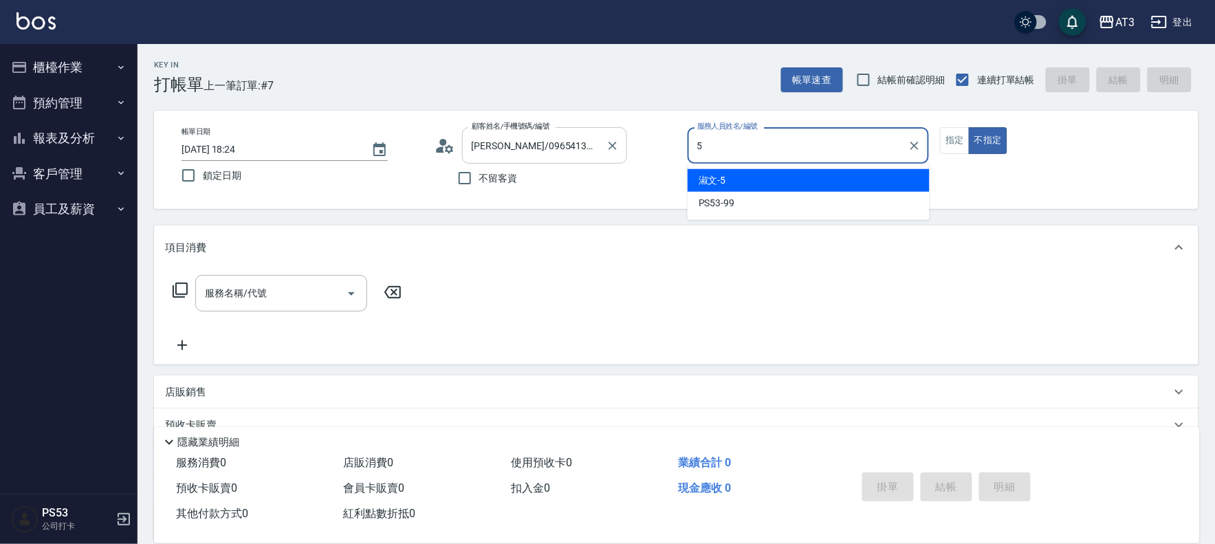
type input "淑文-5"
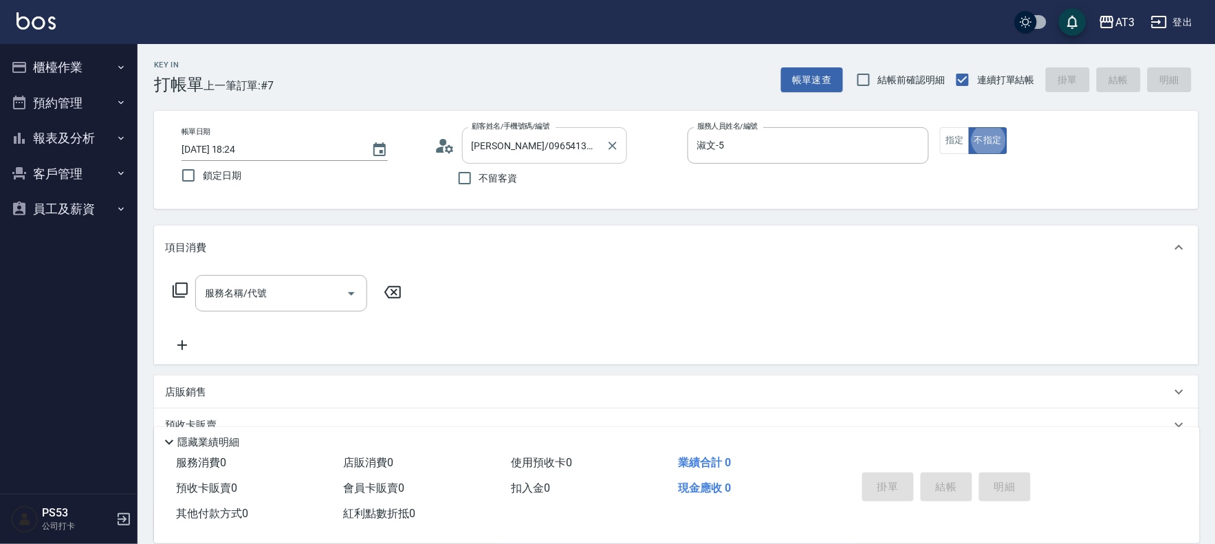
type button "false"
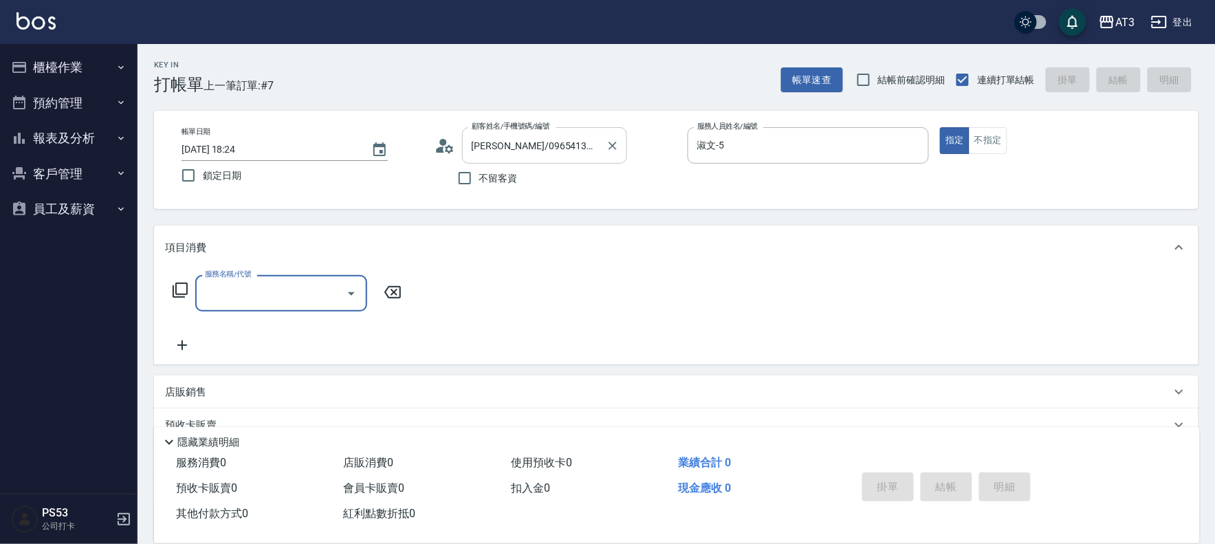
type input "3"
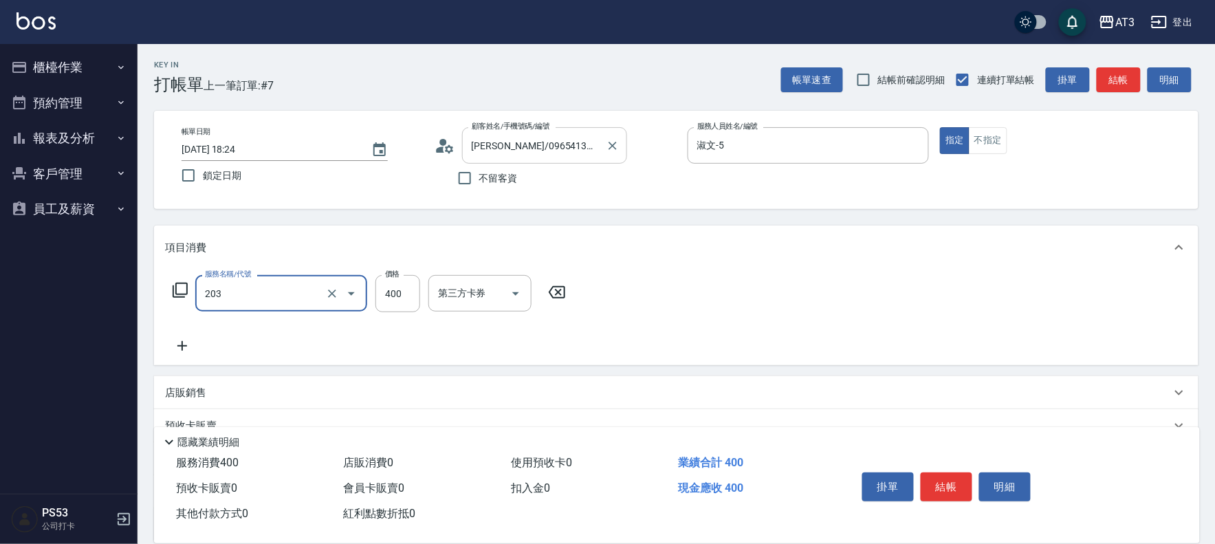
type input "指定單剪(203)"
type input "200"
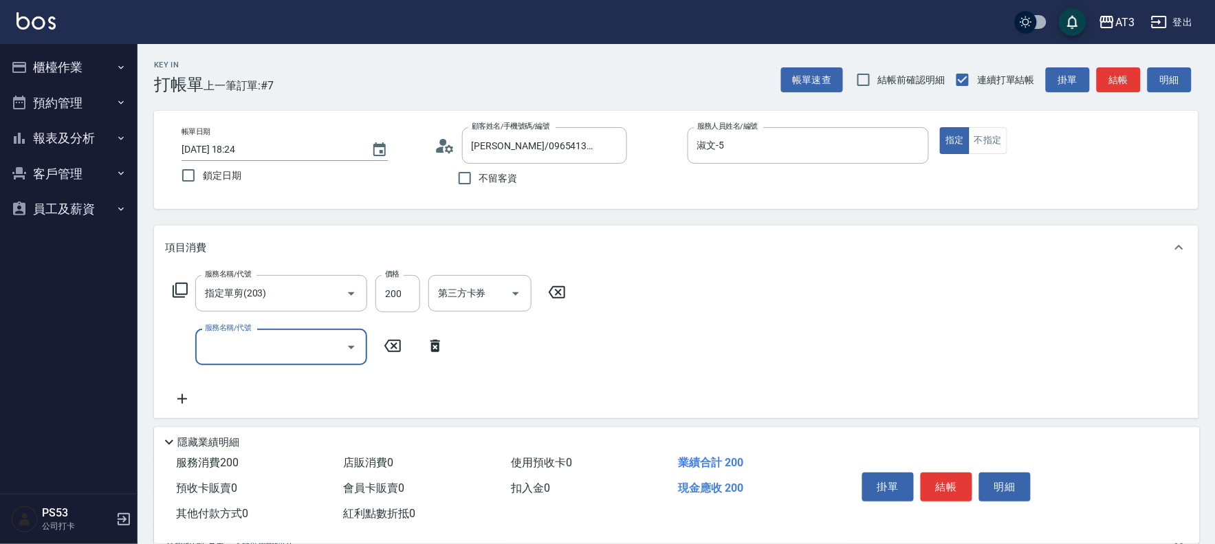
click at [177, 296] on icon at bounding box center [180, 290] width 17 height 17
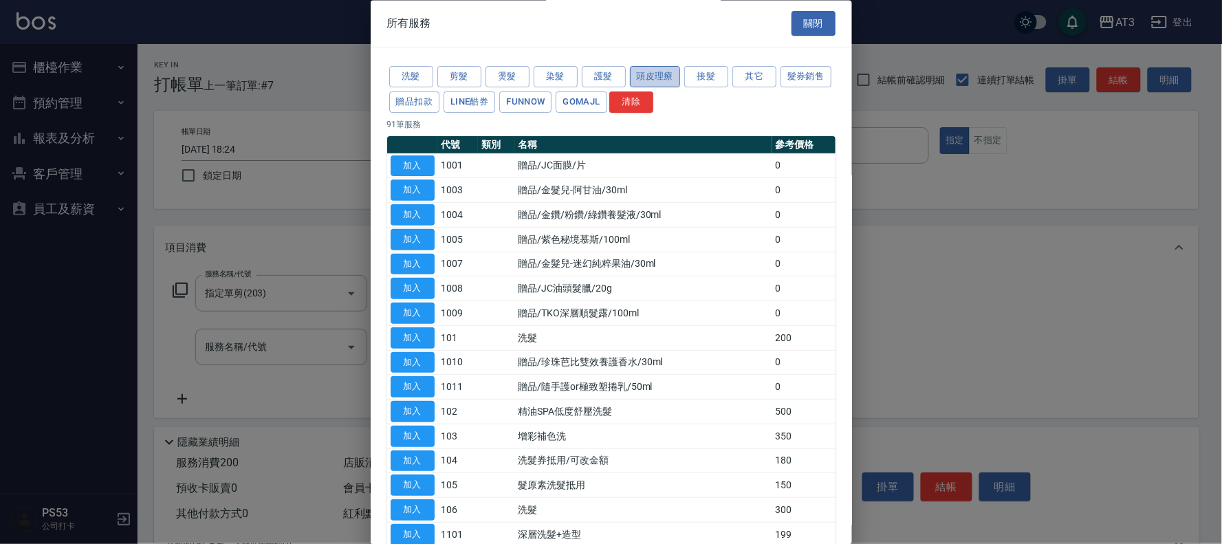
click at [652, 78] on button "頭皮理療" at bounding box center [655, 77] width 51 height 21
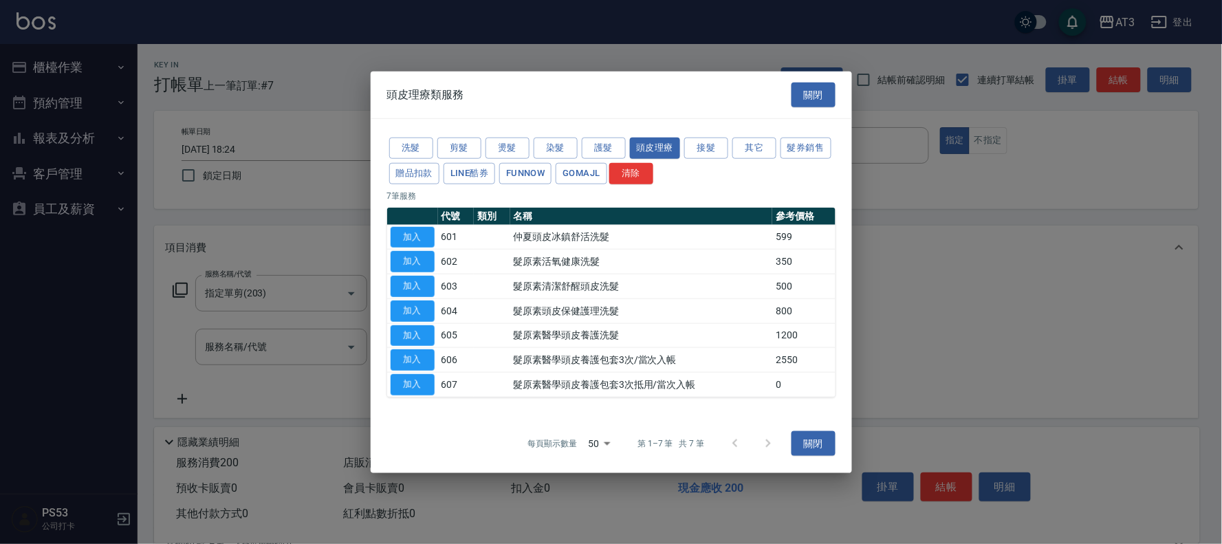
click at [411, 263] on button "加入" at bounding box center [413, 261] width 44 height 21
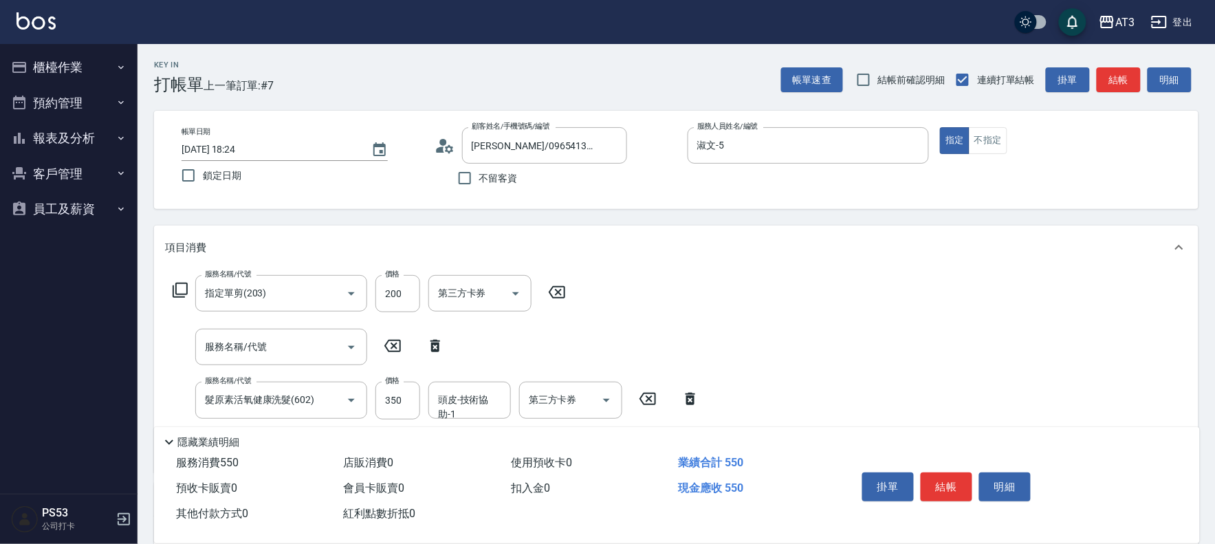
click at [439, 345] on icon at bounding box center [436, 346] width 10 height 12
type input "髮原素活氧健康洗髮(602)"
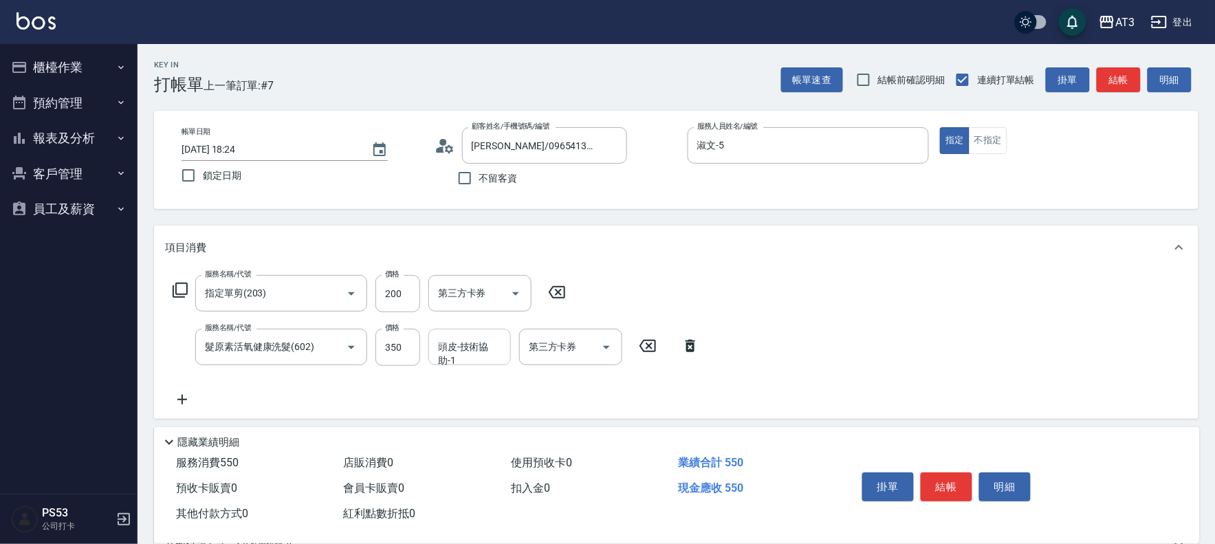
click at [437, 340] on input "頭皮-技術協助-1" at bounding box center [470, 347] width 70 height 24
type input "淑文-5"
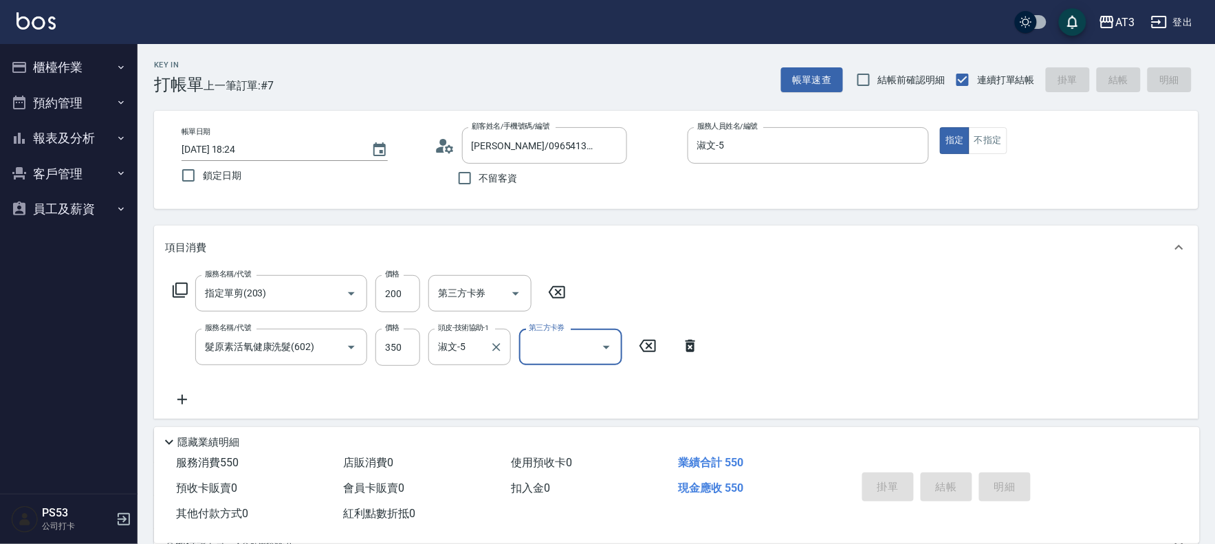
type input "2025/09/12 18:25"
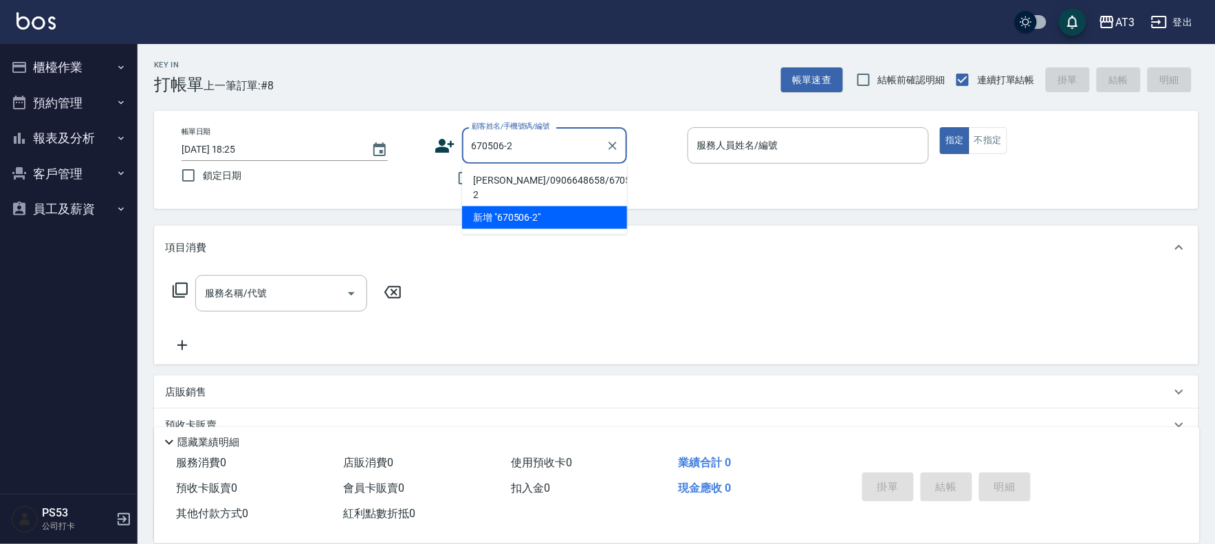
type input "陳美妍/0906648658/670506-2"
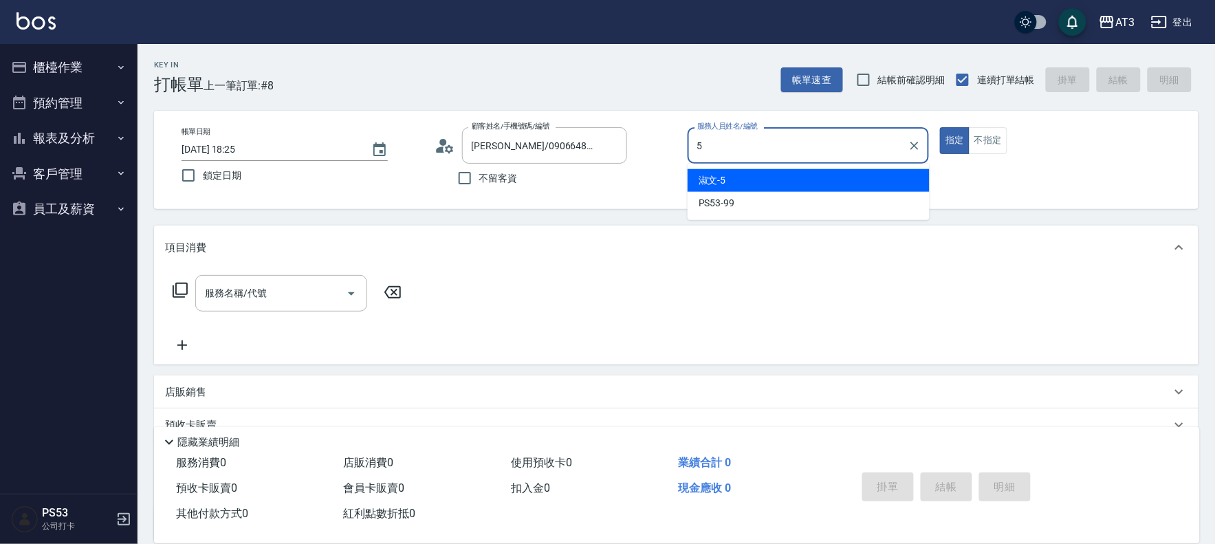
type input "淑文-5"
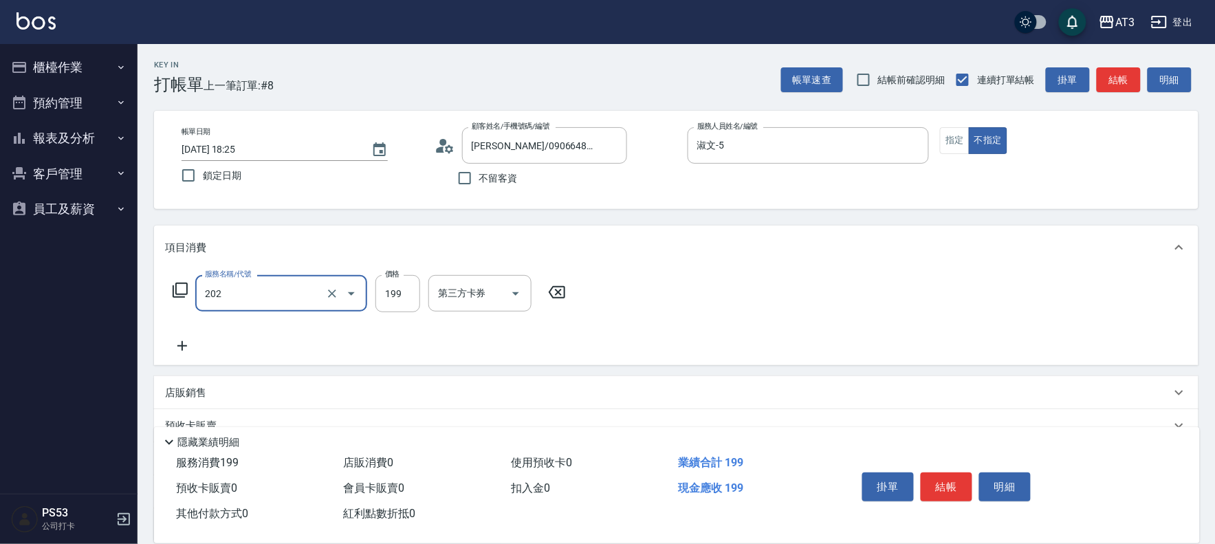
type input "不指定單剪(202)"
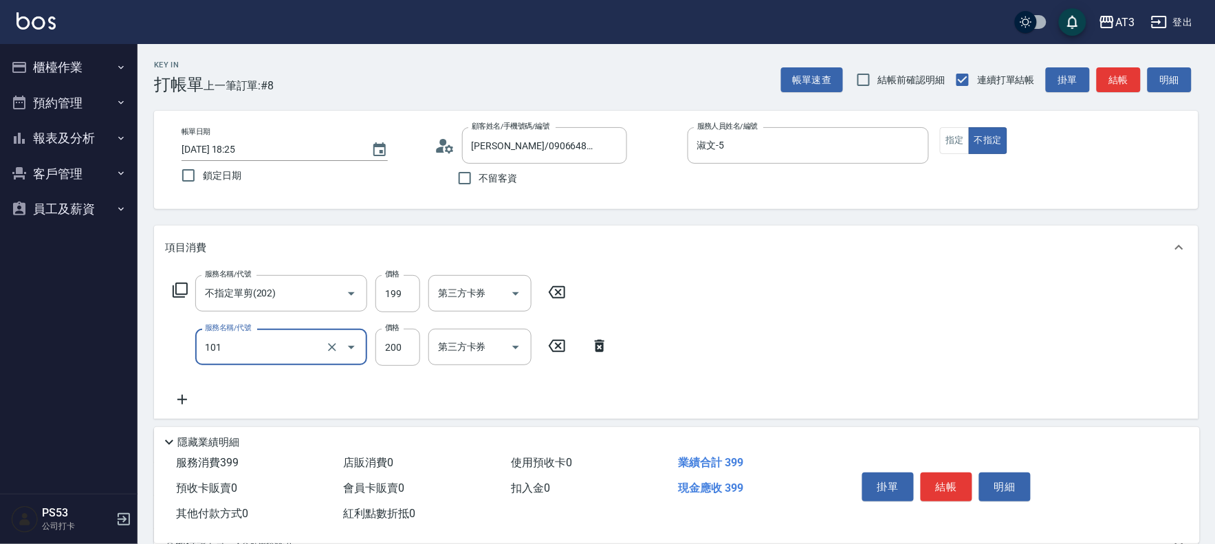
type input "洗髮(101)"
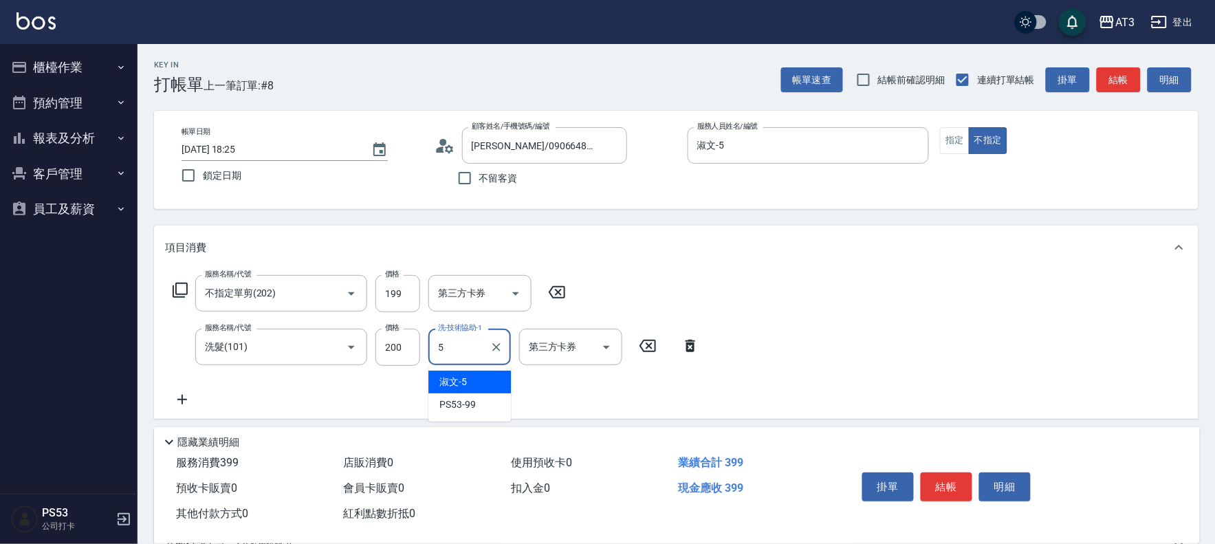
type input "淑文-5"
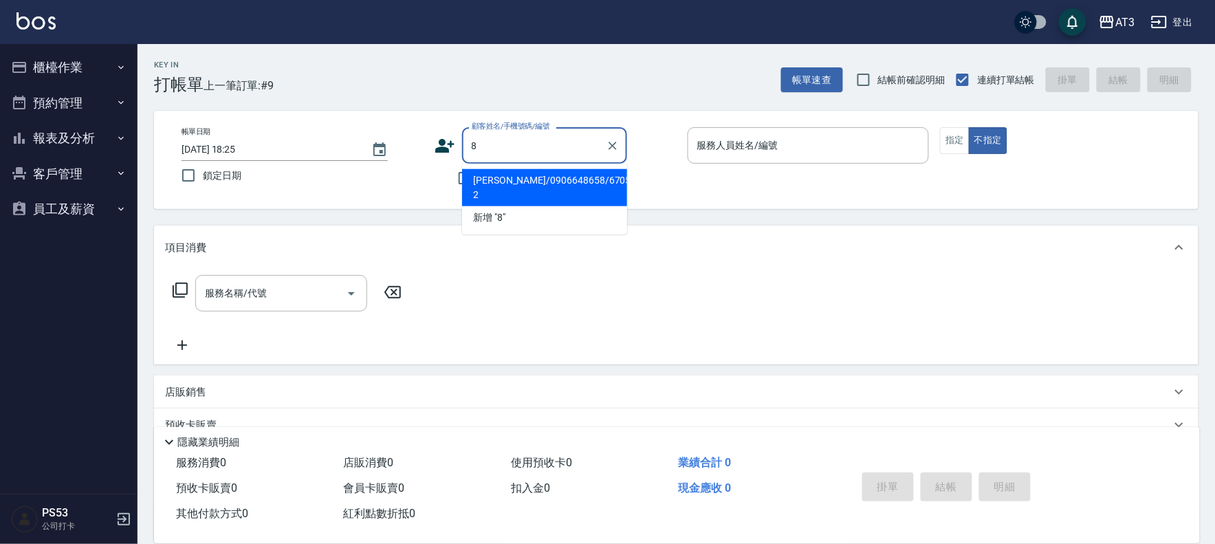
type input "8"
type input "陳美妍/0906648658/670506-2"
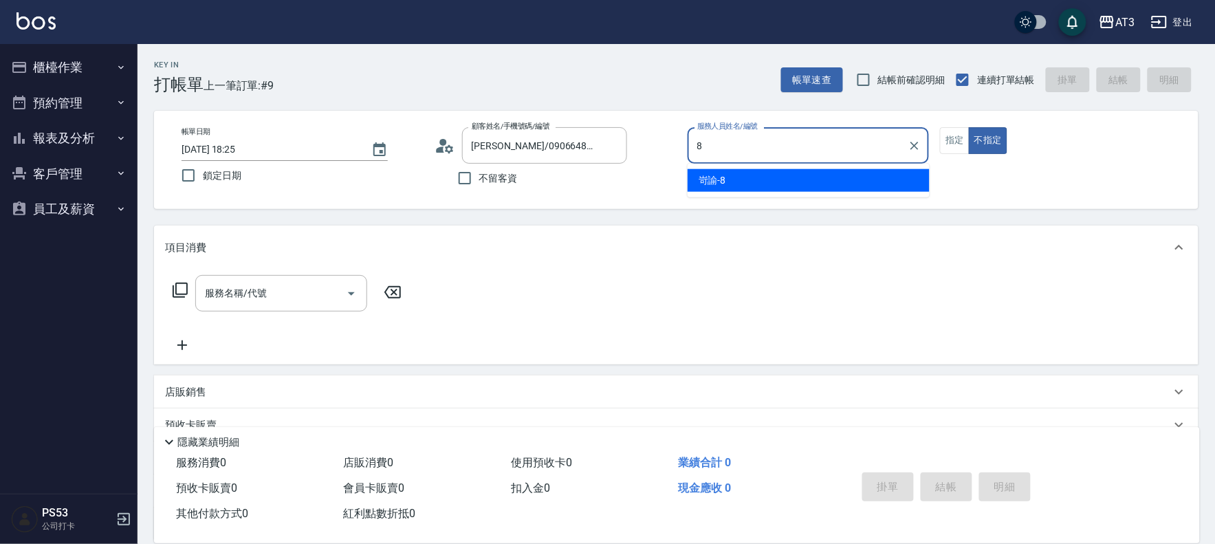
type input "岢諭-8"
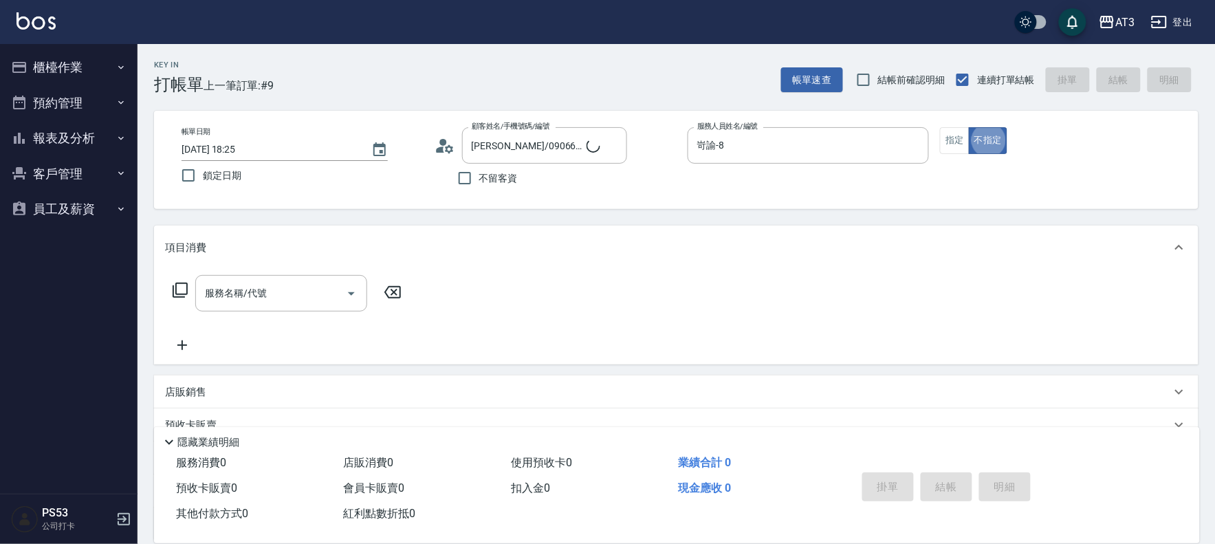
type input "巧巧/8_巧巧/8"
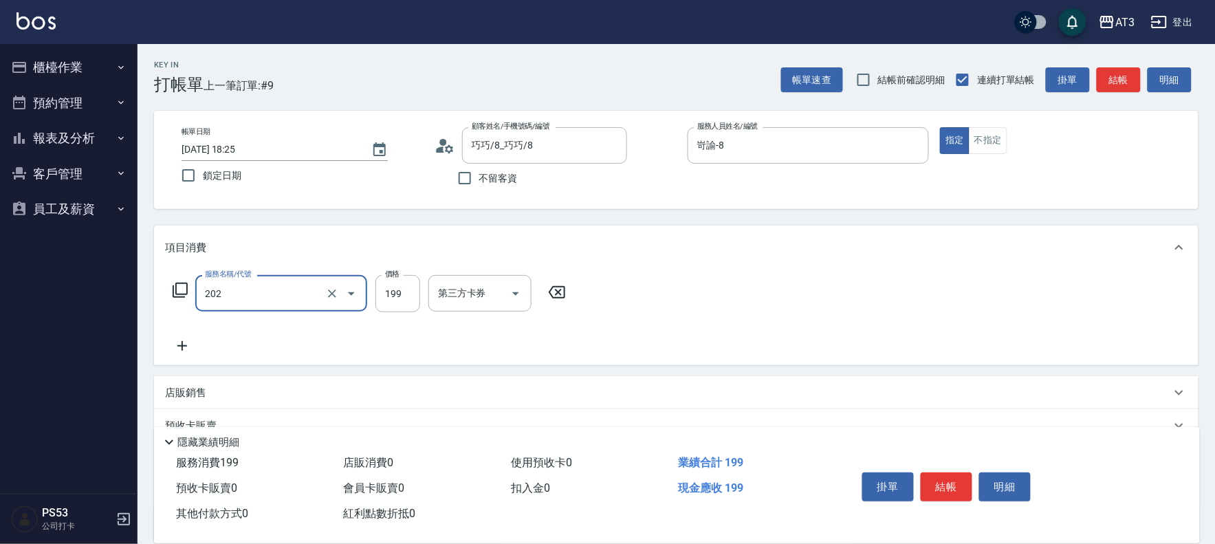
type input "不指定單剪(202)"
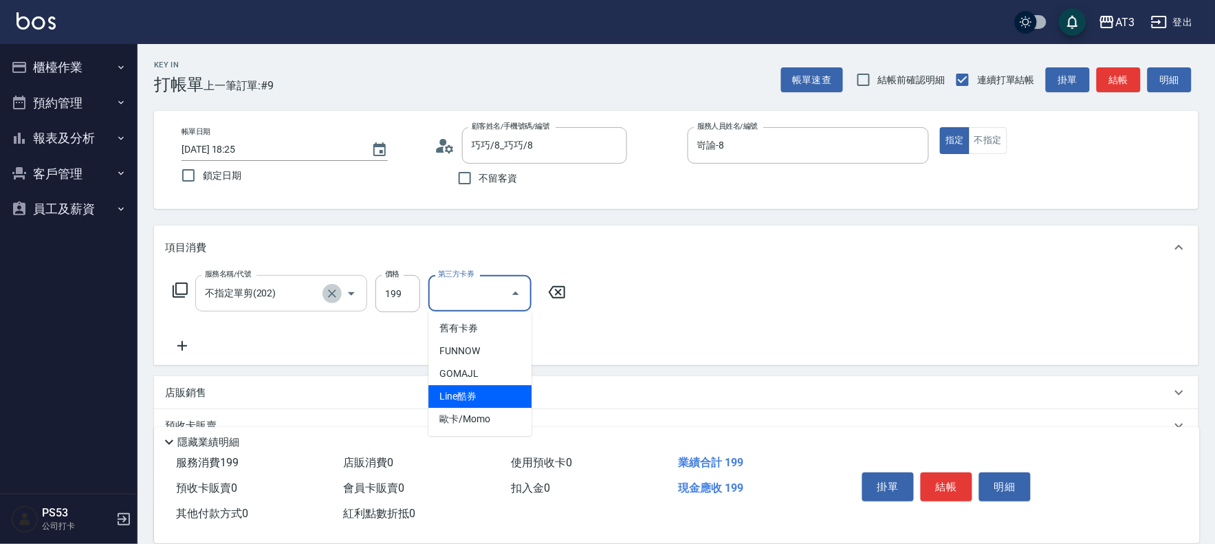
click at [331, 293] on icon "Clear" at bounding box center [332, 294] width 14 height 14
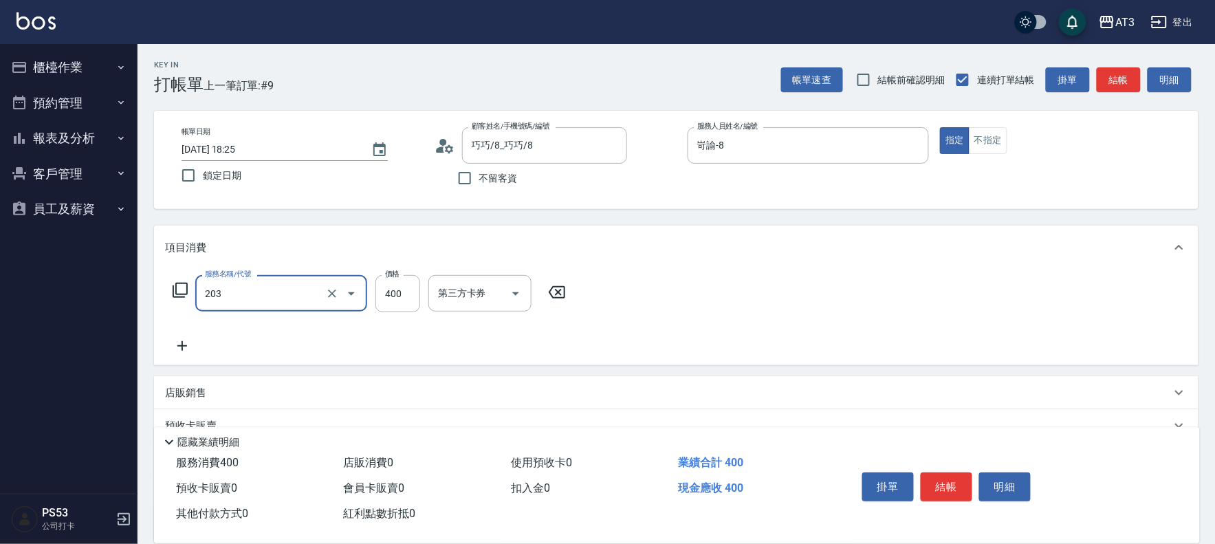
type input "指定單剪(203)"
type input "200"
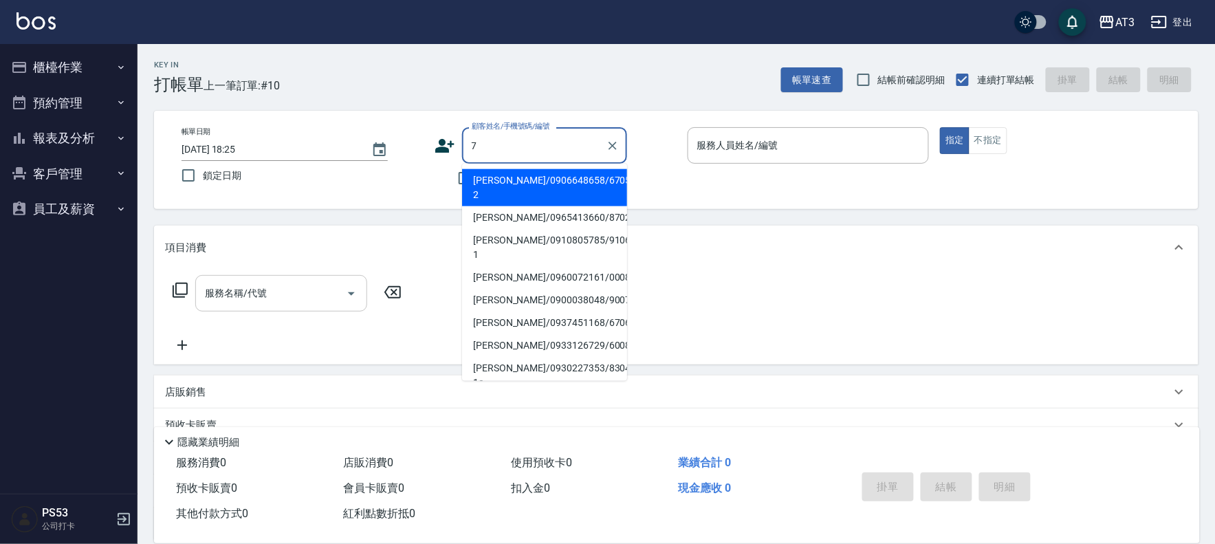
type input "陳美妍/0906648658/670506-2"
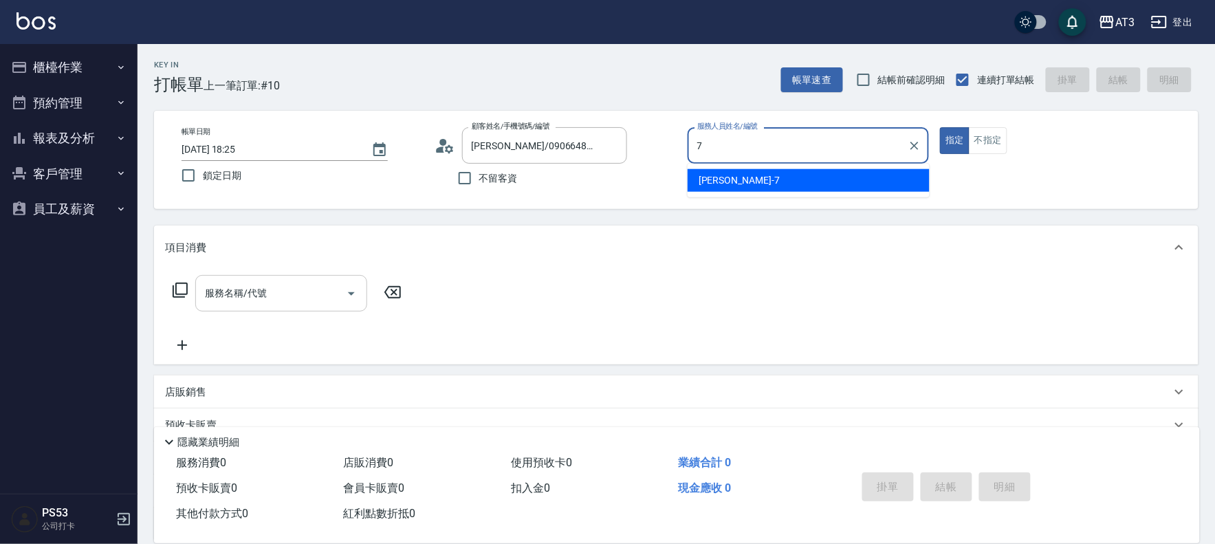
type input "子晴-7"
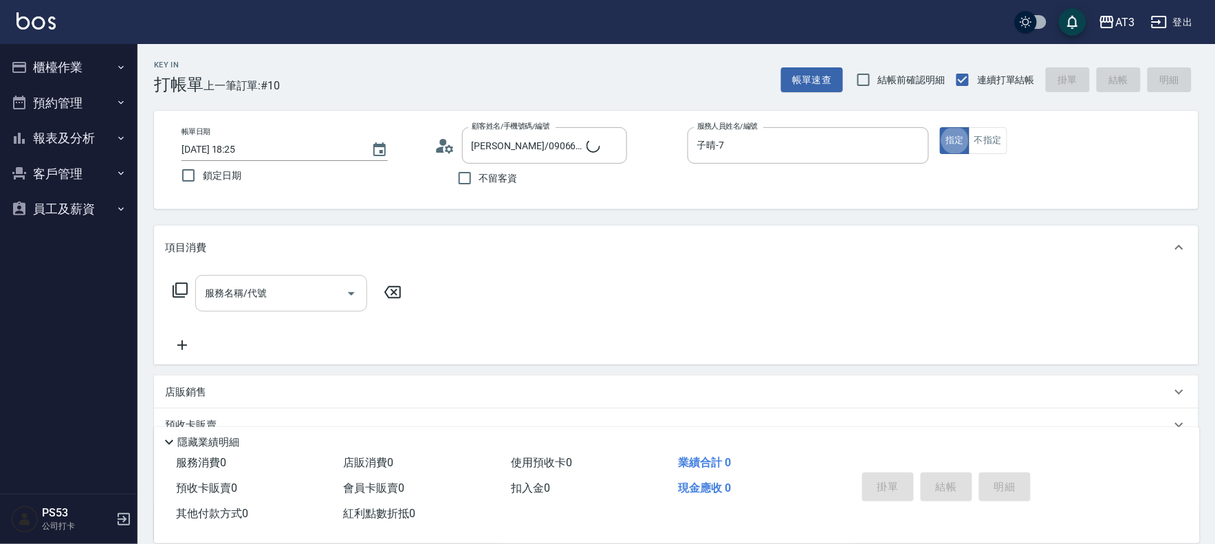
type input "7/7_7/7"
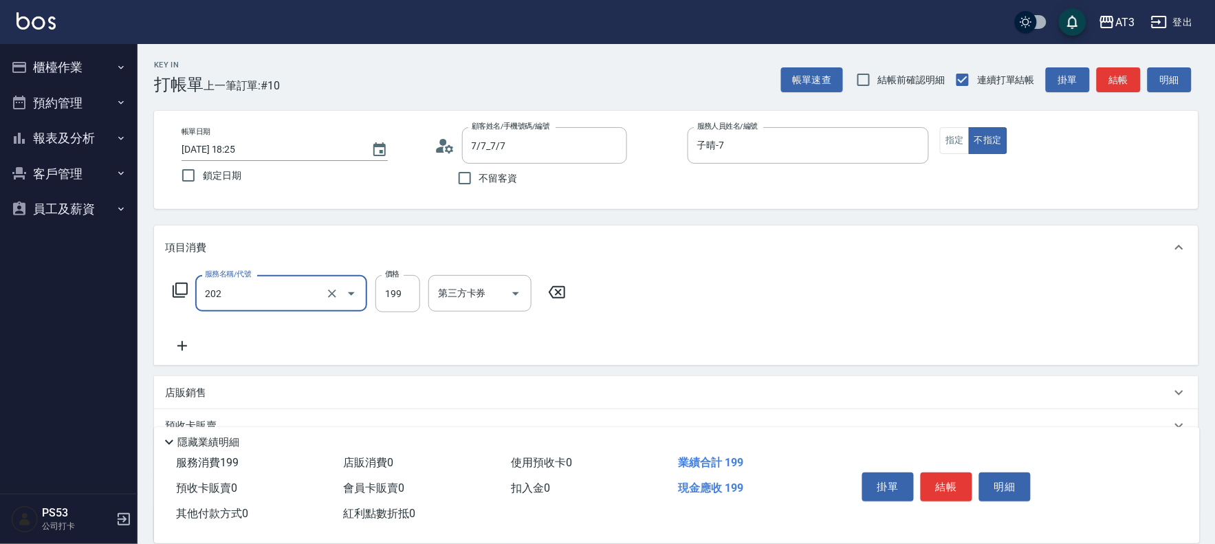
type input "不指定單剪(202)"
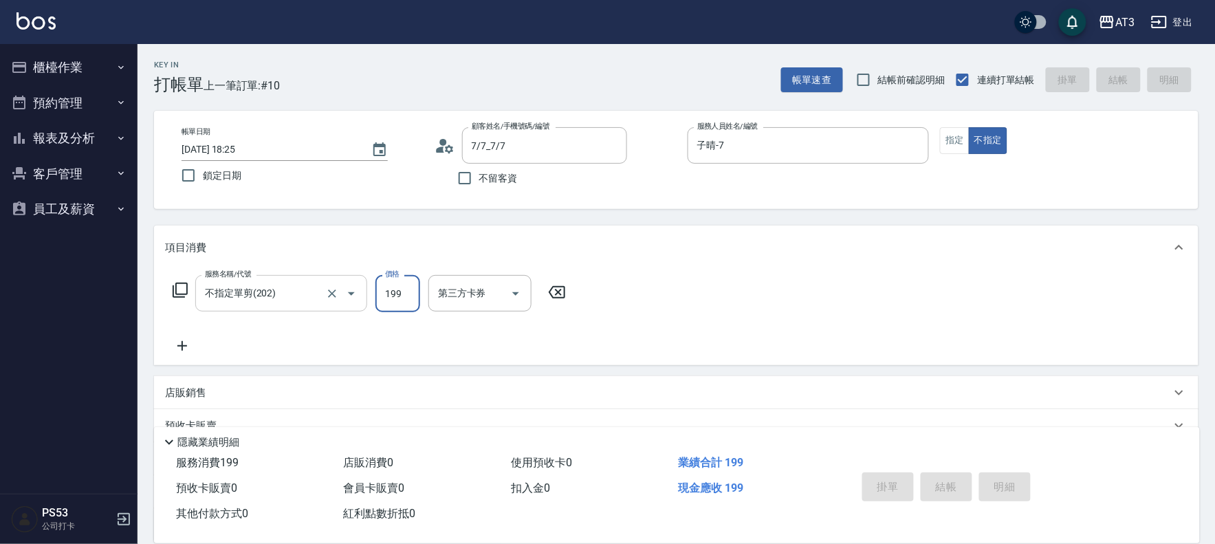
type input "2025/09/12 18:26"
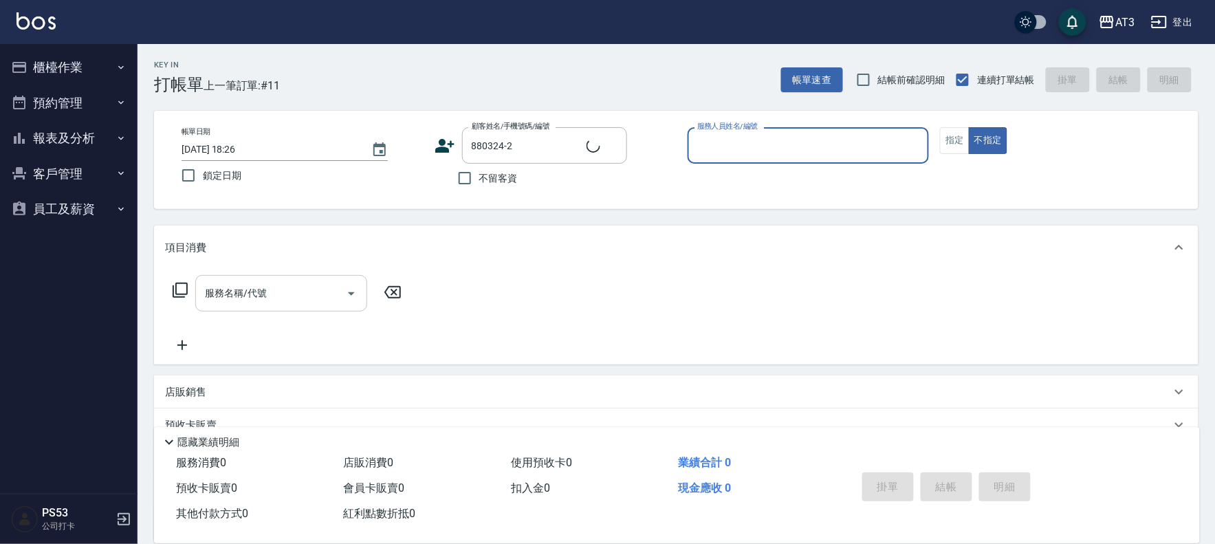
type input "新客人 姓名未設定/880324-2/null"
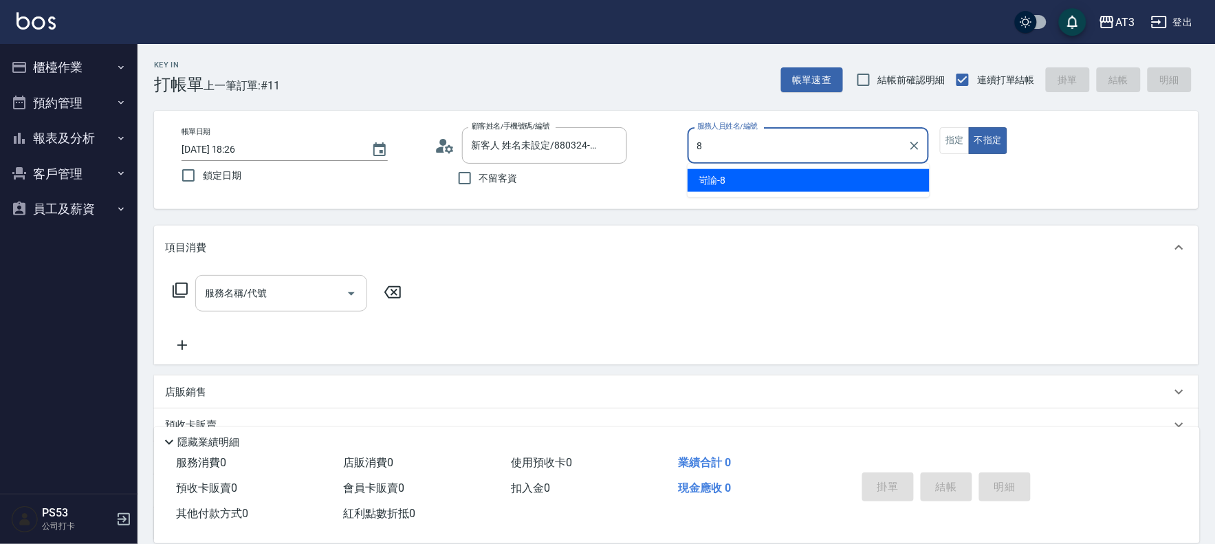
type input "岢諭-8"
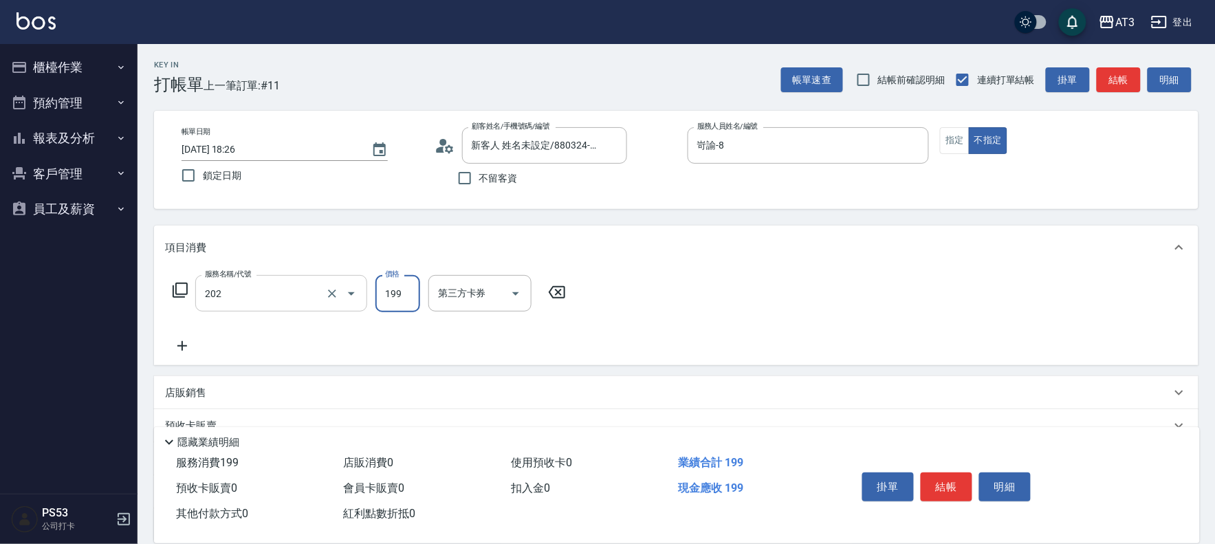
type input "不指定單剪(202)"
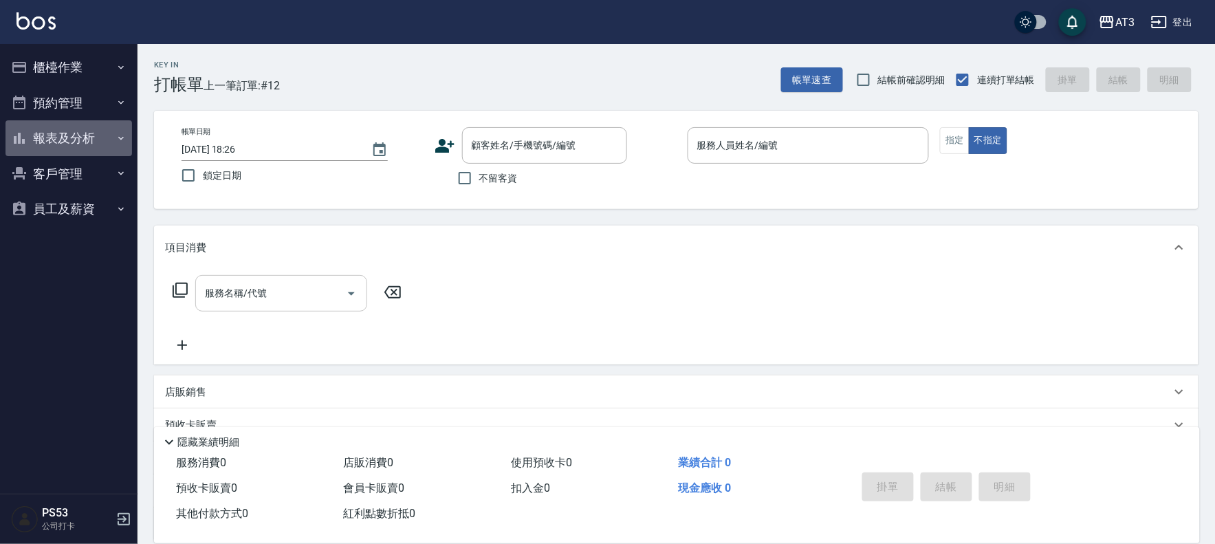
click at [100, 148] on button "報表及分析" at bounding box center [69, 138] width 127 height 36
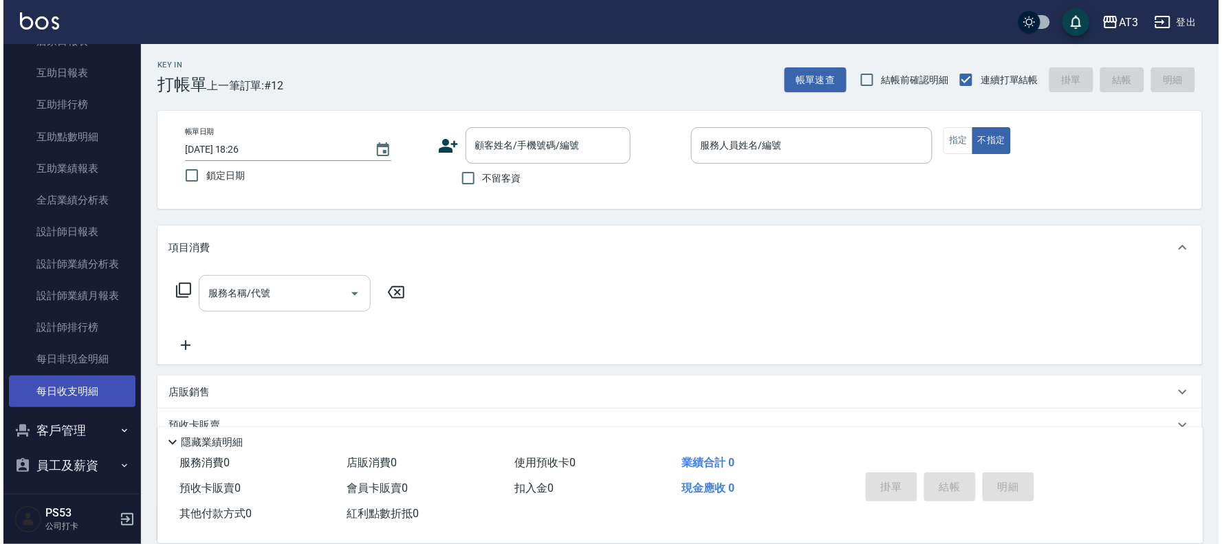
scroll to position [173, 0]
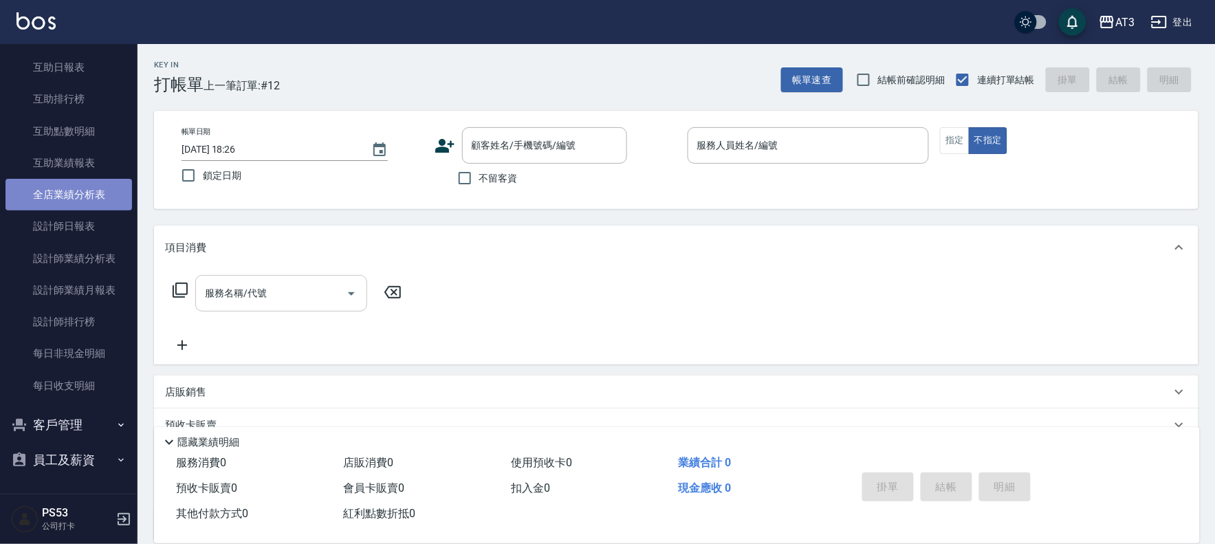
drag, startPoint x: 105, startPoint y: 199, endPoint x: 91, endPoint y: 198, distance: 13.8
click at [103, 199] on link "全店業績分析表" at bounding box center [69, 195] width 127 height 32
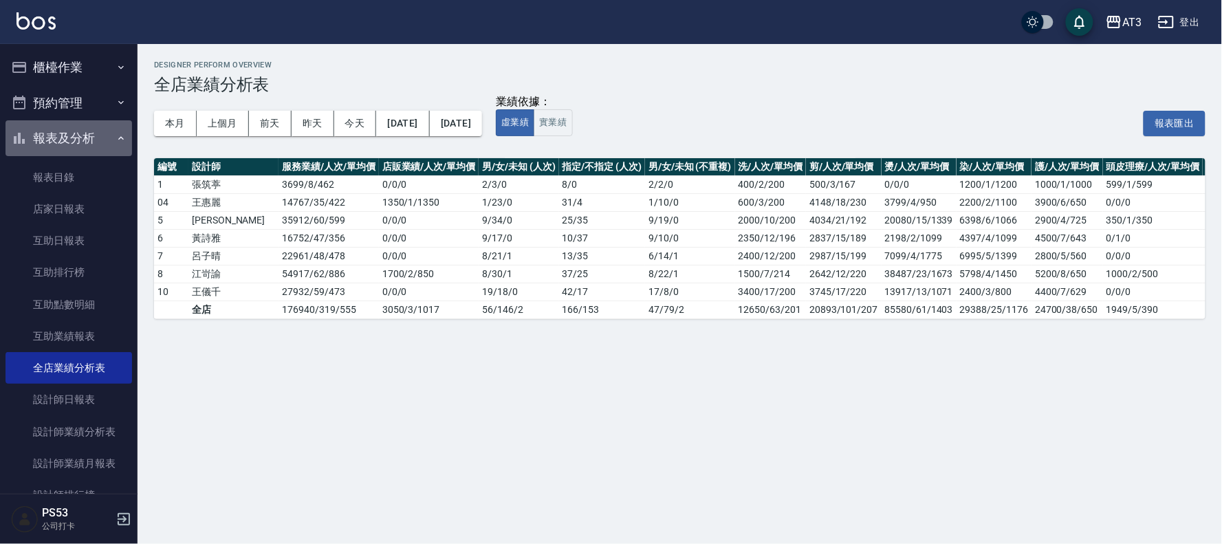
click at [116, 136] on icon "button" at bounding box center [121, 138] width 11 height 11
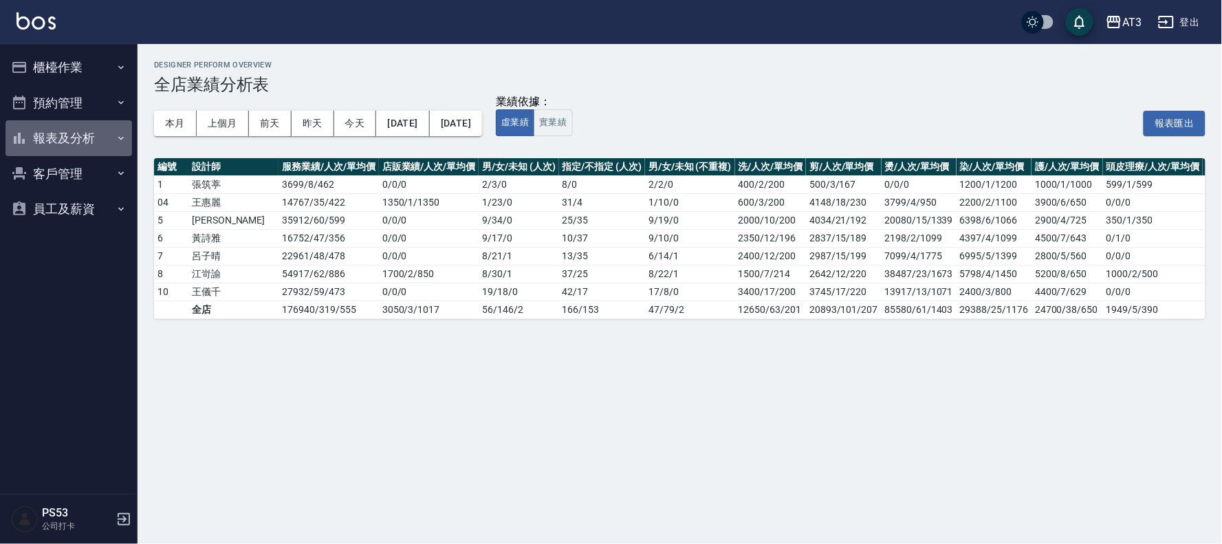
click at [107, 136] on button "報表及分析" at bounding box center [69, 138] width 127 height 36
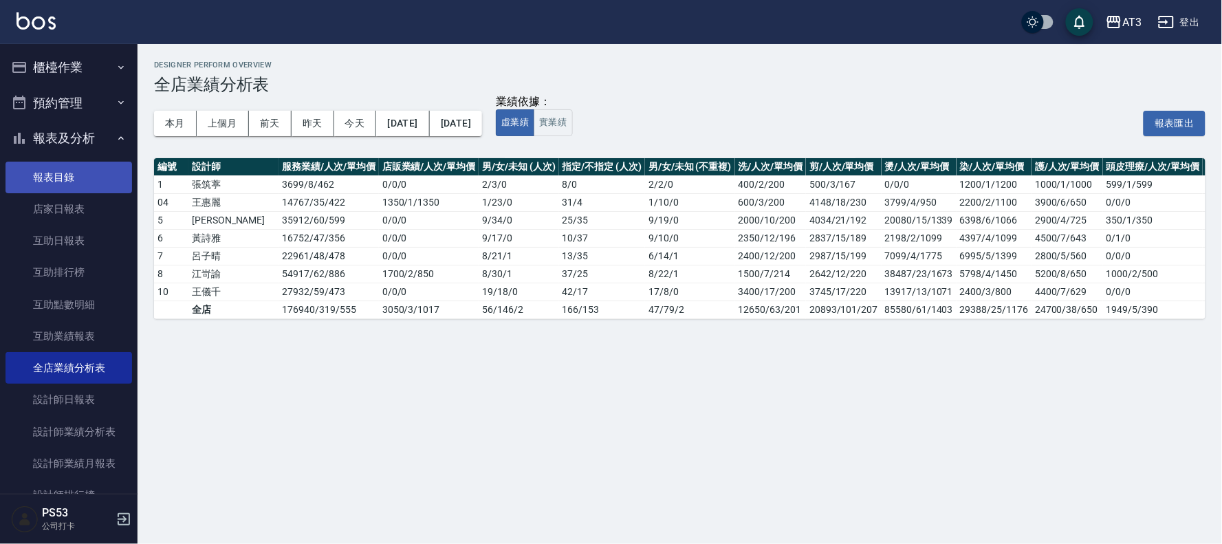
click at [106, 180] on link "報表目錄" at bounding box center [69, 178] width 127 height 32
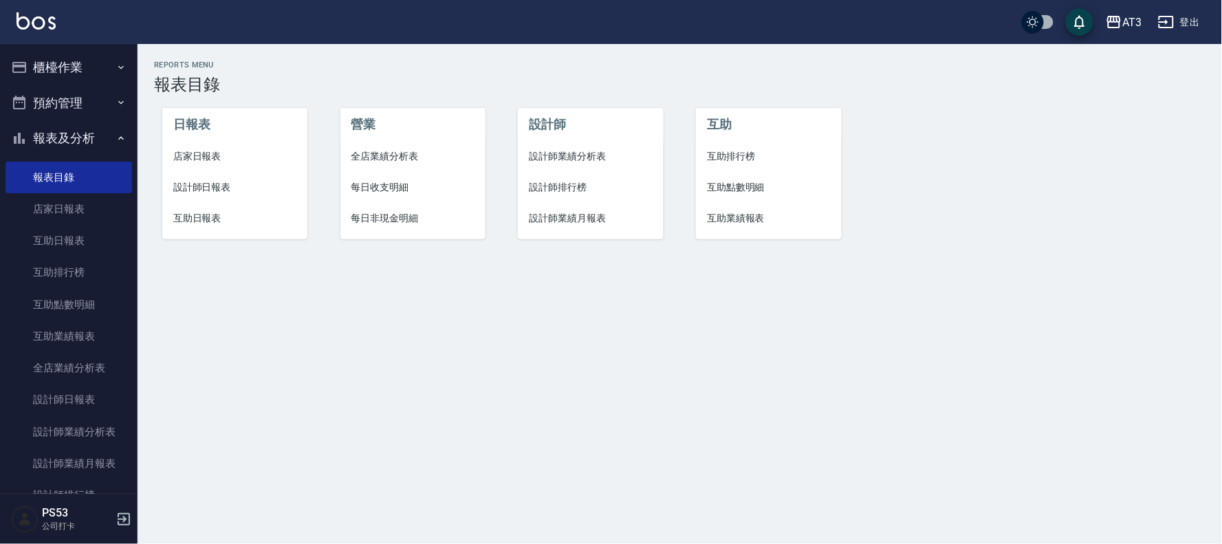
click at [91, 133] on button "報表及分析" at bounding box center [69, 138] width 127 height 36
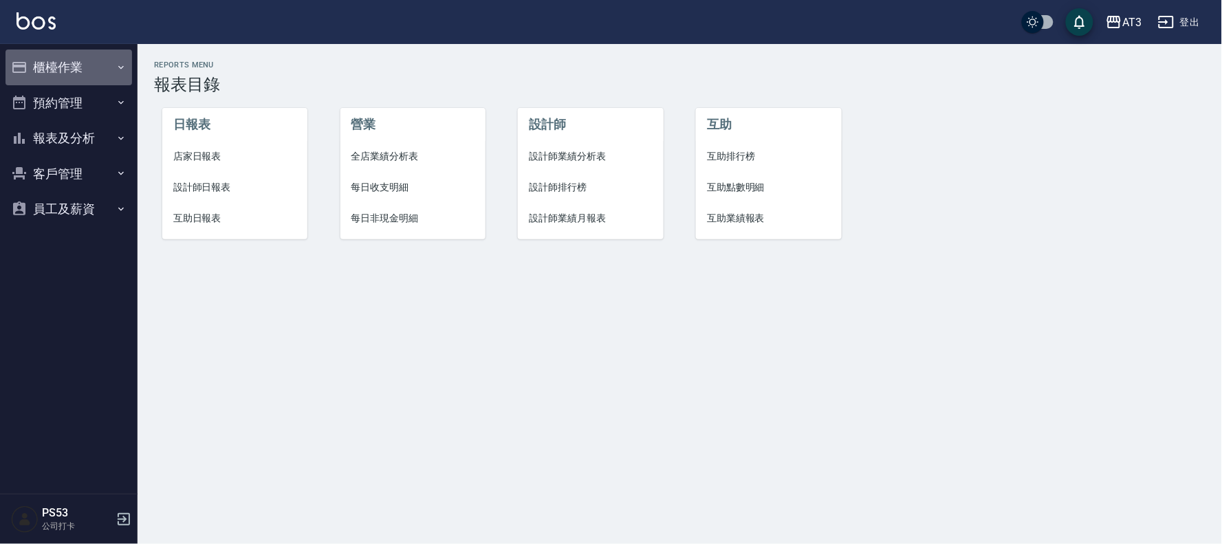
click at [87, 63] on button "櫃檯作業" at bounding box center [69, 68] width 127 height 36
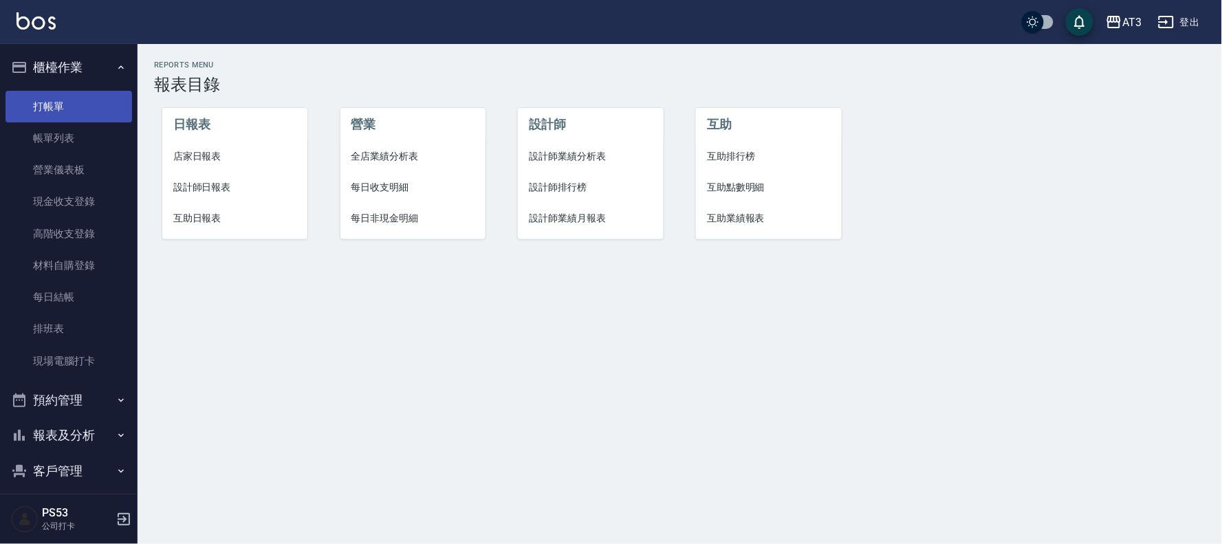
click at [80, 100] on link "打帳單" at bounding box center [69, 107] width 127 height 32
